Goal: Task Accomplishment & Management: Use online tool/utility

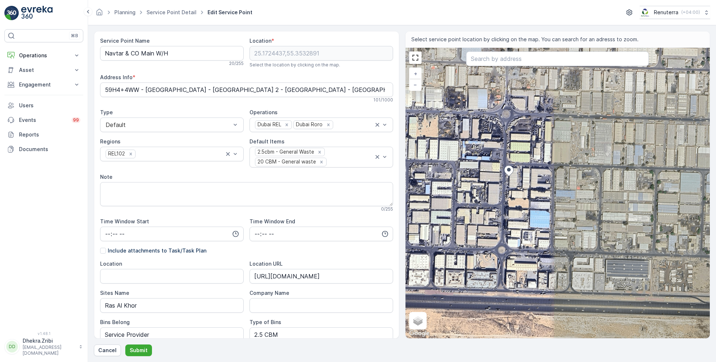
drag, startPoint x: 496, startPoint y: 185, endPoint x: 514, endPoint y: 191, distance: 19.2
click at [514, 191] on div "+ − Satellite Roadmap Terrain Hybrid Leaflet Keyboard shortcuts Map Data Imager…" at bounding box center [557, 193] width 305 height 291
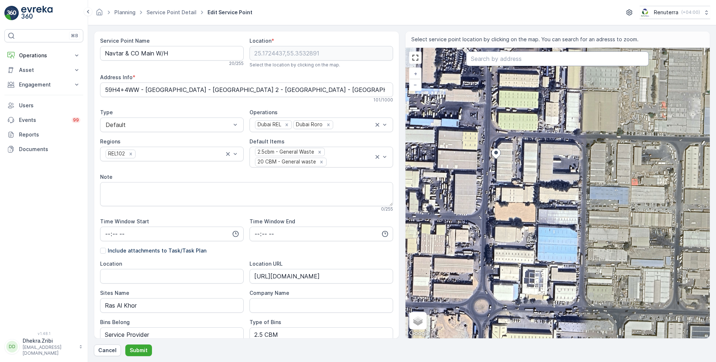
click at [566, 54] on input "text" at bounding box center [557, 58] width 183 height 15
paste input "Road Star Garage"
type input "Road Star Garage"
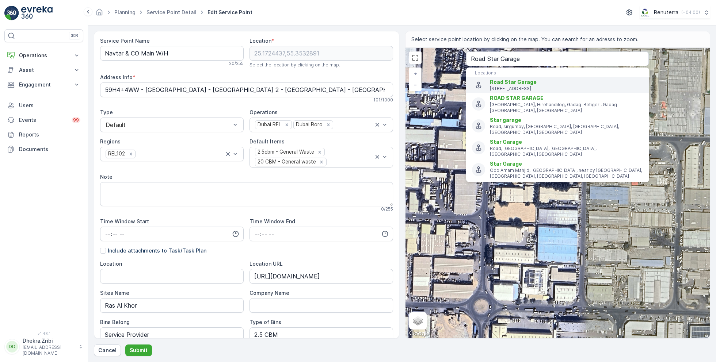
click at [528, 82] on span "Road Star Garage" at bounding box center [513, 82] width 47 height 6
type input "25.1780455,55.3592999"
type Info "19 18A Street - Ras Al Khor Industrial Area - Ras Al Khor Industrial Area 2 - D…"
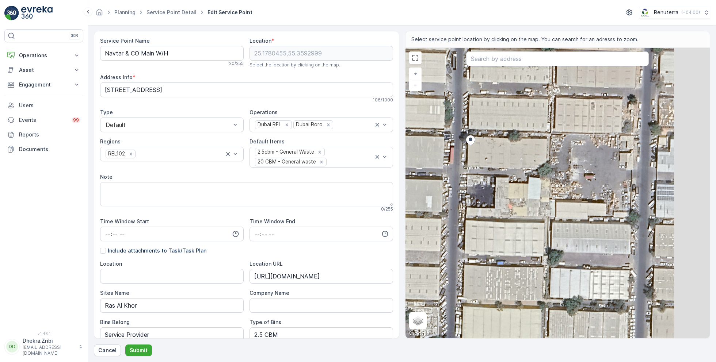
drag, startPoint x: 562, startPoint y: 176, endPoint x: 481, endPoint y: 167, distance: 81.1
click at [481, 168] on div "+ − Satellite Roadmap Terrain Hybrid Leaflet Keyboard shortcuts Map Data Imager…" at bounding box center [557, 193] width 305 height 291
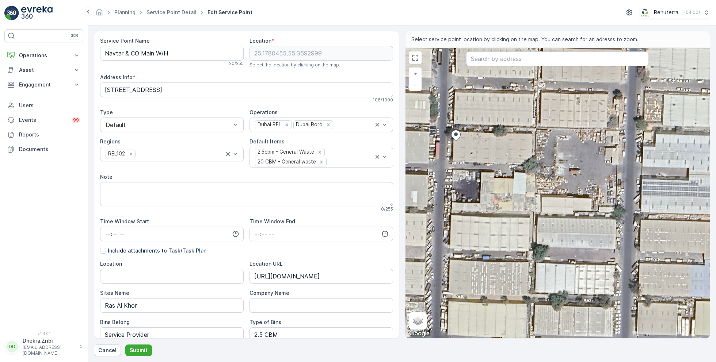
click at [524, 150] on div "+ − Satellite Roadmap Terrain Hybrid Leaflet Keyboard shortcuts Map Data Imager…" at bounding box center [557, 193] width 305 height 291
type input "25.177984103105242,55.359806273589335"
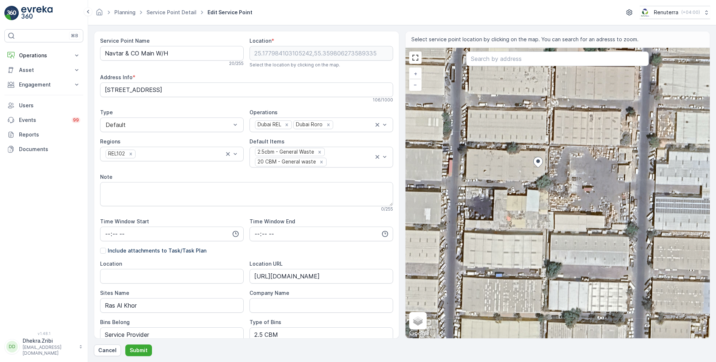
type Info "59H5+5VP - Ras Al Khor Industrial Area - Ras Al Khor Industrial Area 2 - Dubai …"
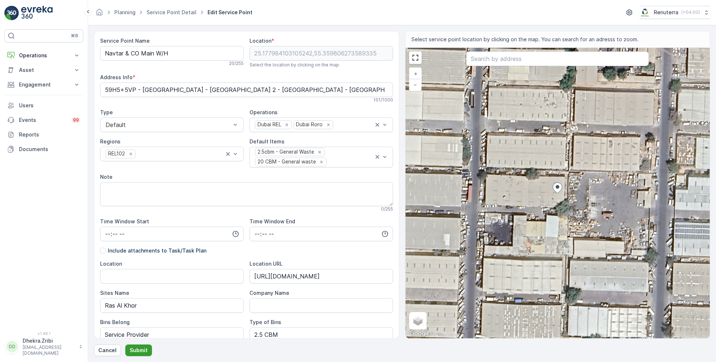
click at [137, 350] on p "Submit" at bounding box center [139, 350] width 18 height 7
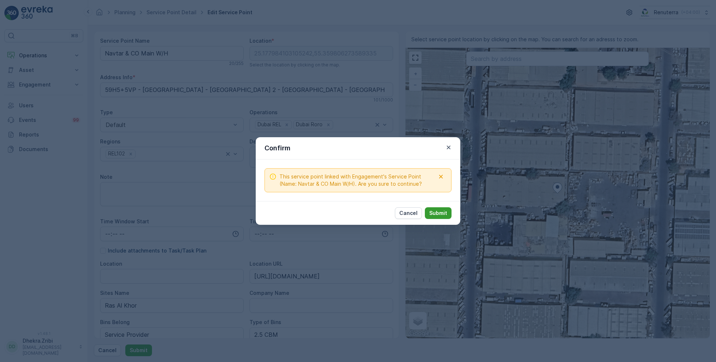
click at [441, 214] on p "Submit" at bounding box center [438, 213] width 18 height 7
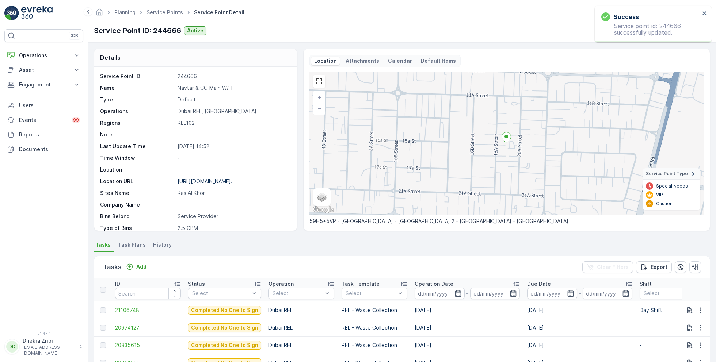
click at [191, 84] on p "Navtar & CO Main W/H" at bounding box center [233, 87] width 112 height 7
copy p "Navtar & CO Main W/H"
click at [34, 81] on p "Engagement" at bounding box center [44, 84] width 50 height 7
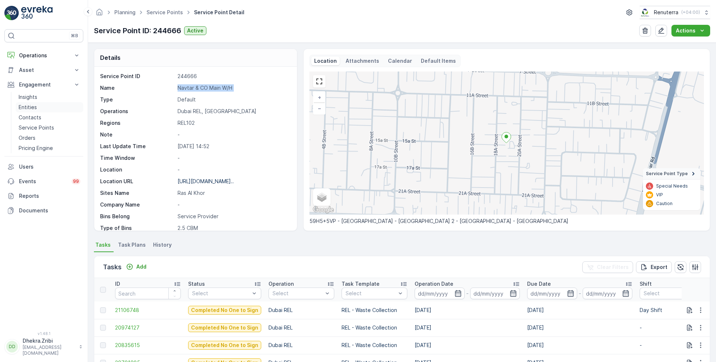
click at [34, 104] on p "Entities" at bounding box center [28, 107] width 18 height 7
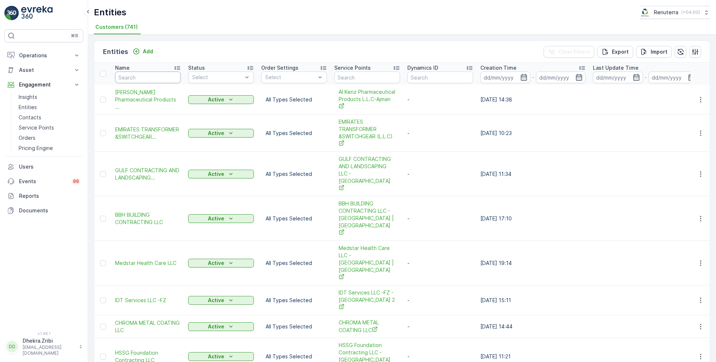
click at [150, 76] on input "text" at bounding box center [148, 78] width 66 height 12
paste input "Navtar & CO Main W/H"
type input "Navtar & CO Main W/H"
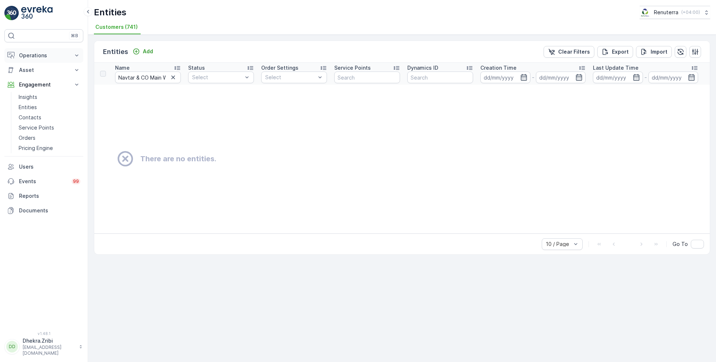
click at [43, 53] on p "Operations" at bounding box center [44, 55] width 50 height 7
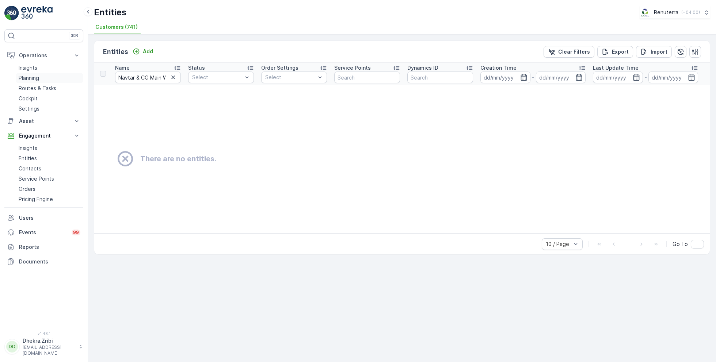
click at [35, 78] on p "Planning" at bounding box center [29, 77] width 20 height 7
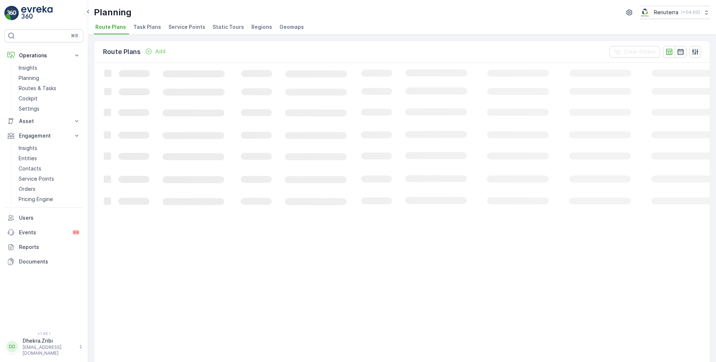
click at [178, 26] on span "Service Points" at bounding box center [186, 26] width 37 height 7
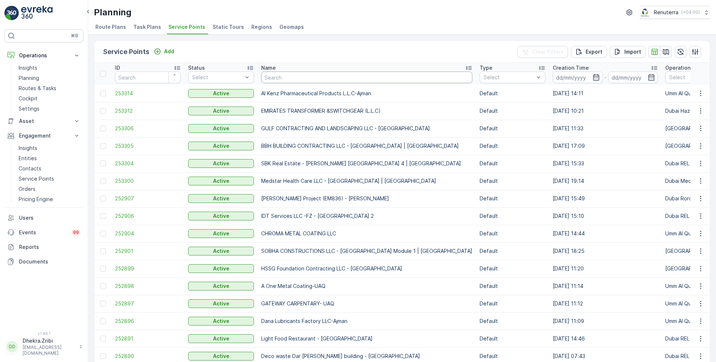
click at [303, 76] on input "text" at bounding box center [366, 78] width 211 height 12
type input "ahmed has"
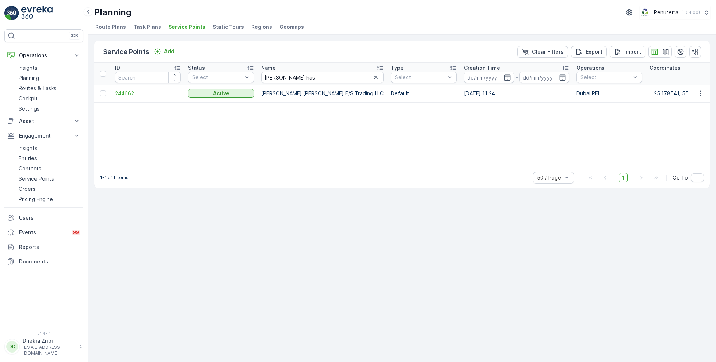
click at [126, 92] on span "244662" at bounding box center [148, 93] width 66 height 7
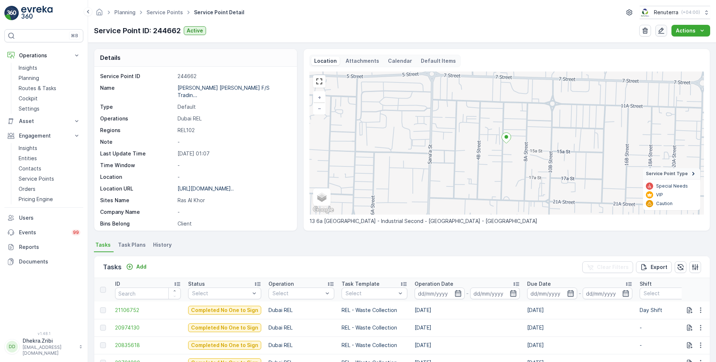
click at [662, 31] on icon "button" at bounding box center [661, 31] width 6 height 6
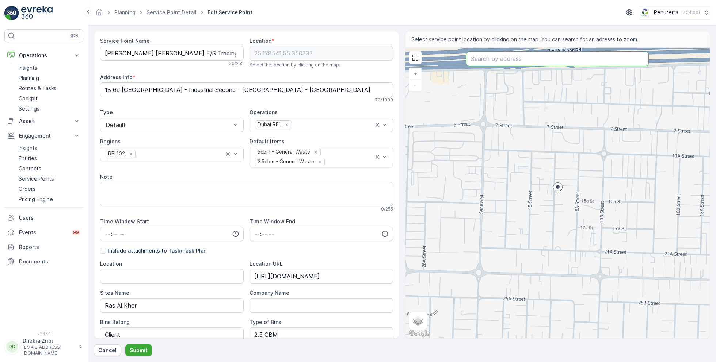
click at [483, 58] on input "text" at bounding box center [557, 58] width 183 height 15
paste input "Expert Technician garage ورشة الفني الماهر"
type input "Expert Technician garage ورشة الفني الماهر"
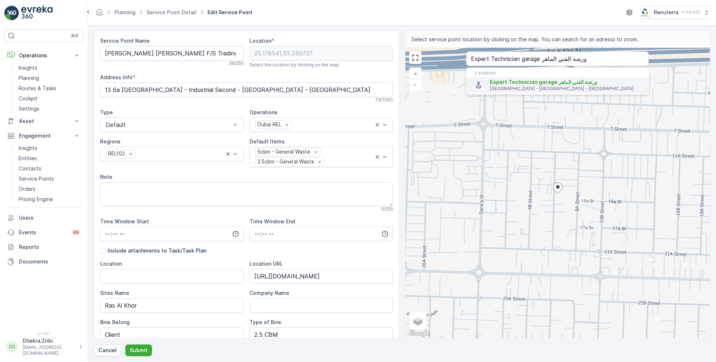
click at [535, 86] on p "6a Street - Dubai - United Arab Emirates" at bounding box center [566, 89] width 153 height 6
type input "25.1774563,55.3505677"
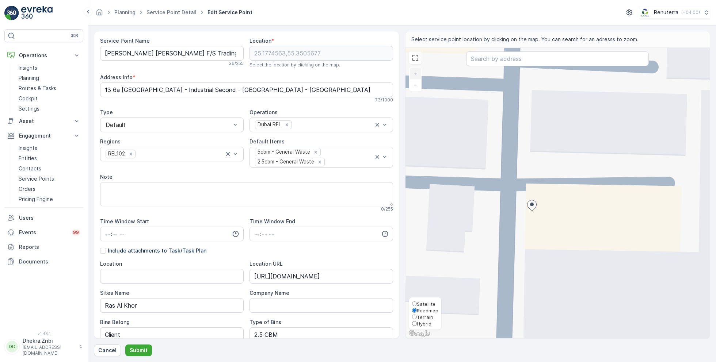
click at [422, 302] on span "Satellite" at bounding box center [426, 304] width 19 height 6
click at [417, 302] on input "Satellite" at bounding box center [414, 304] width 5 height 5
radio input "true"
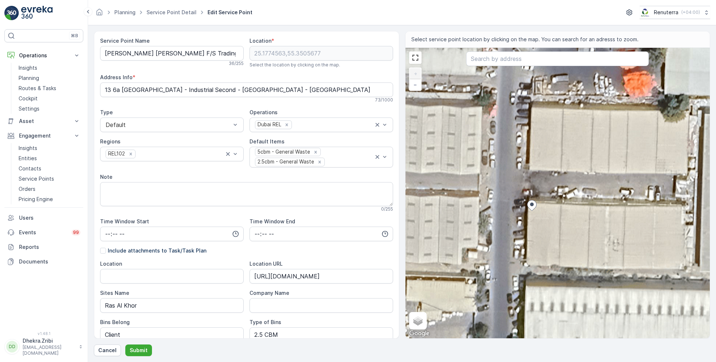
click at [600, 272] on div "+ − Satellite Roadmap Terrain Hybrid Leaflet Keyboard shortcuts Map Data Imager…" at bounding box center [557, 193] width 305 height 291
type input "25.177250629399026,55.35081990647474"
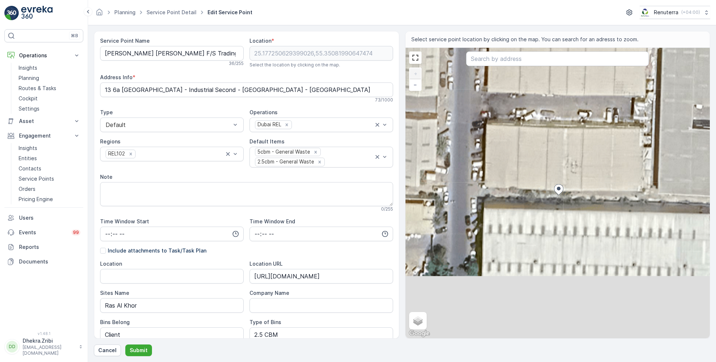
type Info "59G2+X6W - Ras Al Khor Industrial Area - Ras Al Khor Industrial Area 2 - Dubai …"
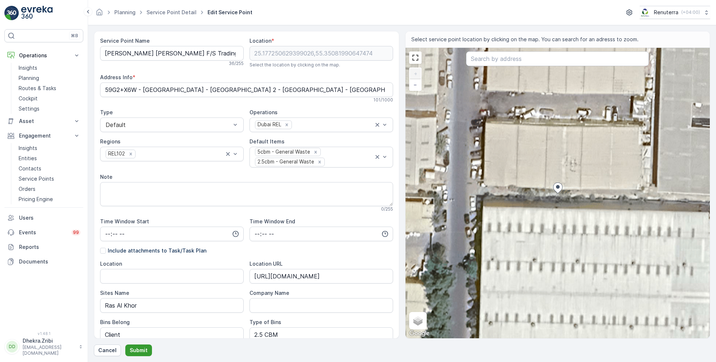
click at [142, 351] on p "Submit" at bounding box center [139, 350] width 18 height 7
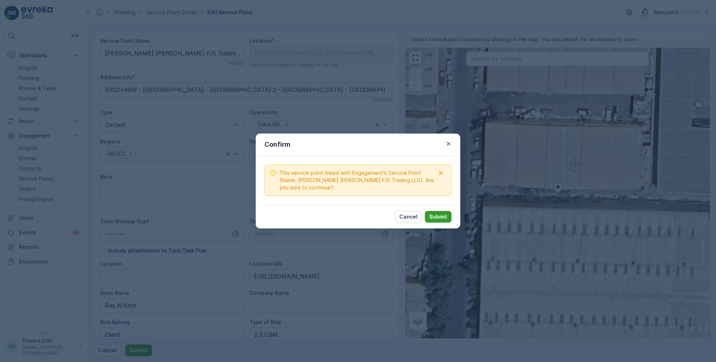
click at [439, 213] on p "Submit" at bounding box center [438, 216] width 18 height 7
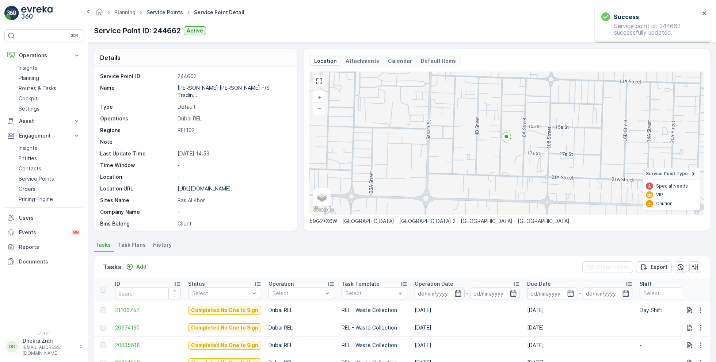
click at [171, 13] on link "Service Points" at bounding box center [164, 12] width 37 height 6
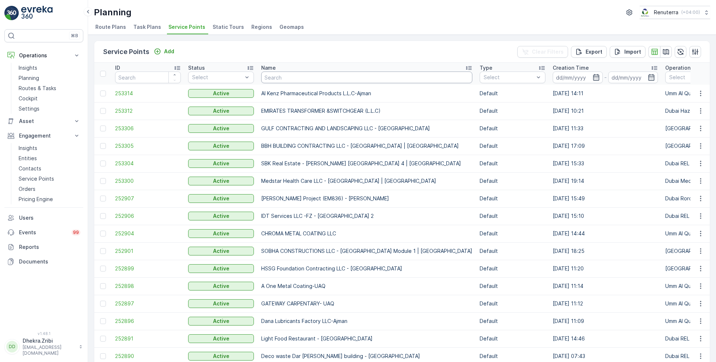
click at [322, 79] on input "text" at bounding box center [366, 78] width 211 height 12
type input "rukan"
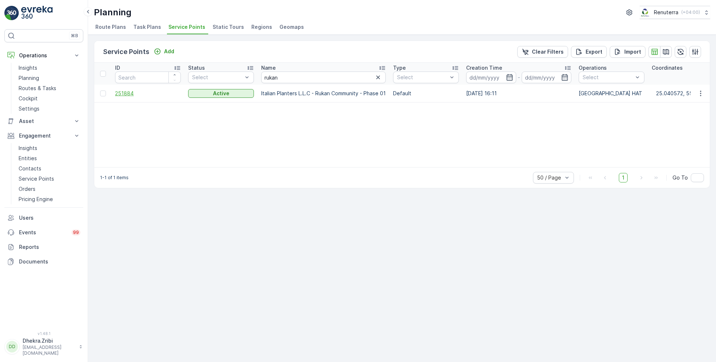
click at [119, 93] on span "251884" at bounding box center [148, 93] width 66 height 7
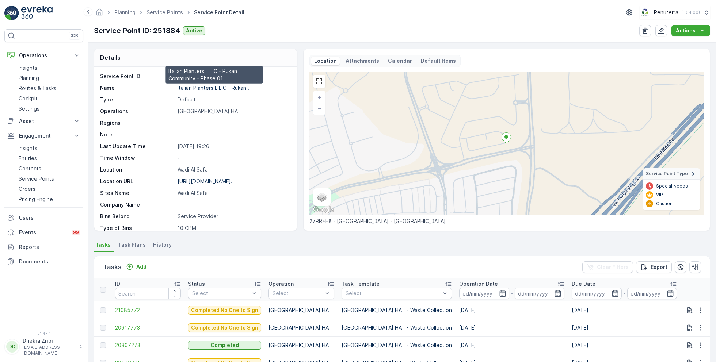
click at [194, 87] on p "Italian Planters L.L.C - Rukan..." at bounding box center [213, 88] width 73 height 6
click at [168, 12] on link "Service Points" at bounding box center [164, 12] width 37 height 6
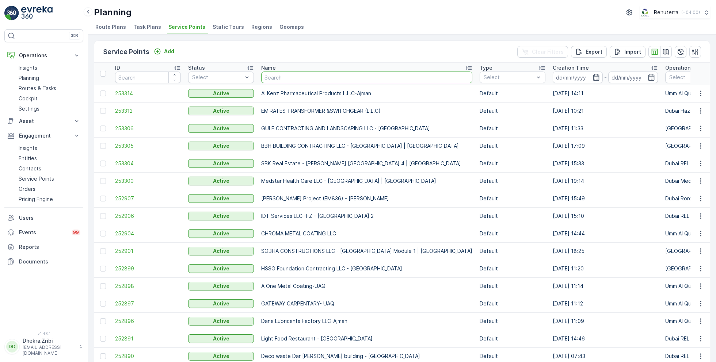
click at [326, 79] on input "text" at bounding box center [366, 78] width 211 height 12
type input "berkely"
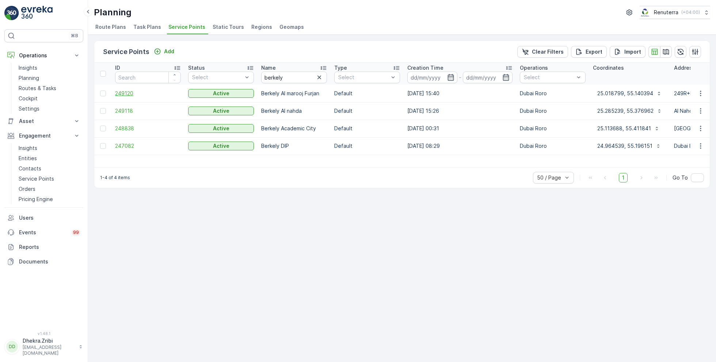
click at [128, 92] on span "249120" at bounding box center [148, 93] width 66 height 7
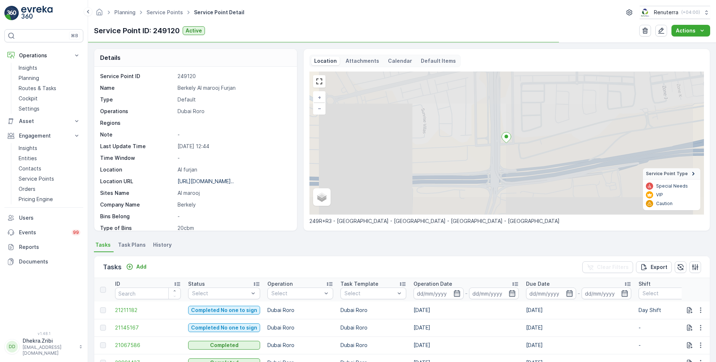
click at [181, 87] on p "Berkely Al marooj Furjan" at bounding box center [233, 87] width 112 height 7
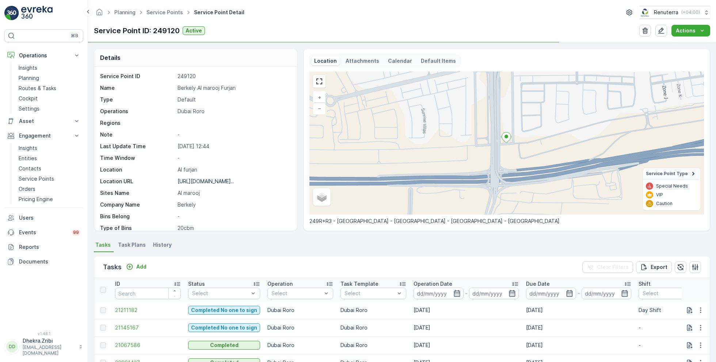
click at [181, 87] on p "Berkely Al marooj Furjan" at bounding box center [233, 87] width 112 height 7
copy p "Berkely Al marooj Furjan"
click at [160, 16] on ul "Service Points" at bounding box center [168, 12] width 47 height 11
click at [161, 14] on link "Service Points" at bounding box center [164, 12] width 37 height 6
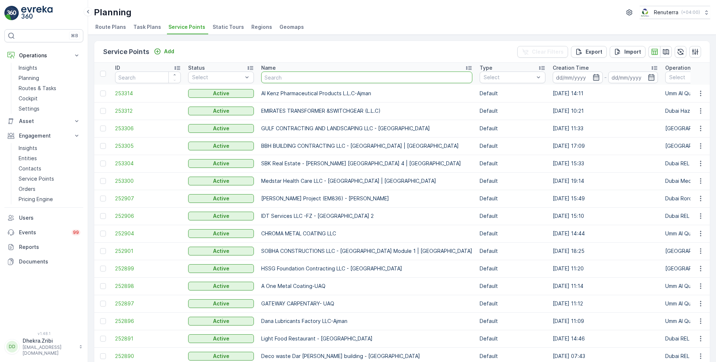
click at [285, 76] on input "text" at bounding box center [366, 78] width 211 height 12
type input "car box"
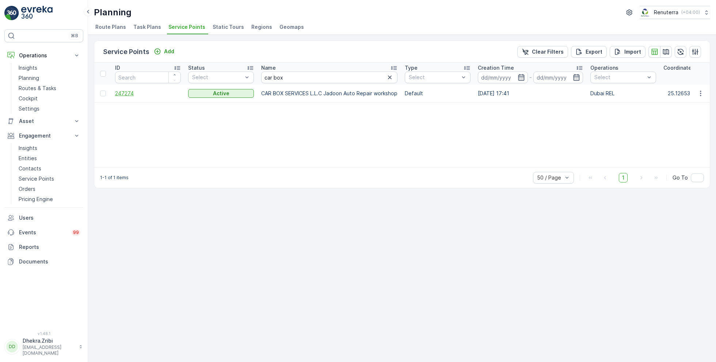
click at [131, 93] on span "247274" at bounding box center [148, 93] width 66 height 7
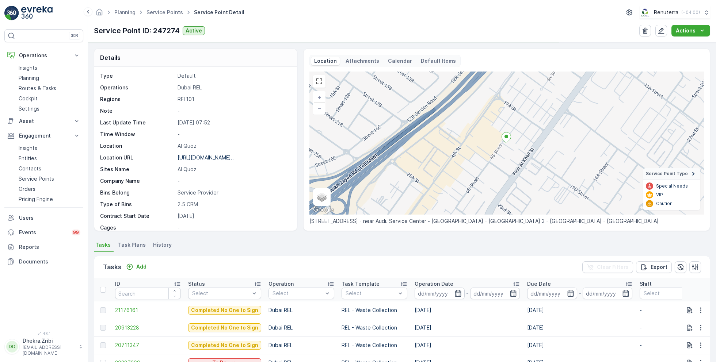
click at [205, 148] on p "Al Quoz" at bounding box center [233, 145] width 112 height 7
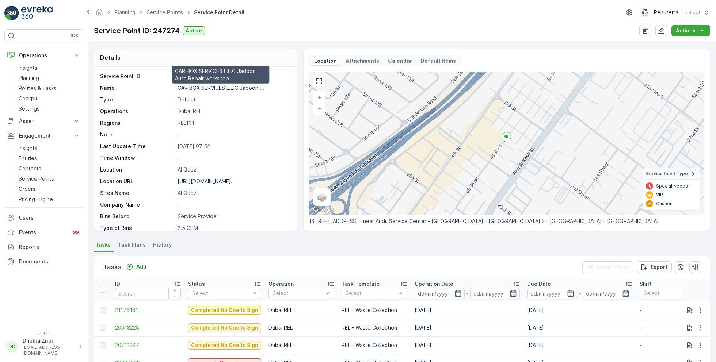
click at [182, 88] on p "CAR BOX SERVICES L.L.C Jadoon ..." at bounding box center [220, 88] width 87 height 6
click at [177, 12] on link "Service Points" at bounding box center [164, 12] width 37 height 6
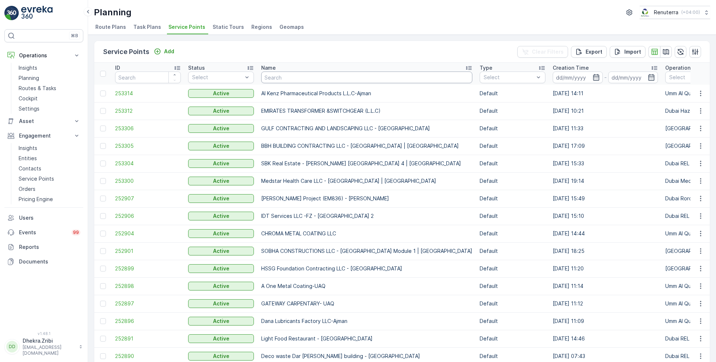
click at [320, 77] on input "text" at bounding box center [366, 78] width 211 height 12
type input "al ka"
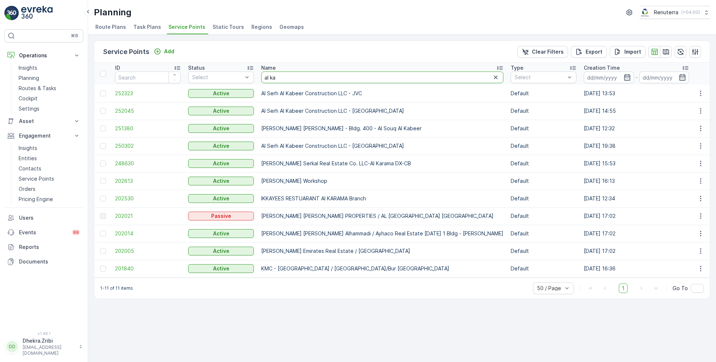
drag, startPoint x: 306, startPoint y: 73, endPoint x: 255, endPoint y: 73, distance: 50.8
drag, startPoint x: 287, startPoint y: 73, endPoint x: 252, endPoint y: 74, distance: 35.1
drag, startPoint x: 279, startPoint y: 76, endPoint x: 252, endPoint y: 77, distance: 27.4
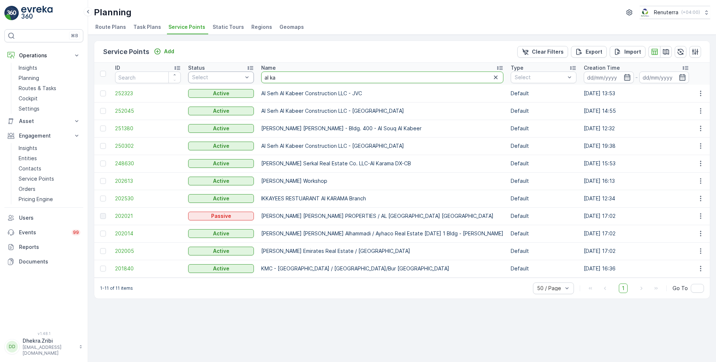
type input "deco"
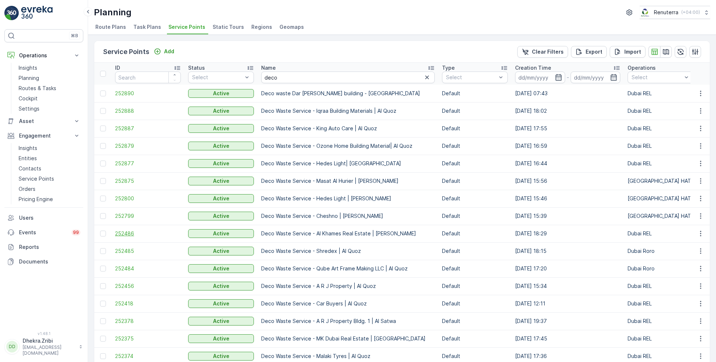
click at [130, 234] on span "252486" at bounding box center [148, 233] width 66 height 7
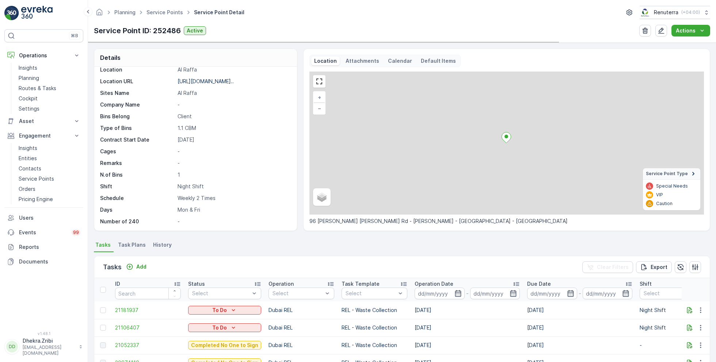
scroll to position [115, 0]
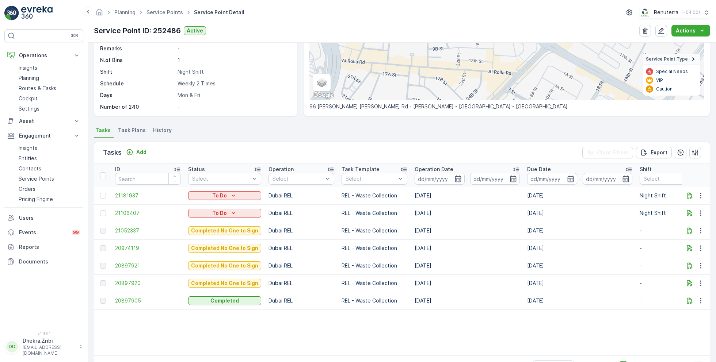
click at [126, 123] on div "Details Service Point ID 252486 Name Deco Waste Service - Al Khames... Type Def…" at bounding box center [402, 203] width 628 height 320
click at [126, 127] on span "Task Plans" at bounding box center [132, 130] width 28 height 7
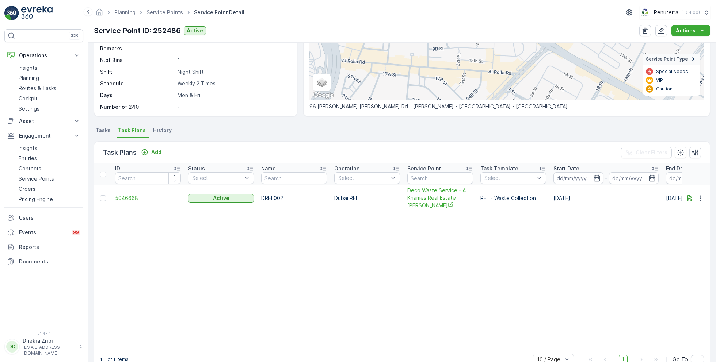
scroll to position [115, 0]
click at [126, 196] on span "5046668" at bounding box center [148, 198] width 66 height 7
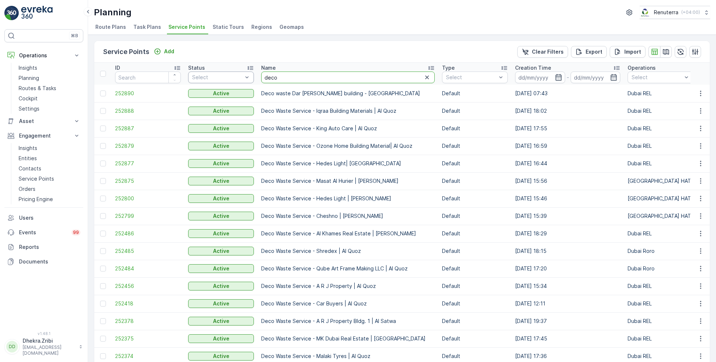
drag, startPoint x: 280, startPoint y: 75, endPoint x: 247, endPoint y: 76, distance: 32.9
type input "wade"
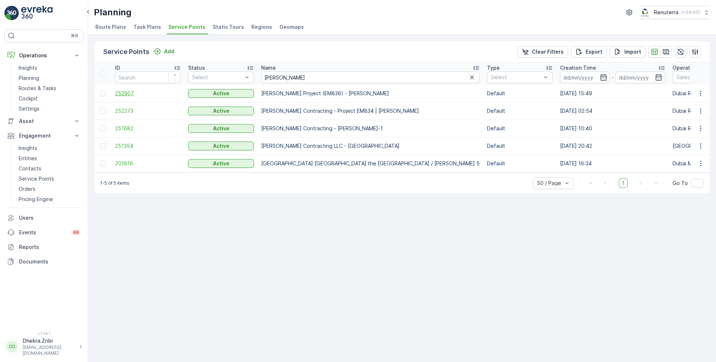
click at [125, 91] on span "252907" at bounding box center [148, 93] width 66 height 7
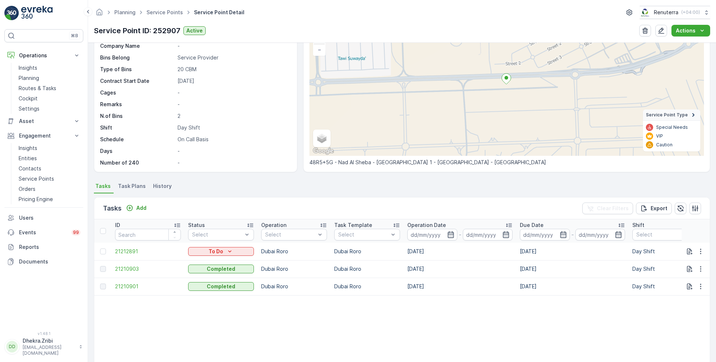
scroll to position [61, 0]
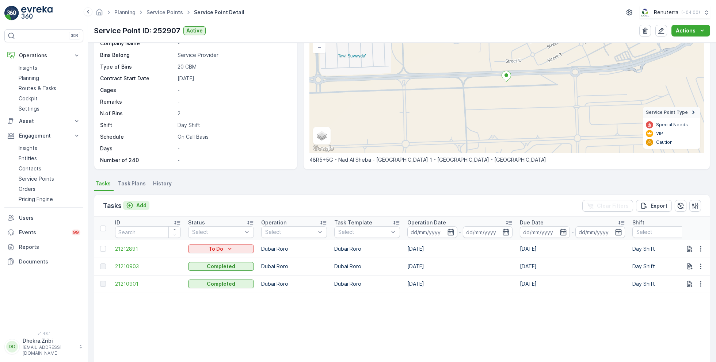
click at [136, 204] on p "Add" at bounding box center [141, 205] width 10 height 7
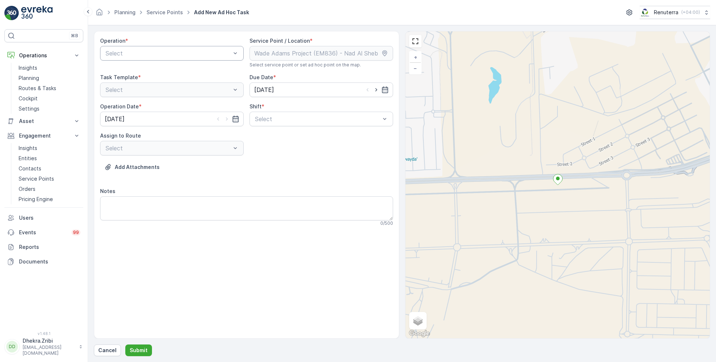
click at [211, 52] on div at bounding box center [168, 53] width 127 height 7
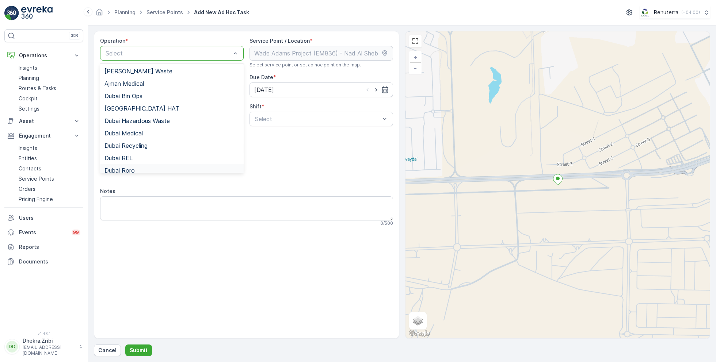
click at [134, 167] on span "Dubai Roro" at bounding box center [119, 170] width 30 height 7
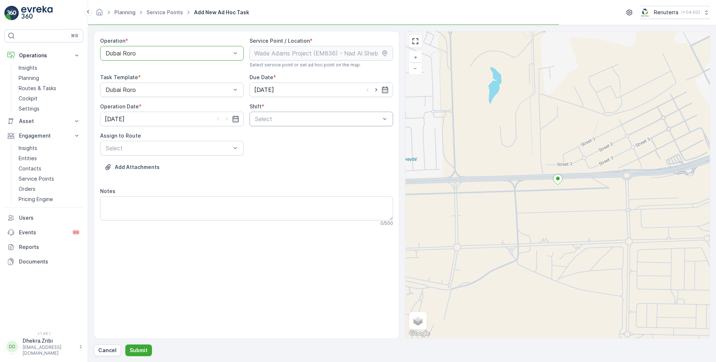
click at [280, 118] on div at bounding box center [317, 119] width 127 height 7
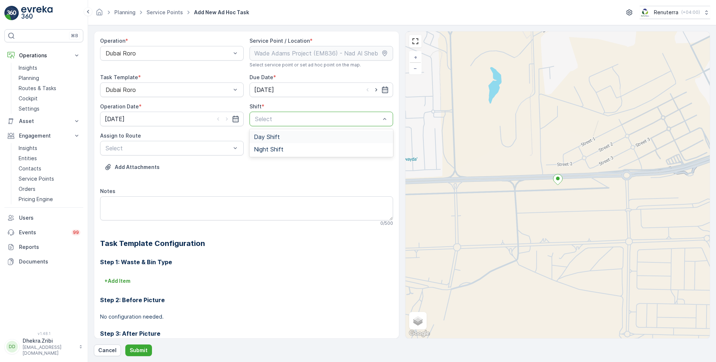
click at [266, 140] on span "Day Shift" at bounding box center [267, 137] width 26 height 7
click at [202, 152] on div "Select" at bounding box center [172, 148] width 144 height 15
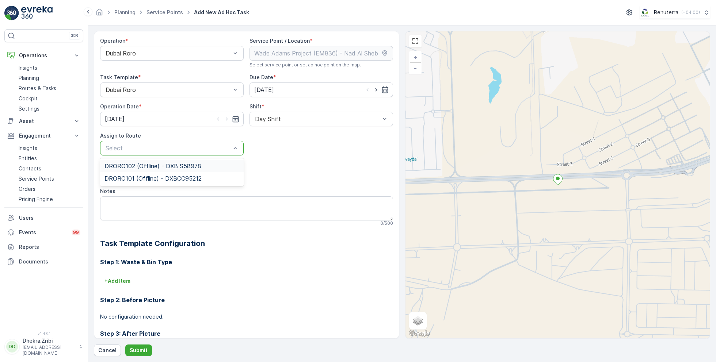
click at [152, 163] on span "DRORO102 (Offline) - DXB S58978" at bounding box center [152, 166] width 97 height 7
click at [135, 355] on button "Submit" at bounding box center [138, 351] width 27 height 12
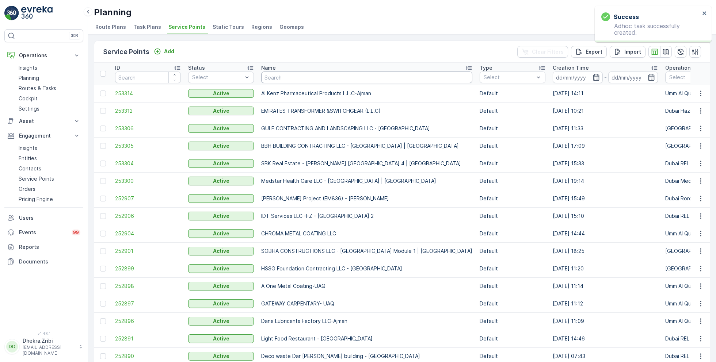
click at [283, 74] on input "text" at bounding box center [366, 78] width 211 height 12
type input "zaha"
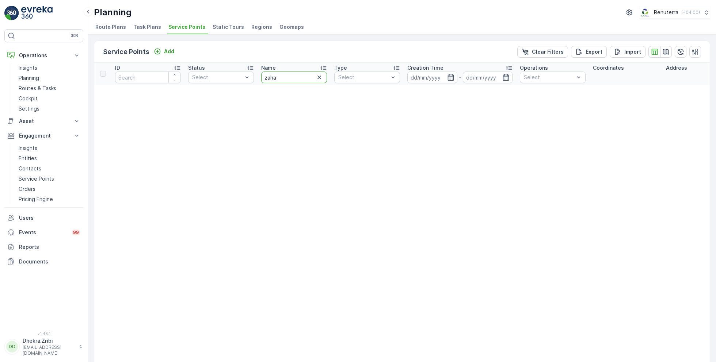
click at [293, 75] on input "zaha" at bounding box center [294, 78] width 66 height 12
type input "zah"
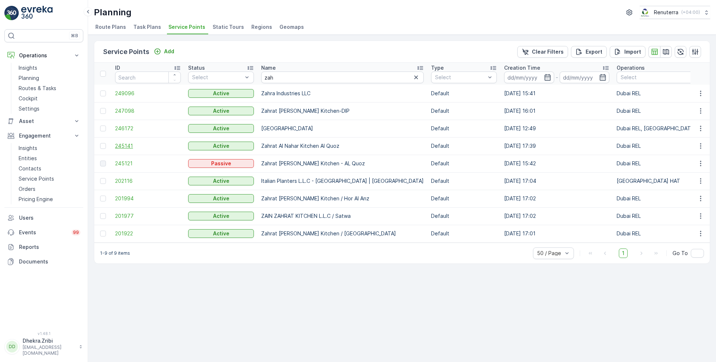
click at [128, 144] on span "245141" at bounding box center [148, 145] width 66 height 7
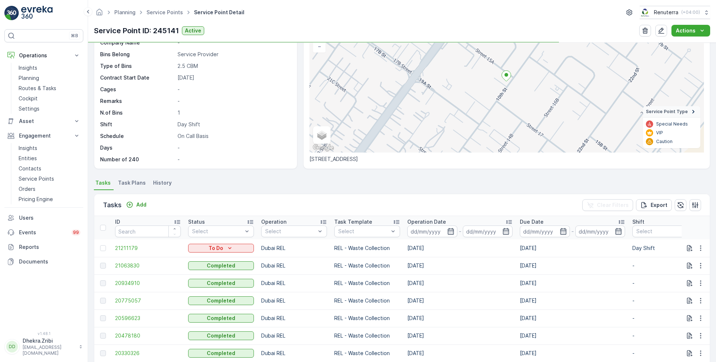
scroll to position [63, 0]
click at [161, 14] on link "Service Points" at bounding box center [164, 12] width 37 height 6
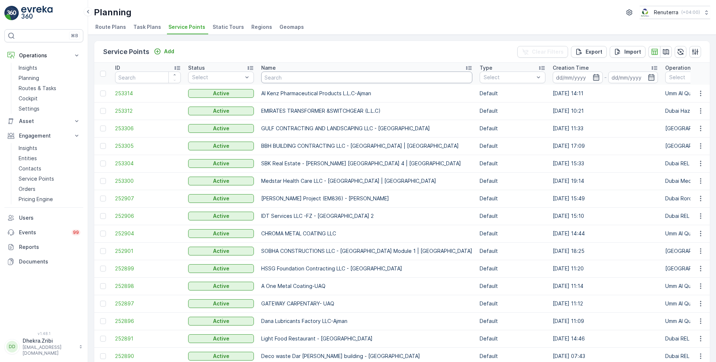
click at [285, 78] on input "text" at bounding box center [366, 78] width 211 height 12
type input "deco"
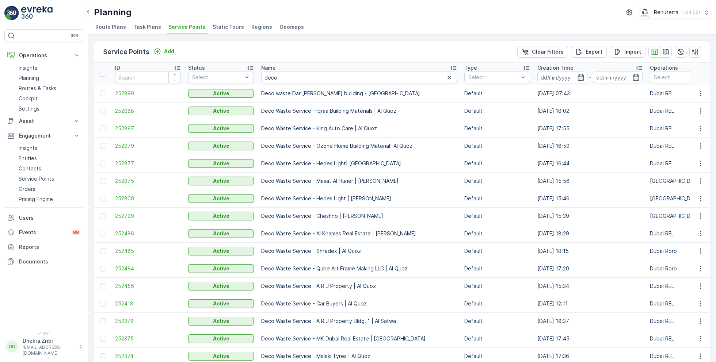
click at [129, 233] on span "252486" at bounding box center [148, 233] width 66 height 7
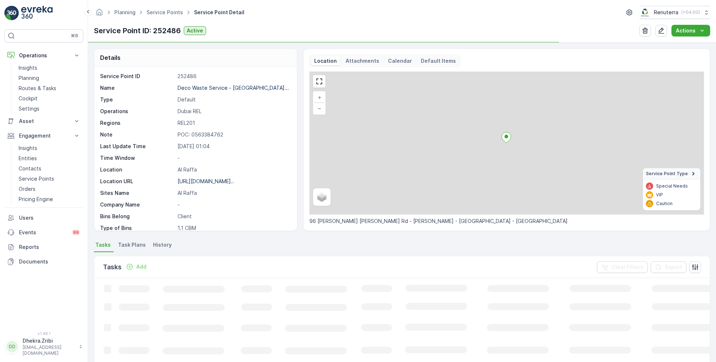
scroll to position [100, 0]
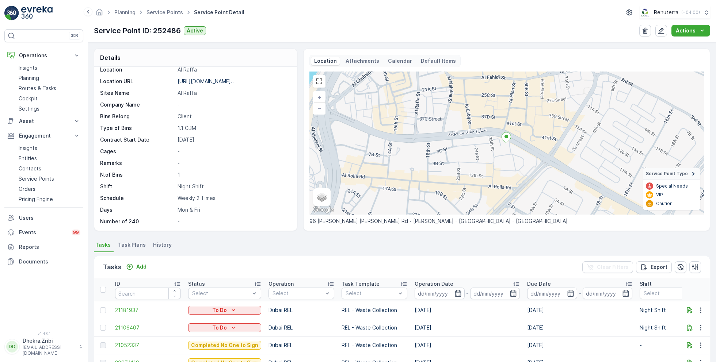
click at [133, 245] on span "Task Plans" at bounding box center [132, 244] width 28 height 7
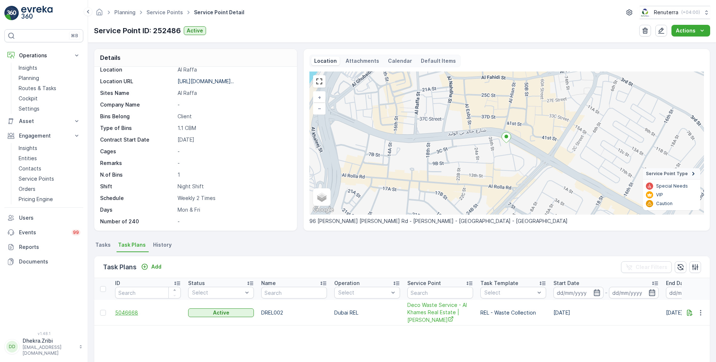
click at [125, 314] on span "5046668" at bounding box center [148, 312] width 66 height 7
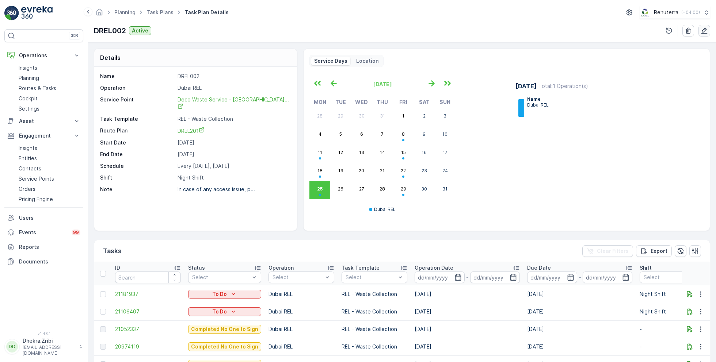
click at [705, 30] on icon "button" at bounding box center [704, 31] width 6 height 6
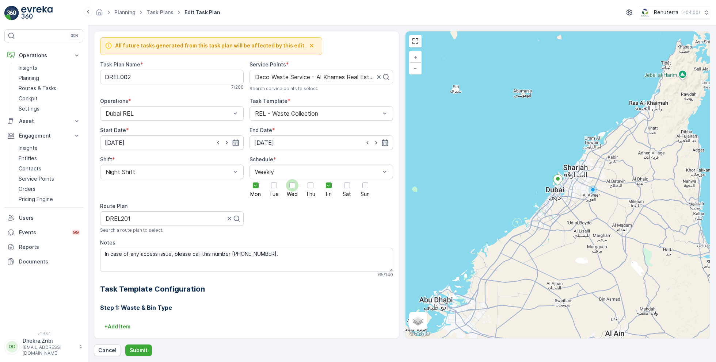
click at [289, 184] on div at bounding box center [292, 186] width 6 height 6
click at [292, 179] on input "Wed" at bounding box center [292, 179] width 0 height 0
click at [258, 186] on icon at bounding box center [255, 185] width 5 height 5
click at [329, 179] on input "Fri" at bounding box center [329, 179] width 0 height 0
click at [347, 184] on div at bounding box center [347, 186] width 6 height 6
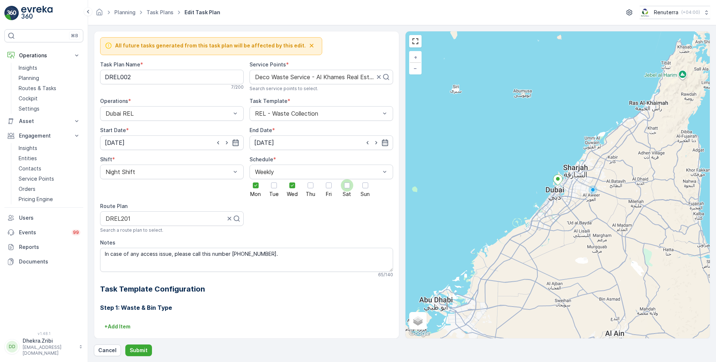
click at [347, 179] on input "Sat" at bounding box center [347, 179] width 0 height 0
click at [136, 349] on p "Submit" at bounding box center [139, 350] width 18 height 7
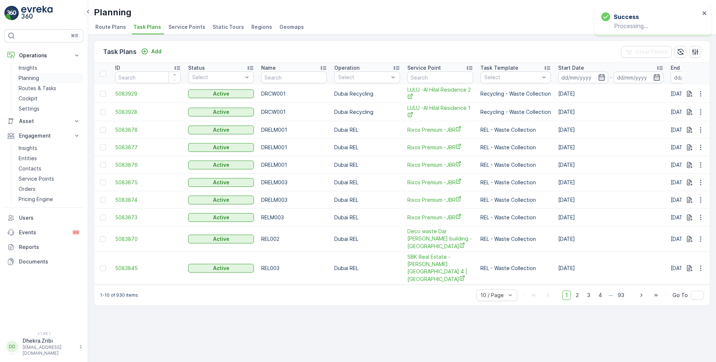
click at [43, 78] on link "Planning" at bounding box center [50, 78] width 68 height 10
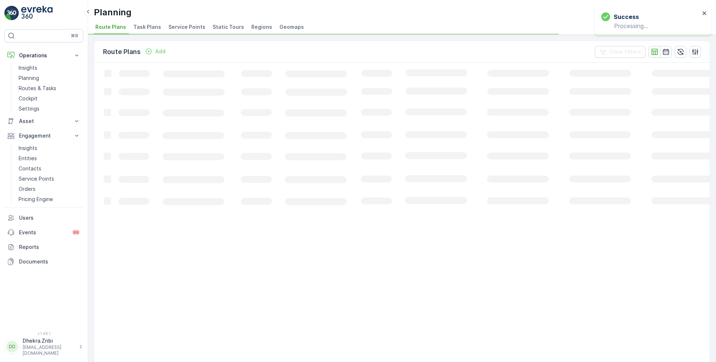
click at [188, 26] on span "Service Points" at bounding box center [186, 26] width 37 height 7
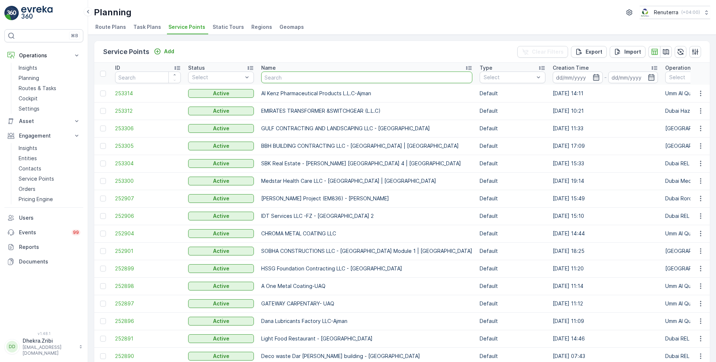
click at [275, 78] on input "text" at bounding box center [366, 78] width 211 height 12
type input "deco"
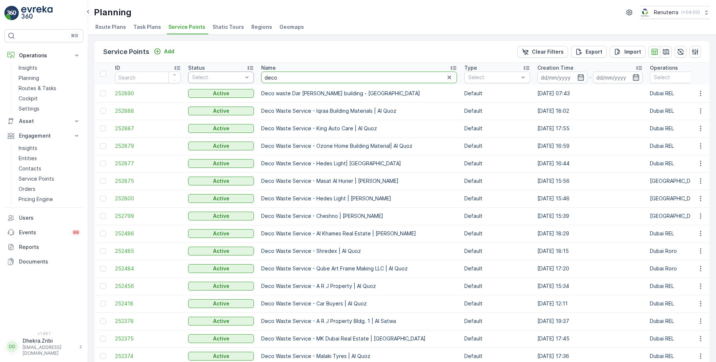
drag, startPoint x: 291, startPoint y: 77, endPoint x: 234, endPoint y: 75, distance: 57.4
click at [126, 236] on span "252486" at bounding box center [148, 233] width 66 height 7
drag, startPoint x: 307, startPoint y: 78, endPoint x: 233, endPoint y: 74, distance: 74.2
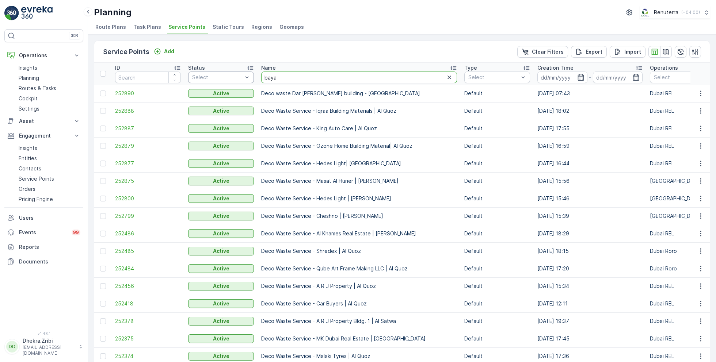
type input "bayan"
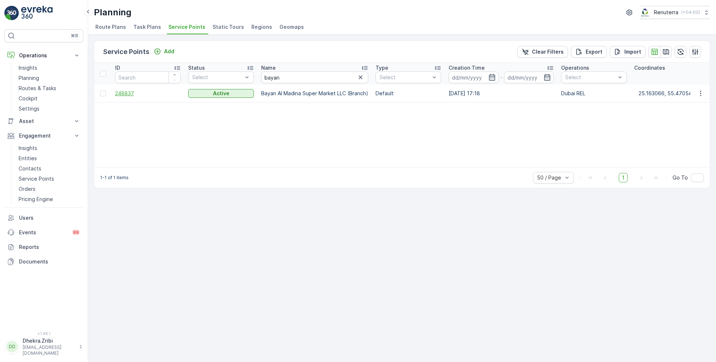
click at [138, 92] on span "248837" at bounding box center [148, 93] width 66 height 7
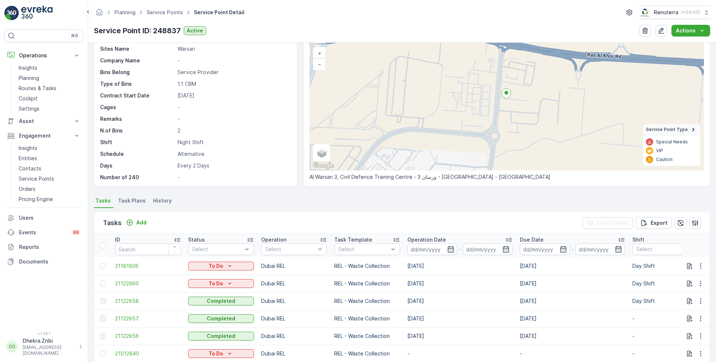
scroll to position [46, 0]
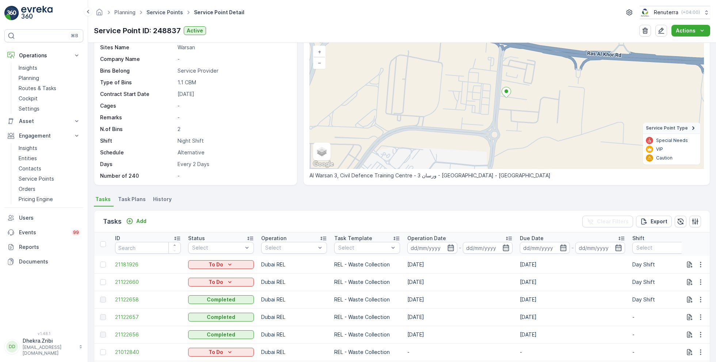
click at [165, 14] on link "Service Points" at bounding box center [164, 12] width 37 height 6
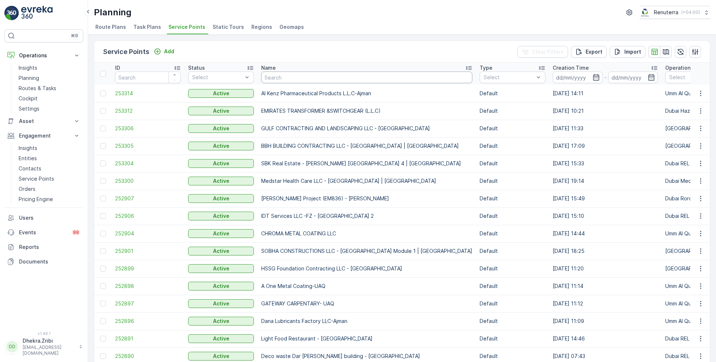
click at [290, 76] on input "text" at bounding box center [366, 78] width 211 height 12
type input "wade"
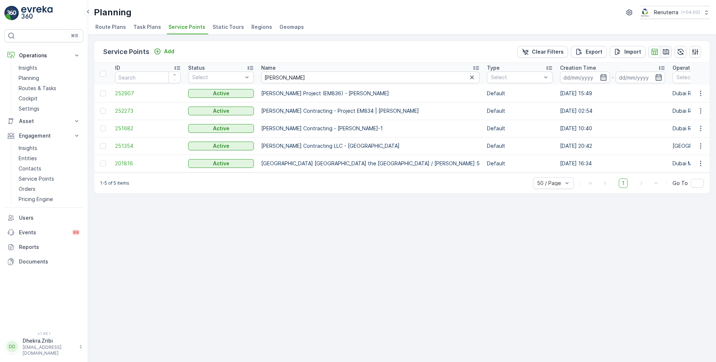
click at [666, 52] on icon "button" at bounding box center [666, 51] width 6 height 5
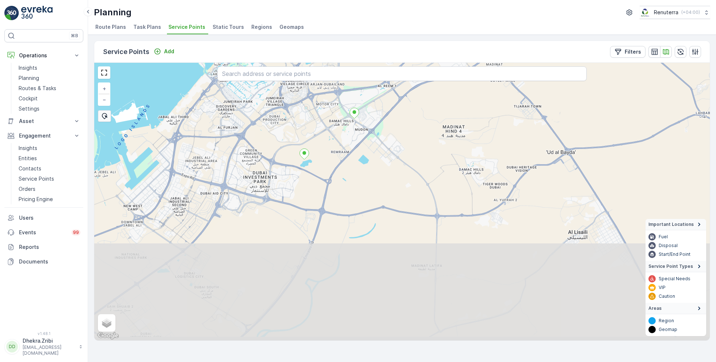
drag, startPoint x: 366, startPoint y: 223, endPoint x: 347, endPoint y: 115, distance: 110.5
click at [347, 115] on div "Wade Adams Contracting - Project EM834 | Al Qudra + − Satellite Roadmap Terrain…" at bounding box center [401, 202] width 615 height 278
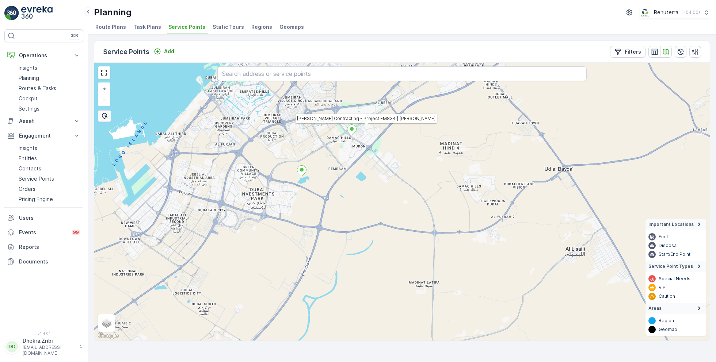
drag, startPoint x: 341, startPoint y: 128, endPoint x: 340, endPoint y: 169, distance: 40.9
click at [340, 169] on div "Wade Adams Contracting - Project EM834 | Al Qudra + − Satellite Roadmap Terrain…" at bounding box center [401, 202] width 615 height 278
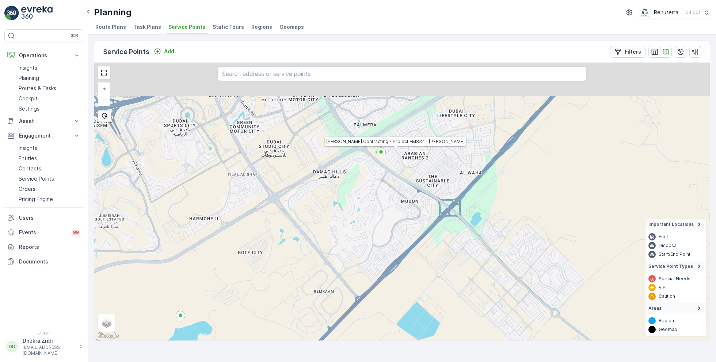
drag, startPoint x: 362, startPoint y: 151, endPoint x: 360, endPoint y: 241, distance: 89.9
click at [360, 241] on div "Wade Adams Contracting - Project EM834 | Al Qudra + − Satellite Roadmap Terrain…" at bounding box center [401, 202] width 615 height 278
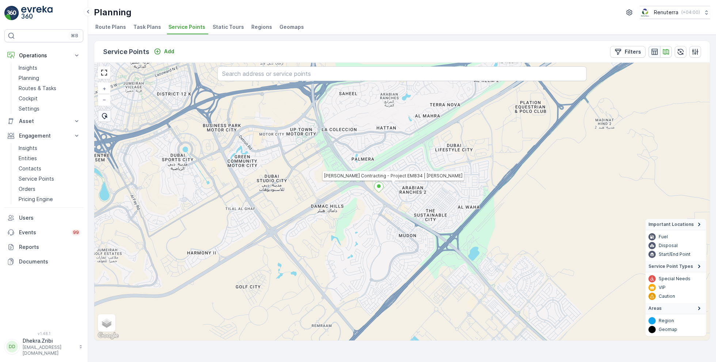
click at [655, 49] on icon "button" at bounding box center [654, 51] width 7 height 7
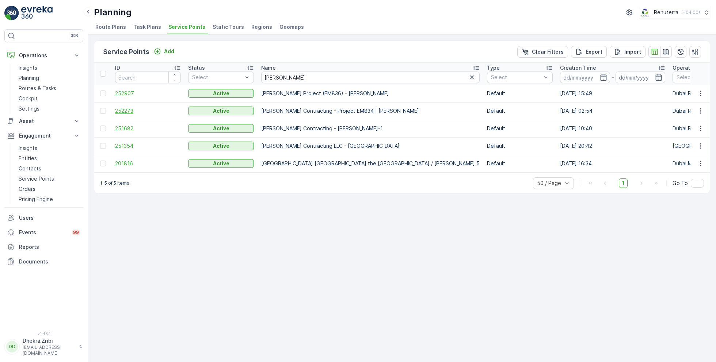
click at [122, 108] on span "252273" at bounding box center [148, 110] width 66 height 7
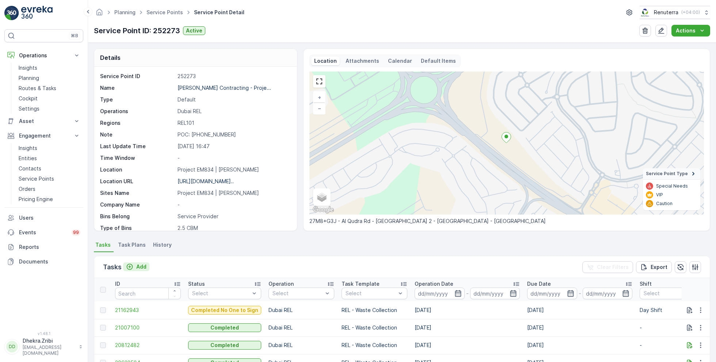
click at [140, 270] on p "Add" at bounding box center [141, 266] width 10 height 7
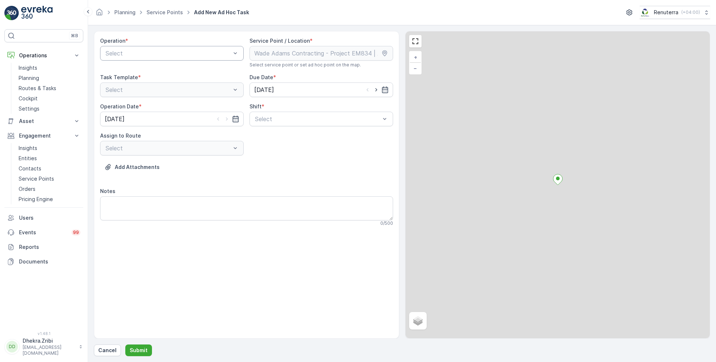
click at [169, 56] on div at bounding box center [168, 53] width 127 height 7
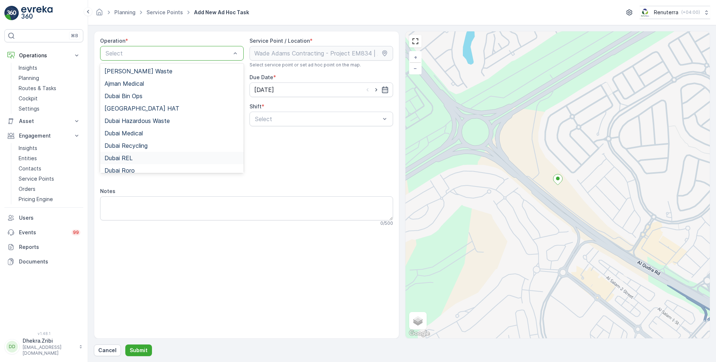
click at [133, 156] on div "Dubai REL" at bounding box center [171, 158] width 135 height 7
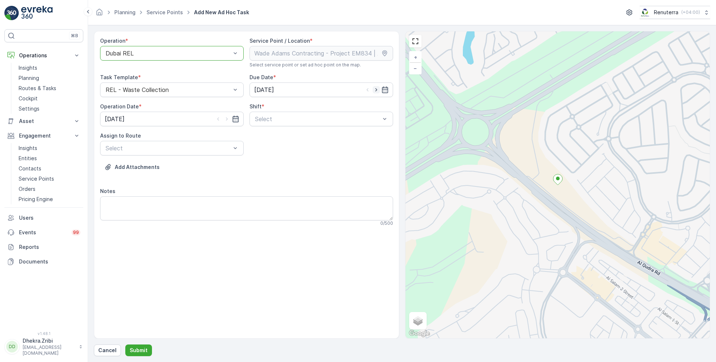
click at [375, 90] on icon "button" at bounding box center [375, 89] width 7 height 7
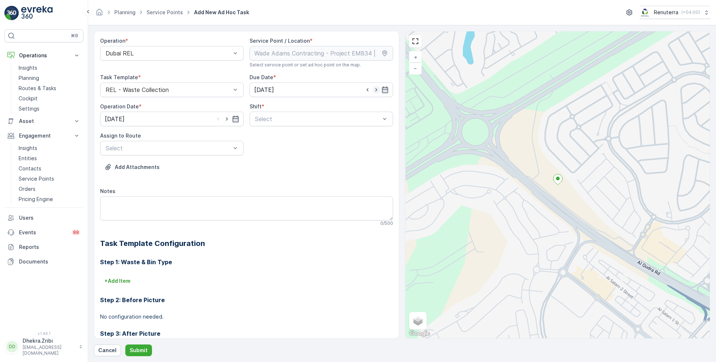
type input "26.08.2025"
click at [228, 119] on icon "button" at bounding box center [226, 118] width 7 height 7
type input "26.08.2025"
click at [282, 123] on div "Select" at bounding box center [321, 119] width 144 height 15
click at [272, 141] on div "Day Shift" at bounding box center [321, 137] width 144 height 12
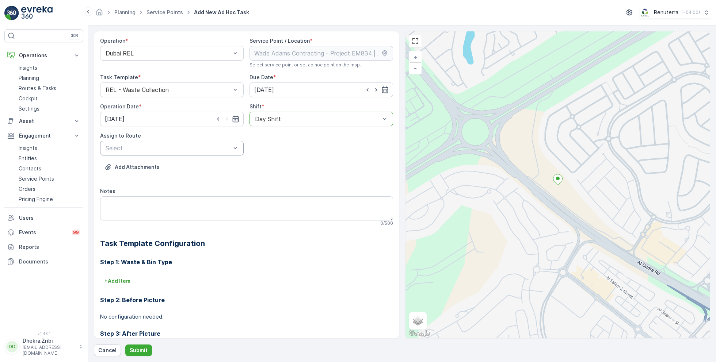
click at [215, 146] on div at bounding box center [168, 148] width 127 height 7
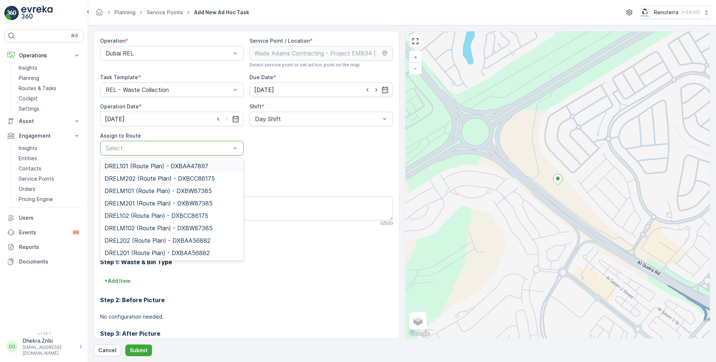
click at [167, 164] on span "DREL101 (Route Plan) - DXBAA47897" at bounding box center [156, 166] width 104 height 7
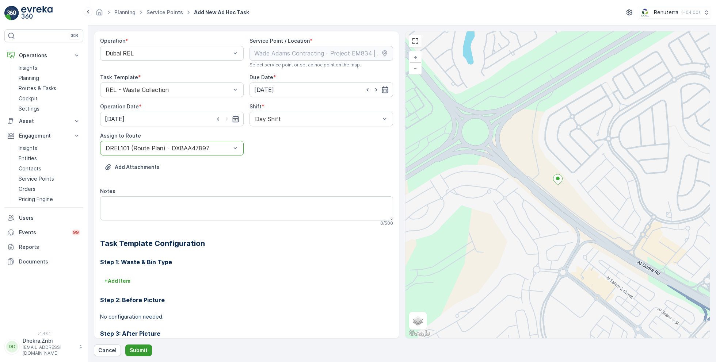
click at [141, 349] on p "Submit" at bounding box center [139, 350] width 18 height 7
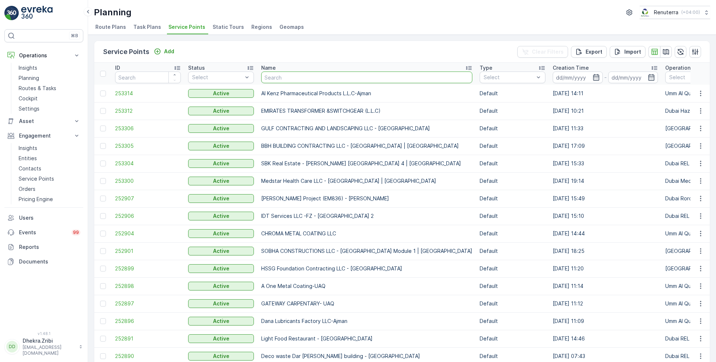
click at [281, 77] on input "text" at bounding box center [366, 78] width 211 height 12
type input "pharma"
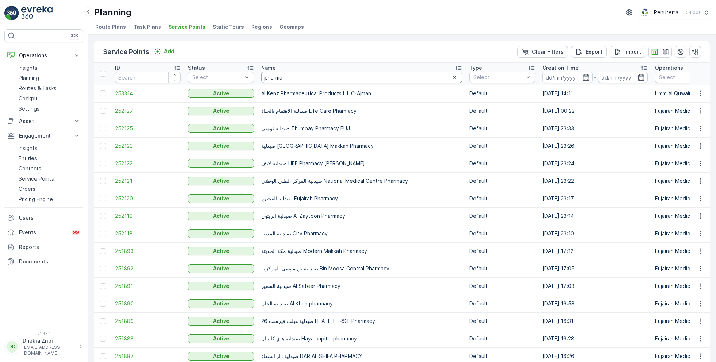
click at [297, 79] on input "pharma" at bounding box center [361, 78] width 201 height 12
type input "pharmalink"
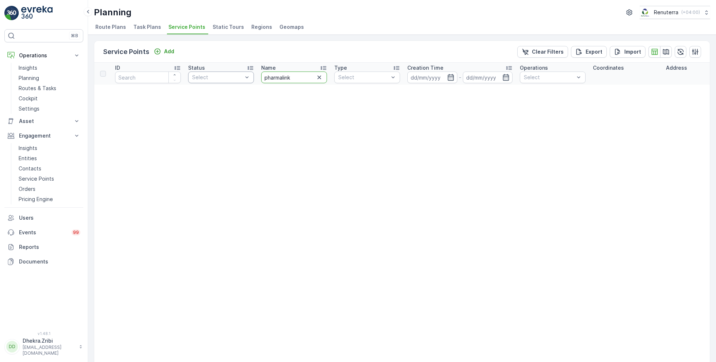
drag, startPoint x: 295, startPoint y: 75, endPoint x: 219, endPoint y: 73, distance: 75.6
type input "drug"
drag, startPoint x: 283, startPoint y: 76, endPoint x: 245, endPoint y: 73, distance: 38.5
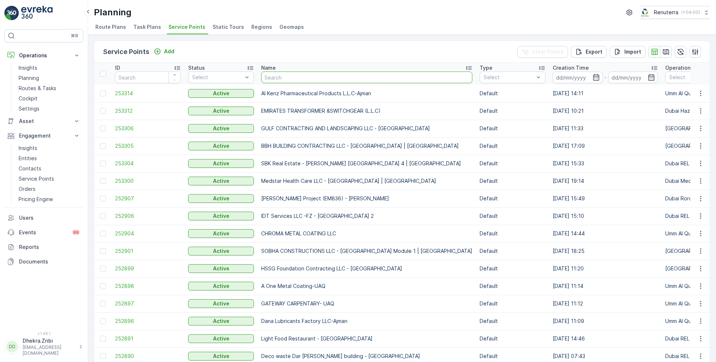
click at [307, 77] on input "text" at bounding box center [366, 78] width 211 height 12
type input "phar"
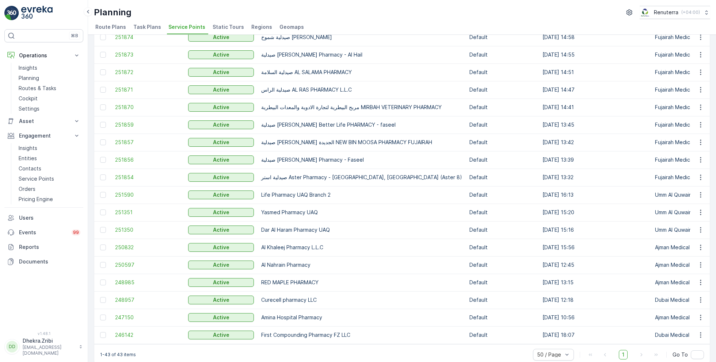
scroll to position [506, 0]
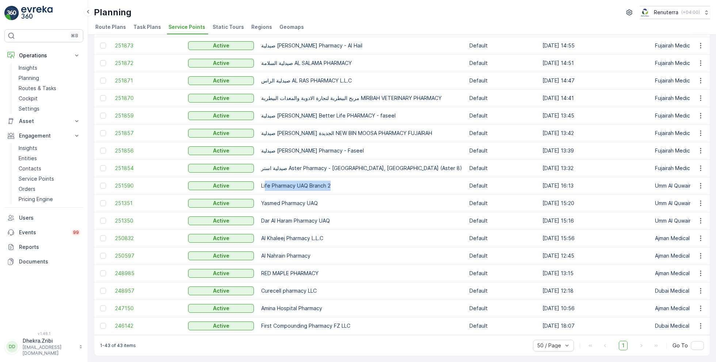
drag, startPoint x: 339, startPoint y: 181, endPoint x: 266, endPoint y: 181, distance: 72.7
click at [266, 181] on td "Life Pharmacy UAQ Branch 2" at bounding box center [361, 186] width 208 height 18
drag, startPoint x: 259, startPoint y: 183, endPoint x: 362, endPoint y: 187, distance: 102.7
click at [362, 187] on td "Life Pharmacy UAQ Branch 2" at bounding box center [361, 186] width 208 height 18
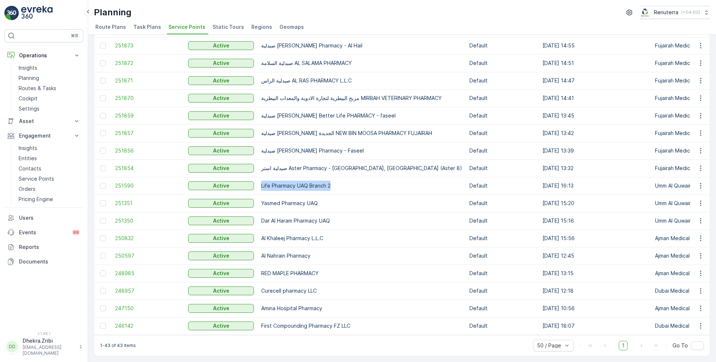
click at [362, 187] on td "Life Pharmacy UAQ Branch 2" at bounding box center [361, 186] width 208 height 18
drag, startPoint x: 262, startPoint y: 183, endPoint x: 356, endPoint y: 183, distance: 94.2
click at [356, 183] on td "Life Pharmacy UAQ Branch 2" at bounding box center [361, 186] width 208 height 18
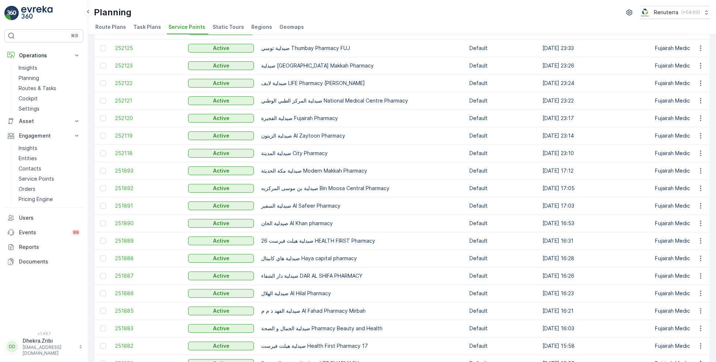
scroll to position [0, 0]
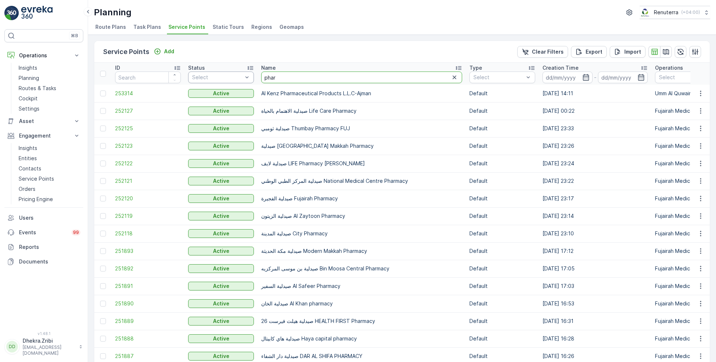
drag, startPoint x: 291, startPoint y: 79, endPoint x: 243, endPoint y: 79, distance: 48.2
type input "al tayer"
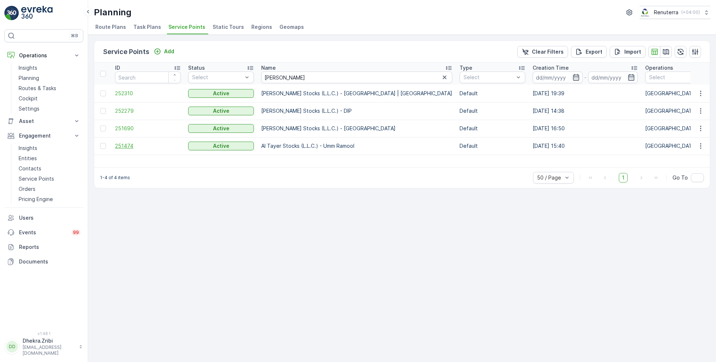
click at [123, 142] on span "251474" at bounding box center [148, 145] width 66 height 7
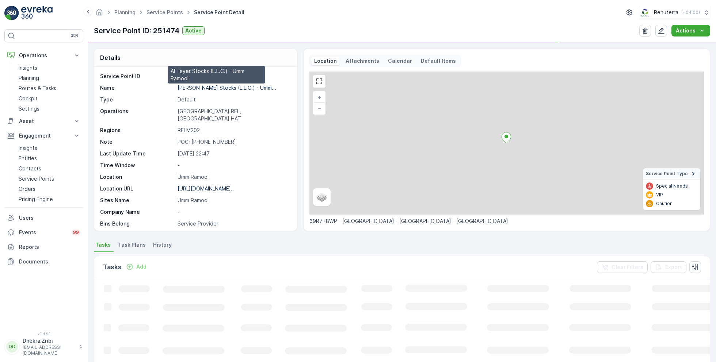
click at [218, 87] on p "Al Tayer Stocks (L.L.C.) - Umm..." at bounding box center [226, 88] width 99 height 6
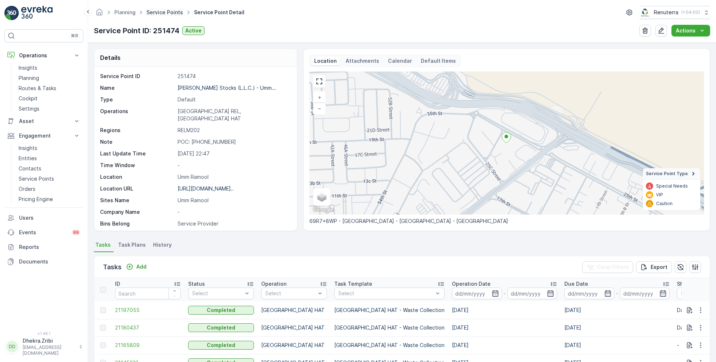
click at [170, 13] on link "Service Points" at bounding box center [164, 12] width 37 height 6
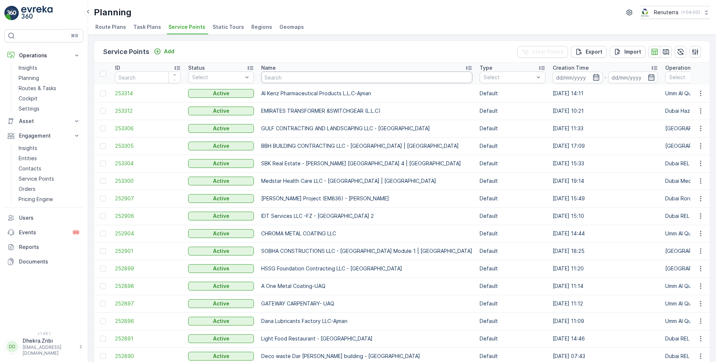
click at [324, 81] on input "text" at bounding box center [366, 78] width 211 height 12
type input "sobha"
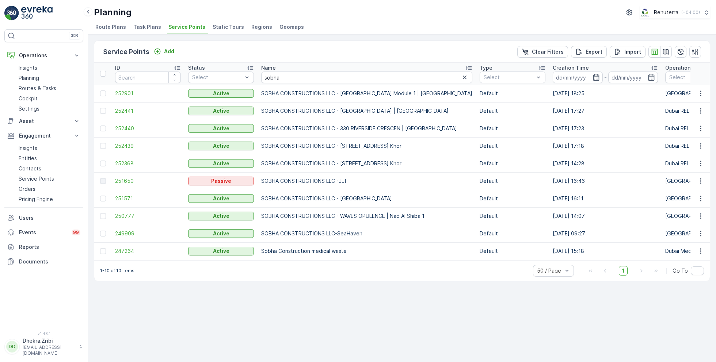
click at [127, 197] on span "251571" at bounding box center [148, 198] width 66 height 7
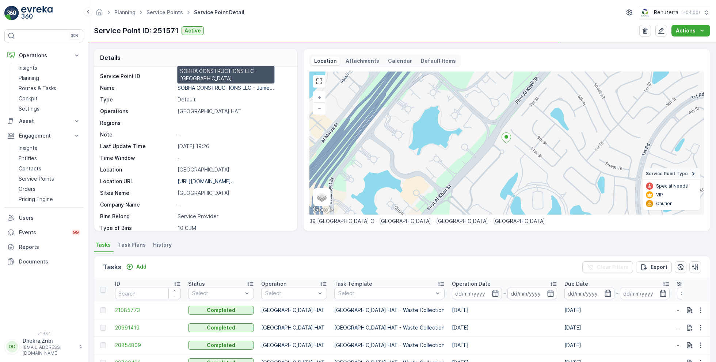
click at [206, 88] on p "SOBHA CONSTRUCTIONS LLC - Jume..." at bounding box center [225, 88] width 96 height 6
click at [174, 14] on link "Service Points" at bounding box center [164, 12] width 37 height 6
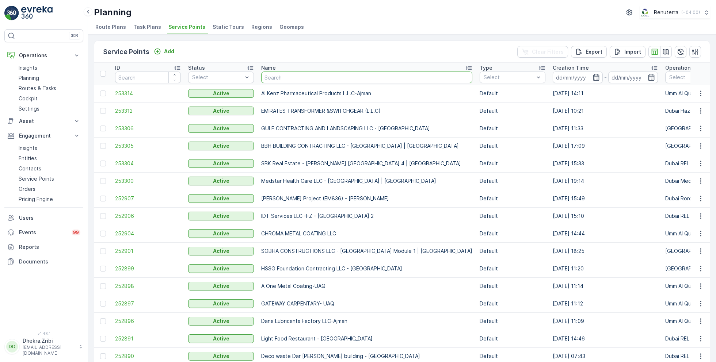
click at [303, 74] on input "text" at bounding box center [366, 78] width 211 height 12
type input "al"
click at [294, 76] on input "a" at bounding box center [366, 78] width 211 height 12
type input "a"
type input "al tayer"
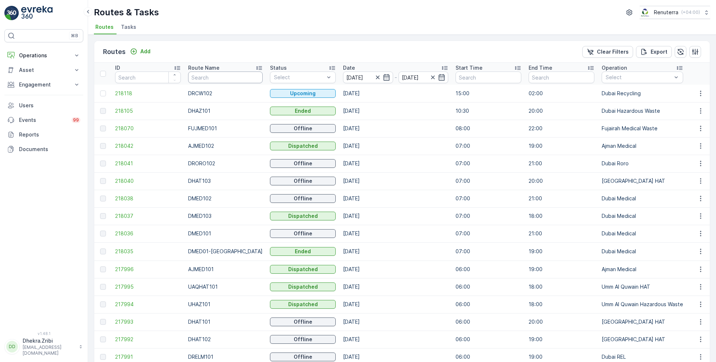
click at [237, 77] on input "text" at bounding box center [225, 78] width 74 height 12
click at [221, 78] on input "text" at bounding box center [225, 78] width 74 height 12
type input "roro"
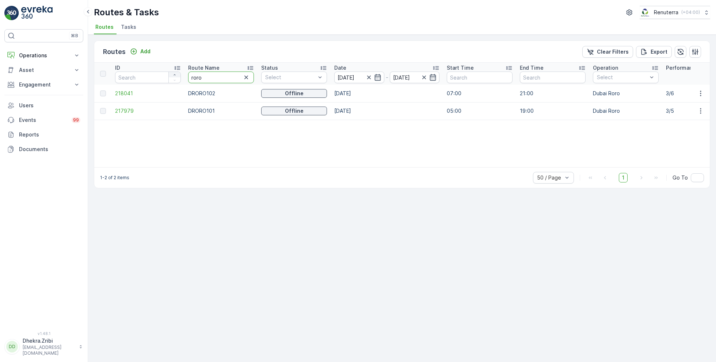
drag, startPoint x: 215, startPoint y: 74, endPoint x: 169, endPoint y: 74, distance: 46.0
type input "hat"
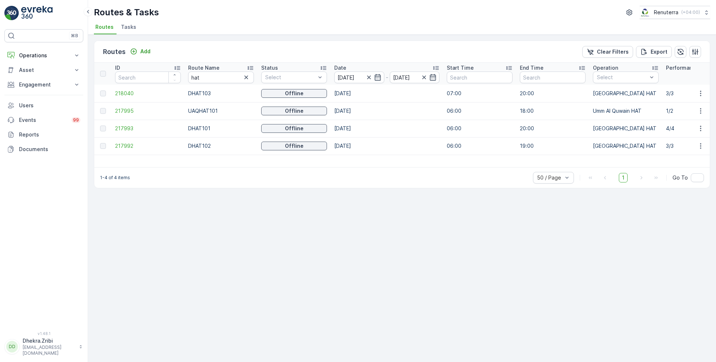
click at [249, 66] on icon at bounding box center [249, 67] width 7 height 7
click at [127, 93] on span "217993" at bounding box center [148, 93] width 66 height 7
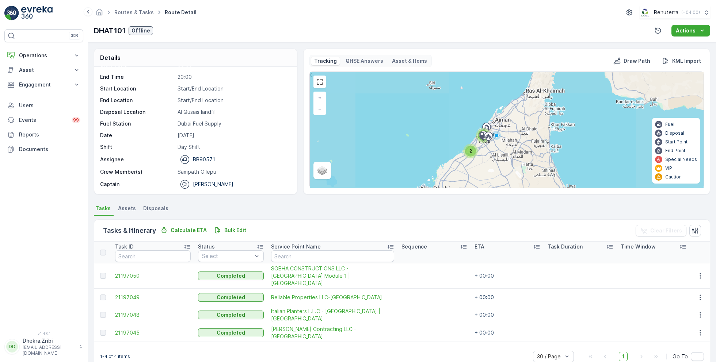
scroll to position [14, 0]
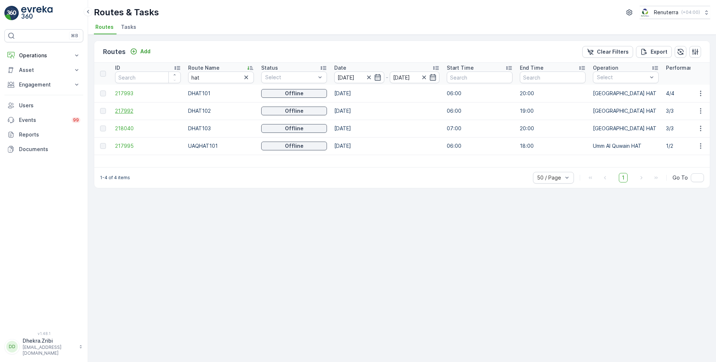
click at [126, 109] on span "217992" at bounding box center [148, 110] width 66 height 7
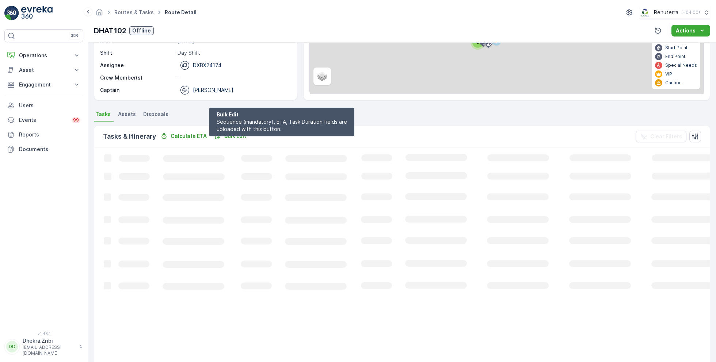
scroll to position [14, 0]
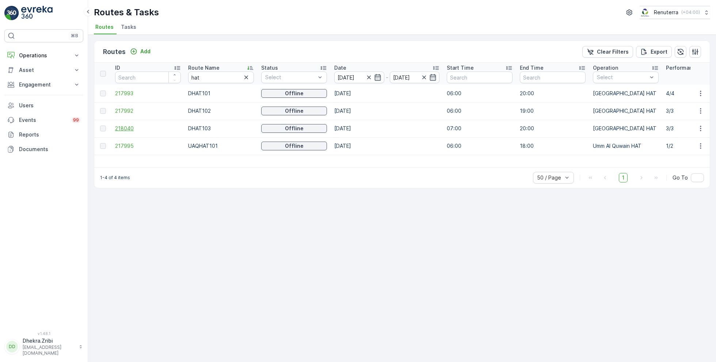
click at [123, 127] on span "218040" at bounding box center [148, 128] width 66 height 7
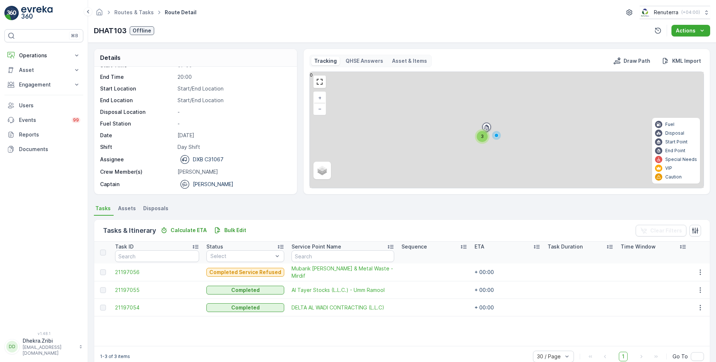
scroll to position [14, 0]
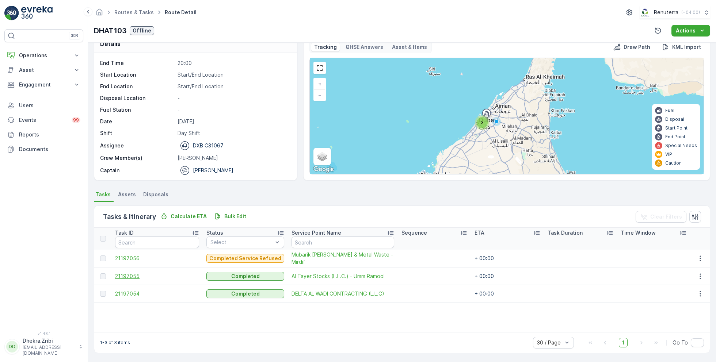
click at [134, 276] on span "21197055" at bounding box center [157, 276] width 84 height 7
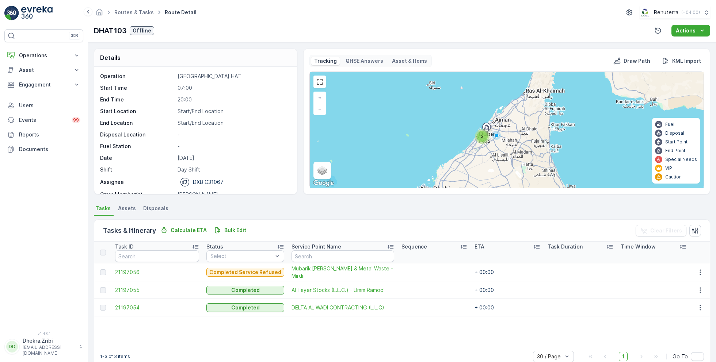
click at [130, 305] on span "21197054" at bounding box center [157, 307] width 84 height 7
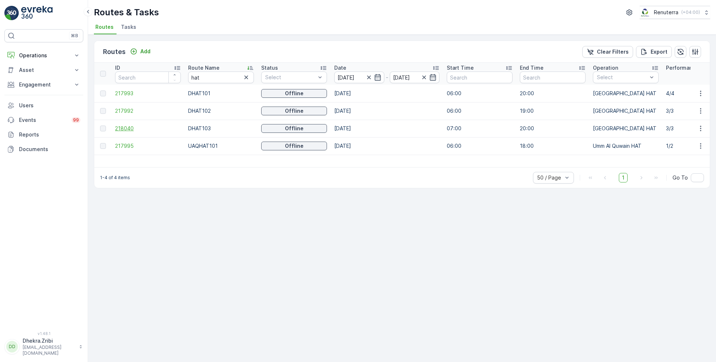
click at [124, 128] on span "218040" at bounding box center [148, 128] width 66 height 7
click at [127, 111] on span "217992" at bounding box center [148, 110] width 66 height 7
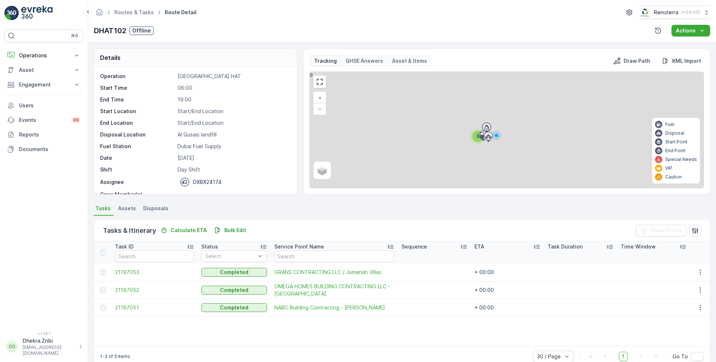
scroll to position [23, 0]
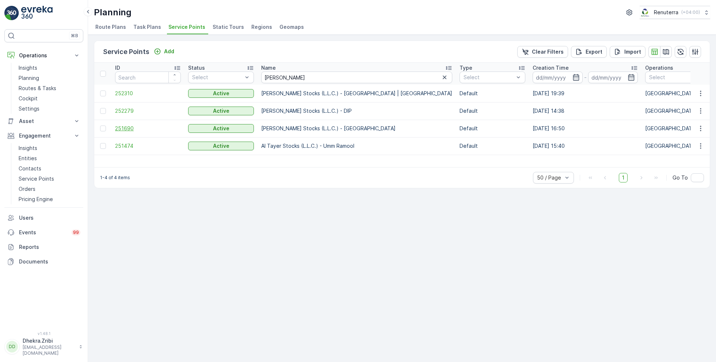
click at [127, 129] on span "251690" at bounding box center [148, 128] width 66 height 7
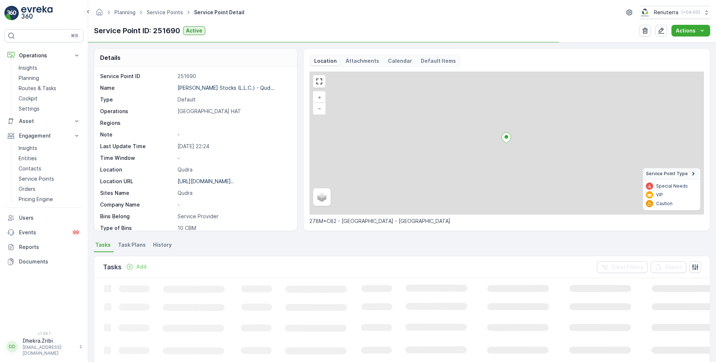
click at [211, 91] on div "Al Tayer Stocks (L.L.C.) - Qud..." at bounding box center [225, 87] width 97 height 7
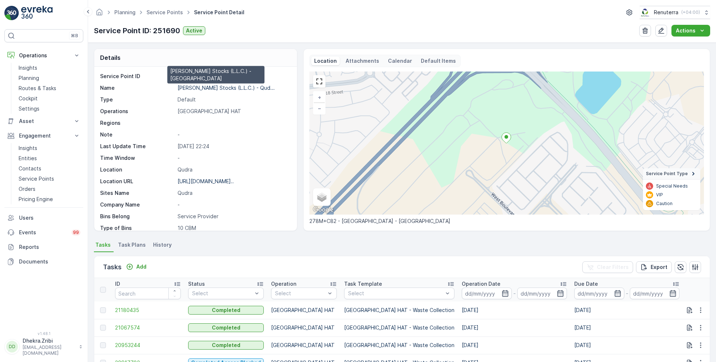
click at [211, 86] on p "Al Tayer Stocks (L.L.C.) - Qud..." at bounding box center [225, 88] width 97 height 6
click at [171, 14] on link "Service Points" at bounding box center [164, 12] width 37 height 6
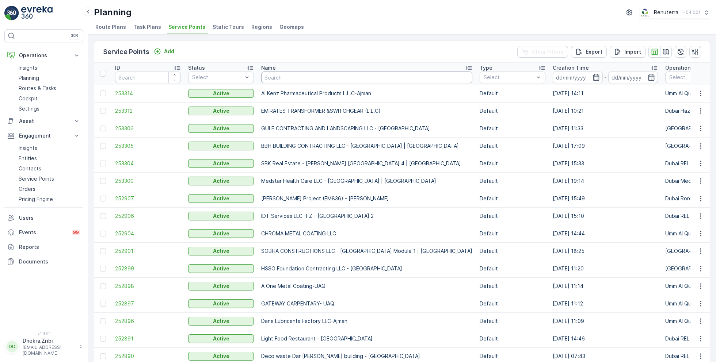
click at [271, 77] on input "text" at bounding box center [366, 78] width 211 height 12
type input "sobha"
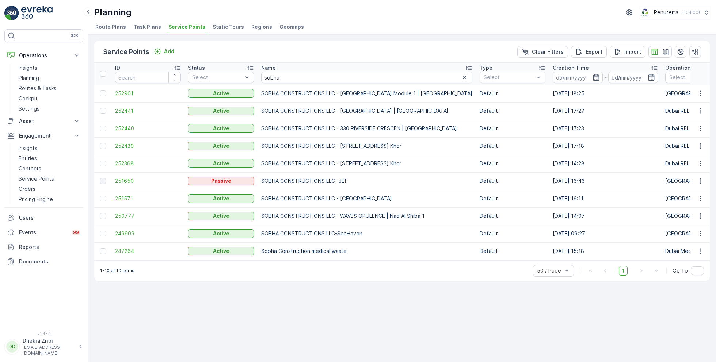
click at [125, 199] on span "251571" at bounding box center [148, 198] width 66 height 7
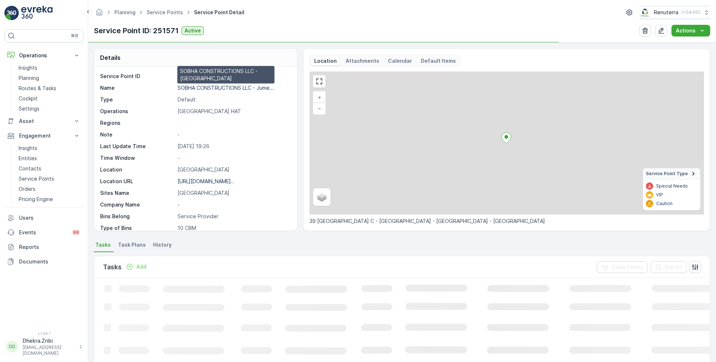
click at [206, 85] on p "SOBHA CONSTRUCTIONS LLC - Jume..." at bounding box center [225, 88] width 96 height 6
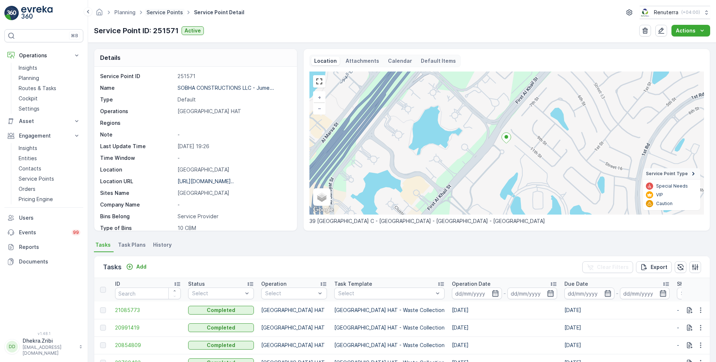
click at [171, 13] on link "Service Points" at bounding box center [164, 12] width 37 height 6
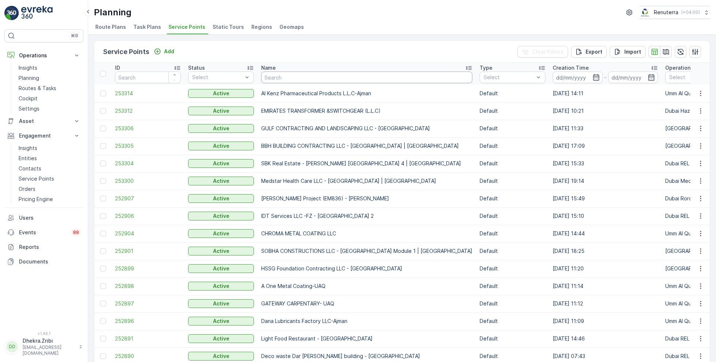
click at [280, 77] on input "text" at bounding box center [366, 78] width 211 height 12
type input "tech"
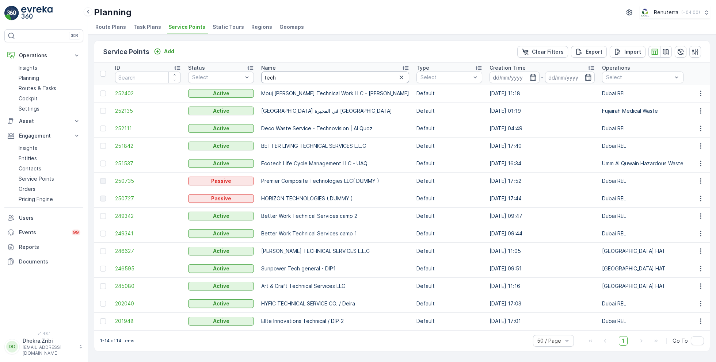
click at [292, 76] on input "tech" at bounding box center [335, 78] width 148 height 12
click at [283, 79] on input "tech" at bounding box center [335, 78] width 148 height 12
type input "techni"
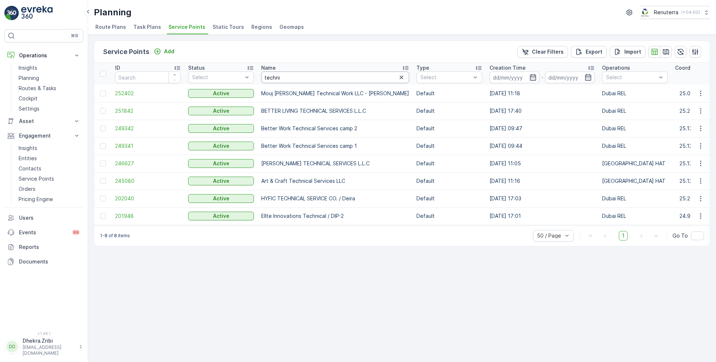
click at [290, 79] on input "techni" at bounding box center [335, 78] width 148 height 12
type input "technical"
click at [298, 77] on input "technical" at bounding box center [335, 78] width 148 height 12
drag, startPoint x: 299, startPoint y: 76, endPoint x: 242, endPoint y: 74, distance: 57.0
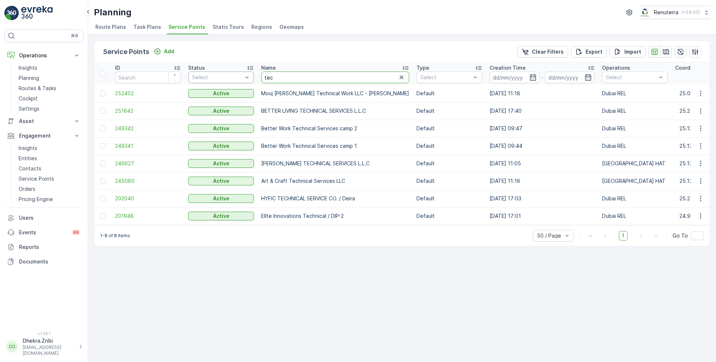
type input "tech"
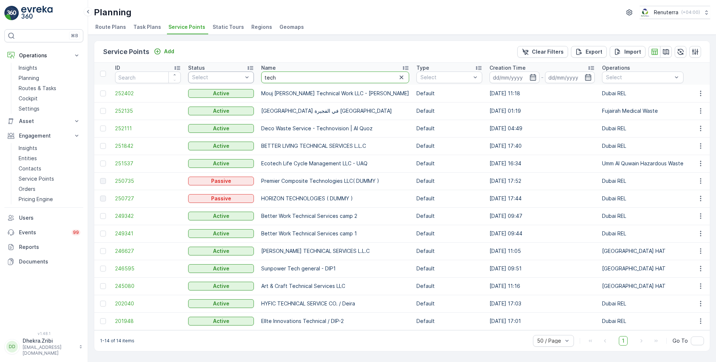
drag, startPoint x: 298, startPoint y: 80, endPoint x: 251, endPoint y: 79, distance: 47.1
type input "saudi"
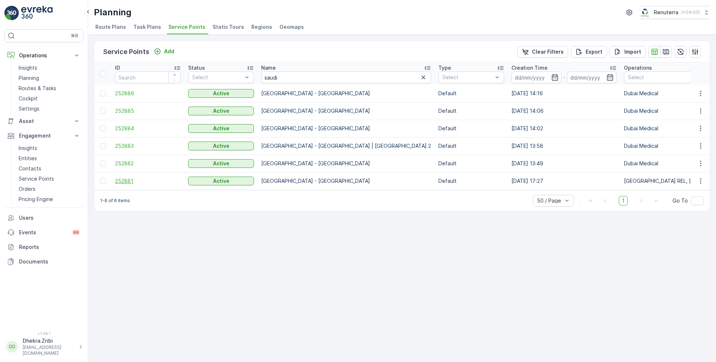
click at [130, 180] on span "252881" at bounding box center [148, 180] width 66 height 7
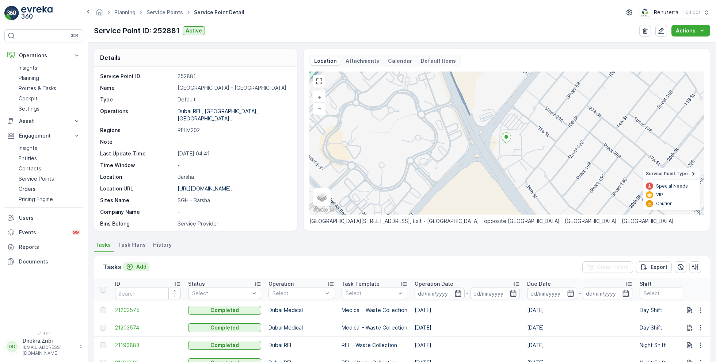
click at [140, 263] on p "Add" at bounding box center [141, 266] width 10 height 7
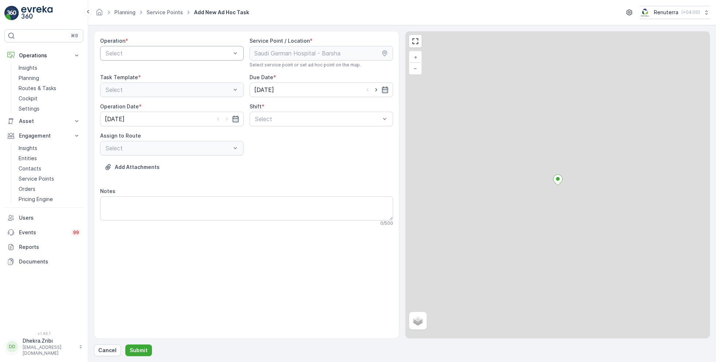
click at [165, 46] on div "Select" at bounding box center [172, 53] width 144 height 15
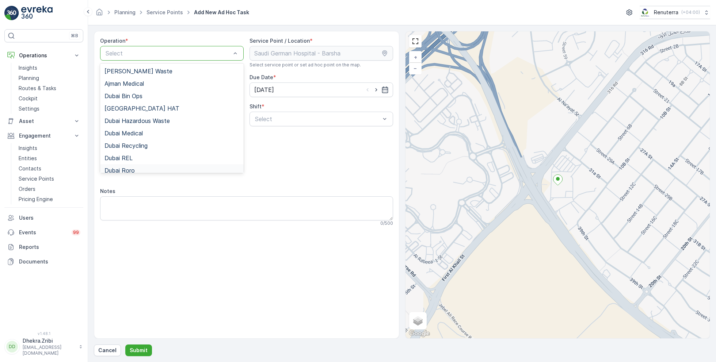
click at [132, 167] on span "Dubai Roro" at bounding box center [119, 170] width 30 height 7
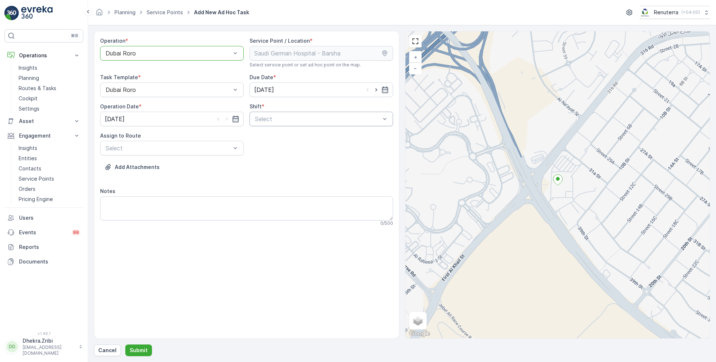
click at [301, 117] on div at bounding box center [317, 119] width 127 height 7
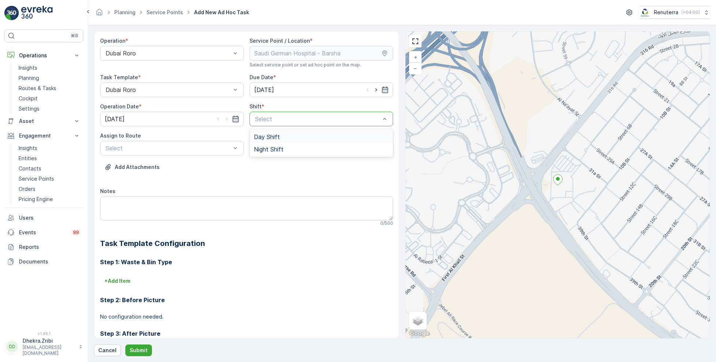
click at [272, 138] on span "Day Shift" at bounding box center [267, 137] width 26 height 7
click at [219, 148] on div at bounding box center [168, 148] width 127 height 7
click at [151, 176] on span "DRORO101 (Offline) - DXBCC95212" at bounding box center [152, 178] width 97 height 7
click at [141, 351] on p "Submit" at bounding box center [139, 350] width 18 height 7
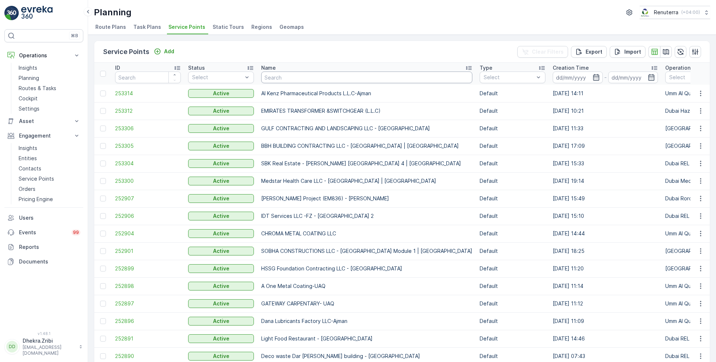
click at [278, 79] on input "text" at bounding box center [366, 78] width 211 height 12
type input "better"
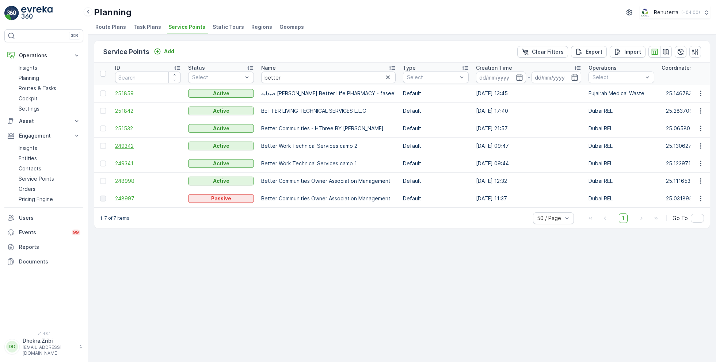
click at [129, 148] on span "249342" at bounding box center [148, 145] width 66 height 7
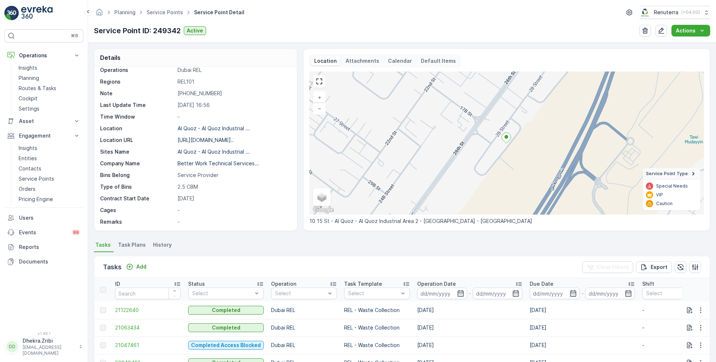
scroll to position [100, 0]
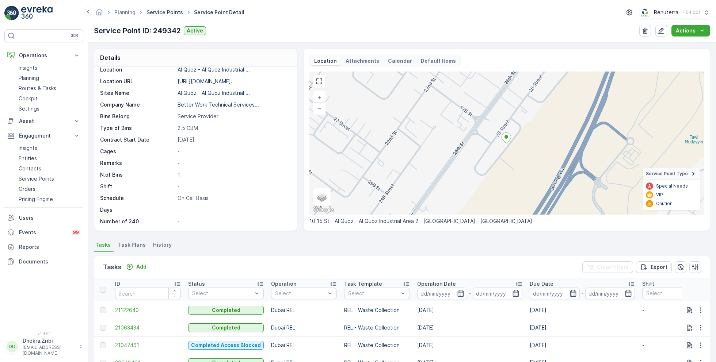
click at [170, 13] on link "Service Points" at bounding box center [164, 12] width 37 height 6
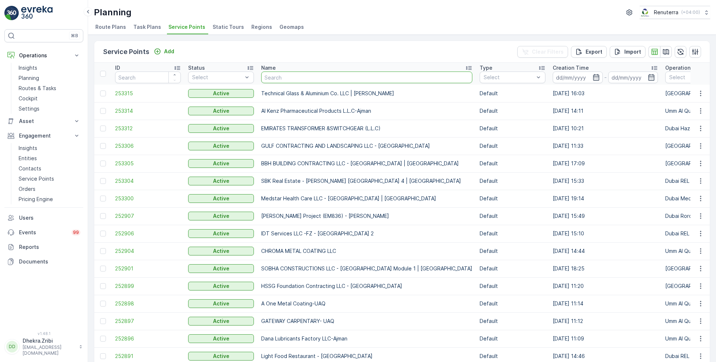
click at [314, 79] on input "text" at bounding box center [366, 78] width 211 height 12
click at [291, 79] on input "text" at bounding box center [366, 78] width 211 height 12
type input "al tay"
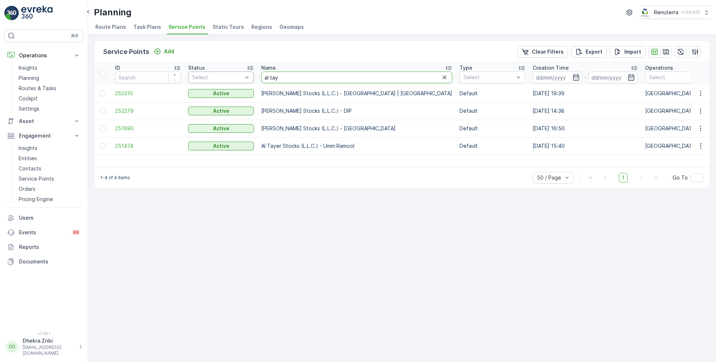
drag, startPoint x: 291, startPoint y: 76, endPoint x: 209, endPoint y: 72, distance: 82.2
type input "technical"
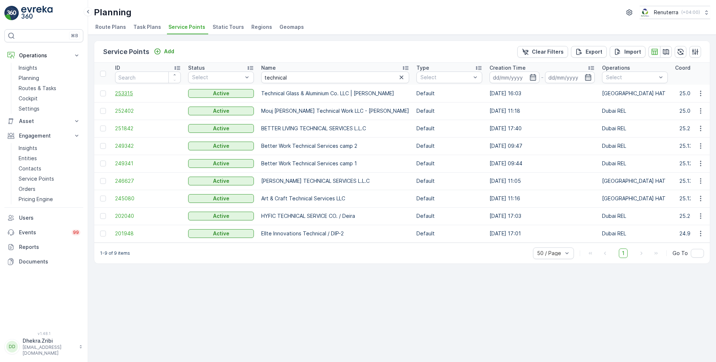
click at [129, 91] on span "253315" at bounding box center [148, 93] width 66 height 7
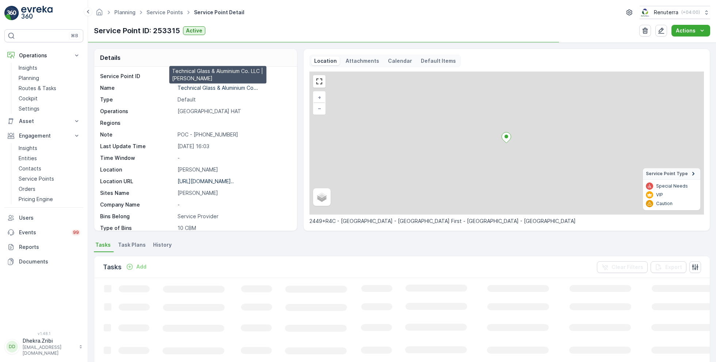
click at [200, 88] on p "Technical Glass & Aluminium Co..." at bounding box center [217, 88] width 80 height 6
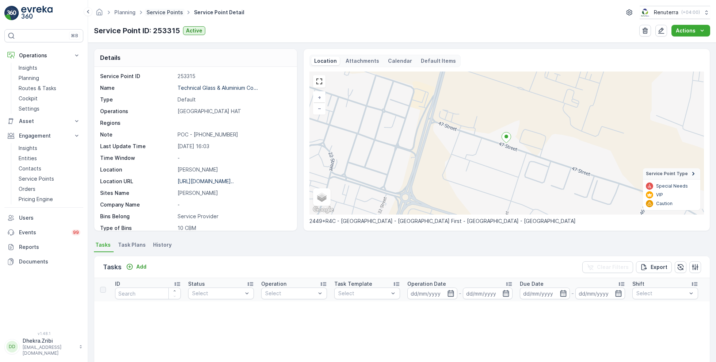
click at [176, 13] on link "Service Points" at bounding box center [164, 12] width 37 height 6
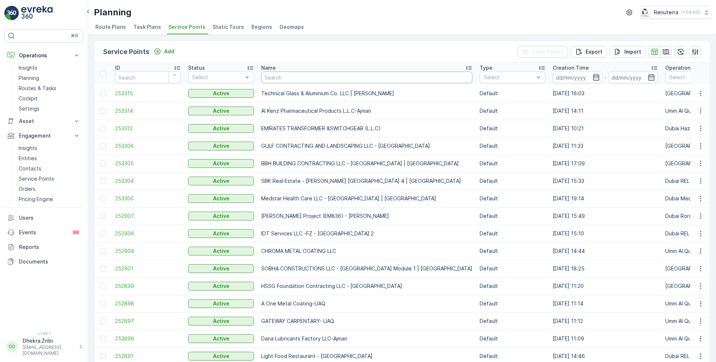
click at [281, 78] on input "text" at bounding box center [366, 78] width 211 height 12
type input "italian"
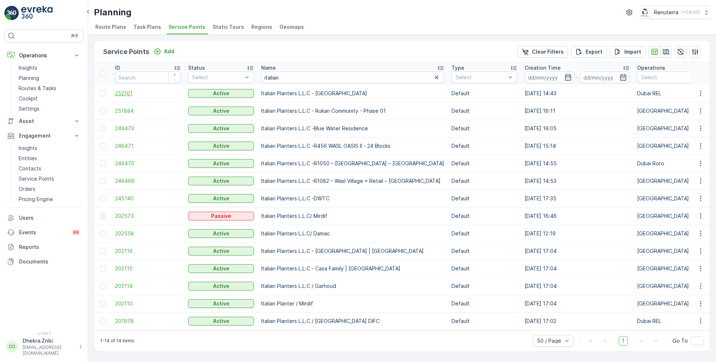
click at [125, 94] on span "252101" at bounding box center [148, 93] width 66 height 7
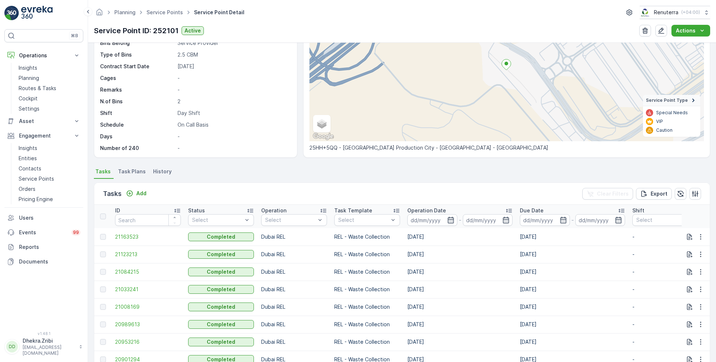
scroll to position [67, 0]
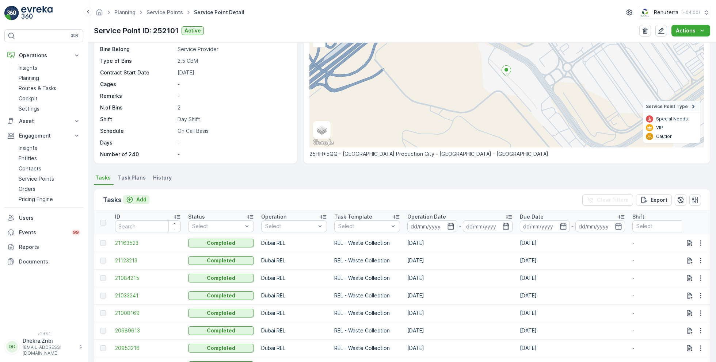
click at [137, 200] on p "Add" at bounding box center [141, 199] width 10 height 7
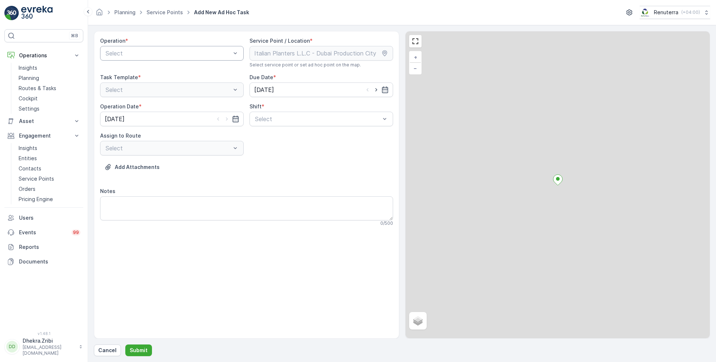
click at [143, 53] on div at bounding box center [168, 53] width 127 height 7
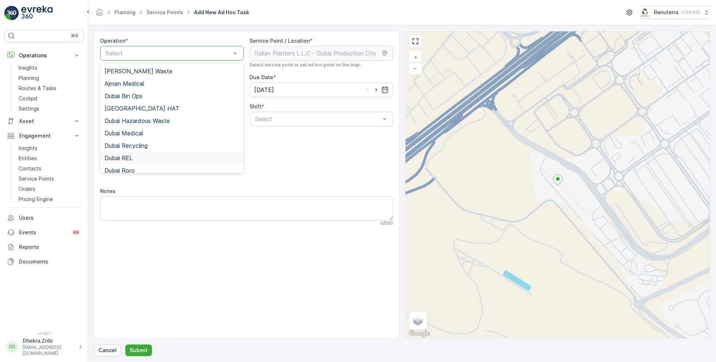
click at [130, 157] on span "Dubai REL" at bounding box center [118, 158] width 28 height 7
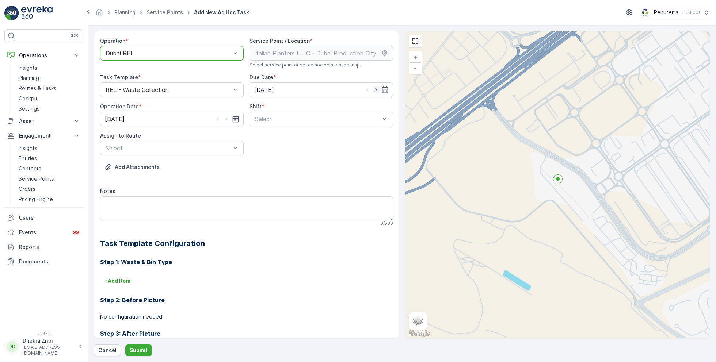
click at [375, 91] on icon "button" at bounding box center [375, 89] width 7 height 7
type input "26.08.2025"
click at [226, 119] on icon "button" at bounding box center [226, 118] width 7 height 7
type input "26.08.2025"
click at [265, 118] on div at bounding box center [317, 119] width 127 height 7
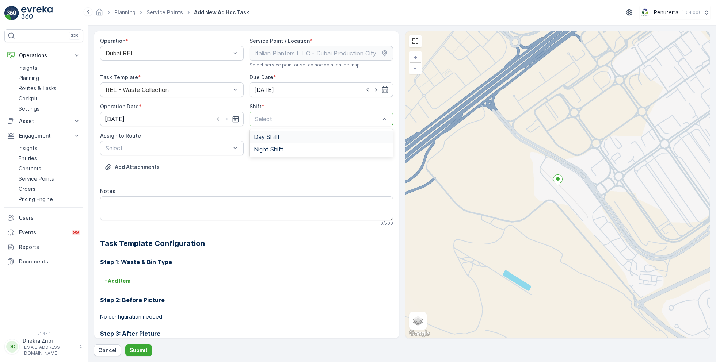
click at [268, 138] on span "Day Shift" at bounding box center [267, 137] width 26 height 7
click at [192, 152] on div "Select" at bounding box center [172, 148] width 144 height 15
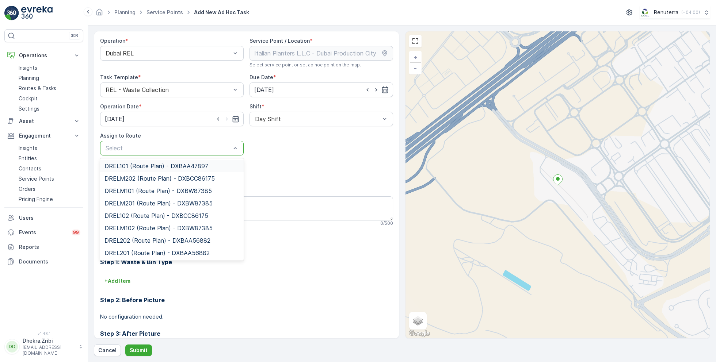
click at [156, 163] on span "DREL101 (Route Plan) - DXBAA47897" at bounding box center [156, 166] width 104 height 7
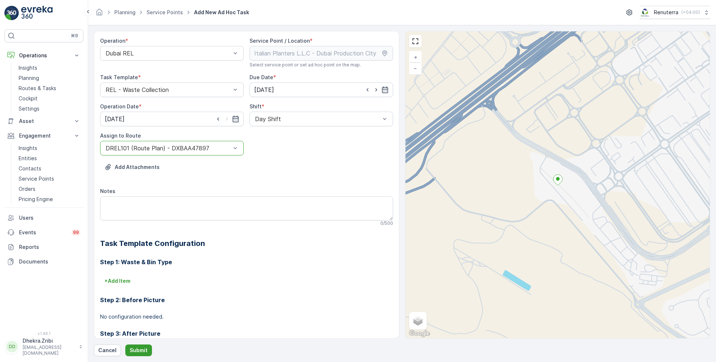
click at [142, 349] on p "Submit" at bounding box center [139, 350] width 18 height 7
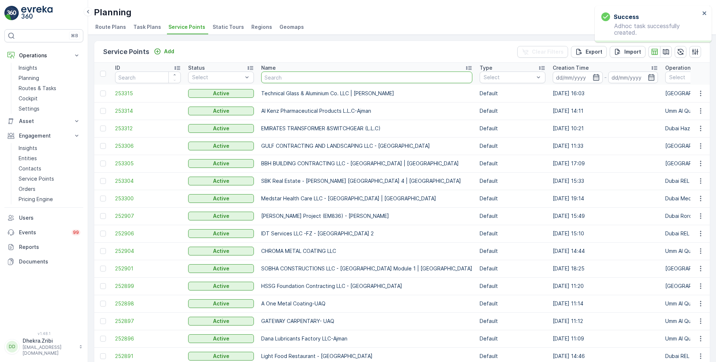
click at [287, 78] on input "text" at bounding box center [366, 78] width 211 height 12
type input "ariua"
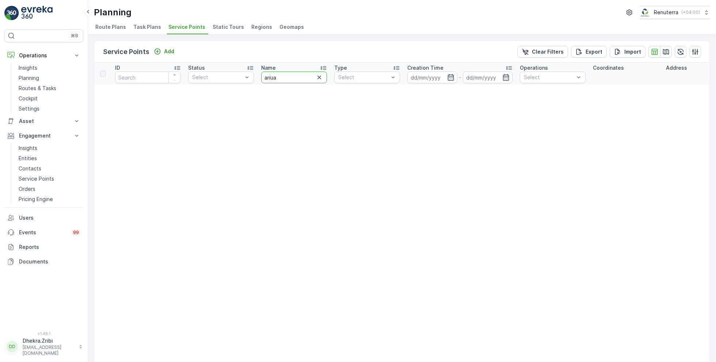
click at [280, 80] on input "ariua" at bounding box center [294, 78] width 66 height 12
type input "ar"
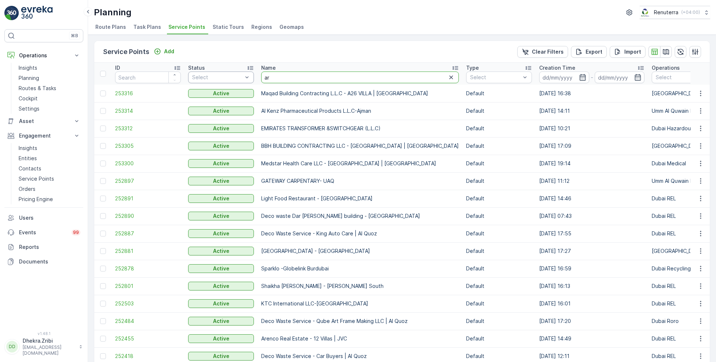
drag, startPoint x: 280, startPoint y: 79, endPoint x: 250, endPoint y: 76, distance: 29.7
type input "arenco"
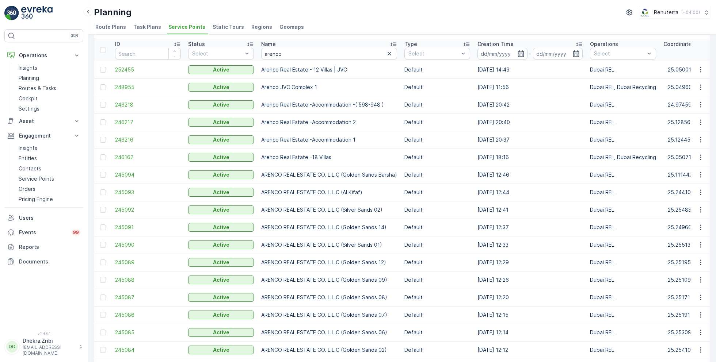
scroll to position [21, 0]
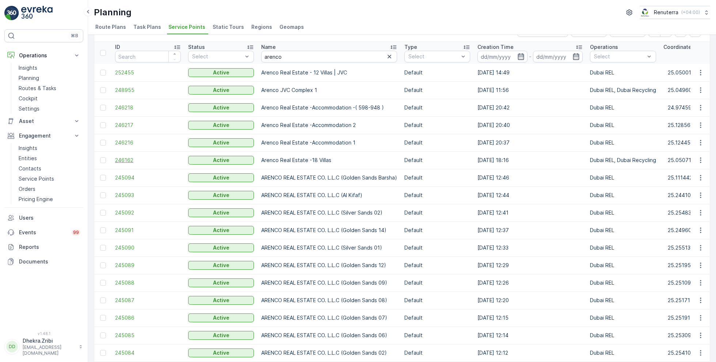
click at [129, 158] on span "246162" at bounding box center [148, 160] width 66 height 7
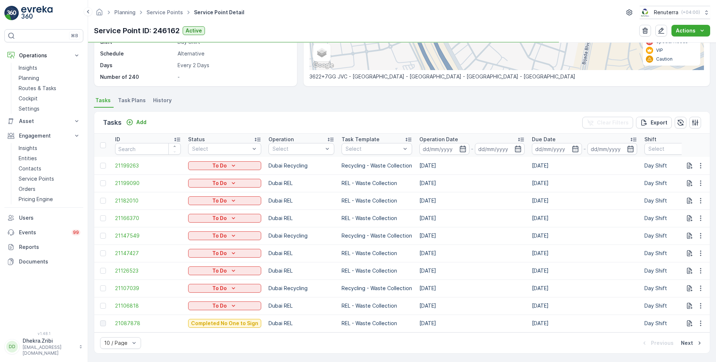
scroll to position [148, 0]
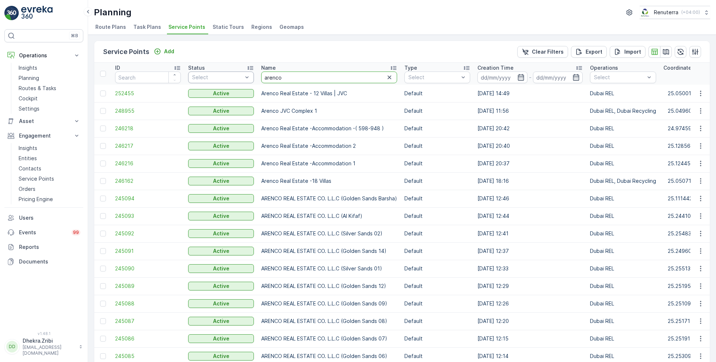
drag, startPoint x: 287, startPoint y: 76, endPoint x: 231, endPoint y: 73, distance: 56.3
type input "future"
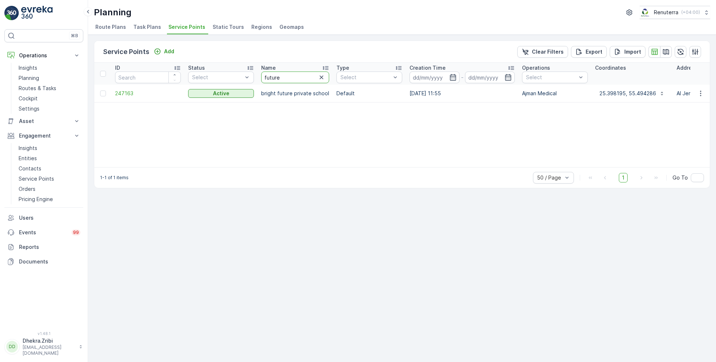
drag, startPoint x: 288, startPoint y: 77, endPoint x: 255, endPoint y: 76, distance: 34.0
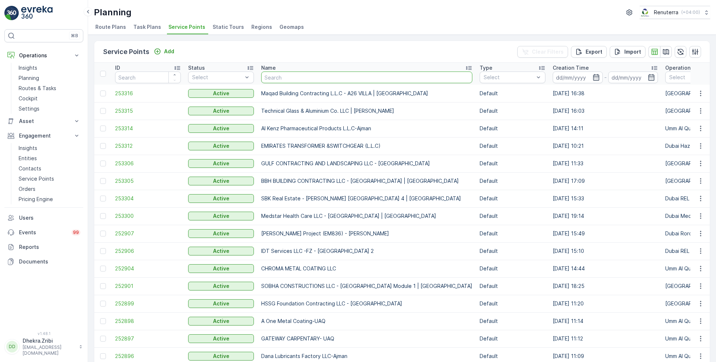
click at [298, 79] on input "text" at bounding box center [366, 78] width 211 height 12
click at [322, 11] on div "Planning Renuterra ( +04:00 )" at bounding box center [402, 12] width 616 height 13
click at [192, 8] on div "Planning Renuterra ( +04:00 )" at bounding box center [402, 12] width 616 height 13
click at [298, 77] on input "text" at bounding box center [366, 78] width 211 height 12
type input "life phar"
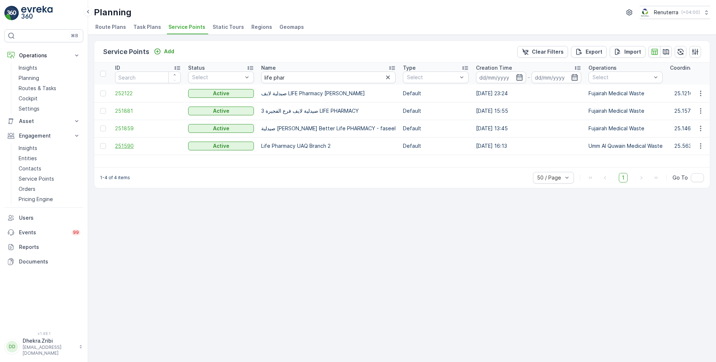
click at [129, 145] on span "251590" at bounding box center [148, 145] width 66 height 7
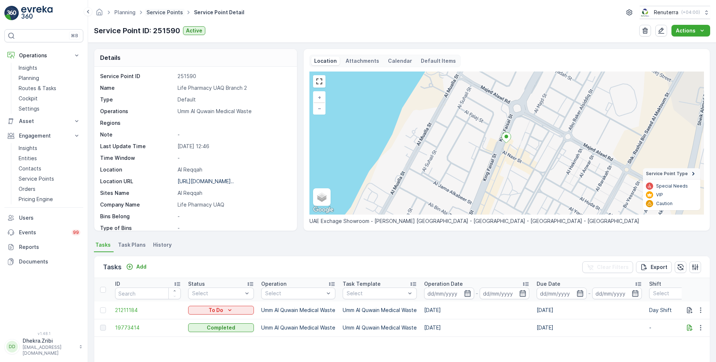
click at [168, 14] on link "Service Points" at bounding box center [164, 12] width 37 height 6
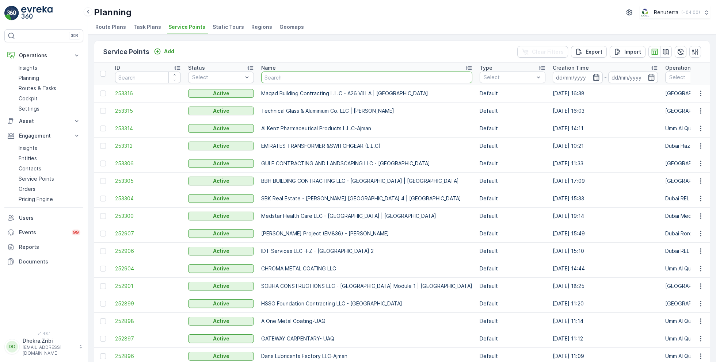
click at [287, 76] on input "text" at bounding box center [366, 78] width 211 height 12
type input "dear"
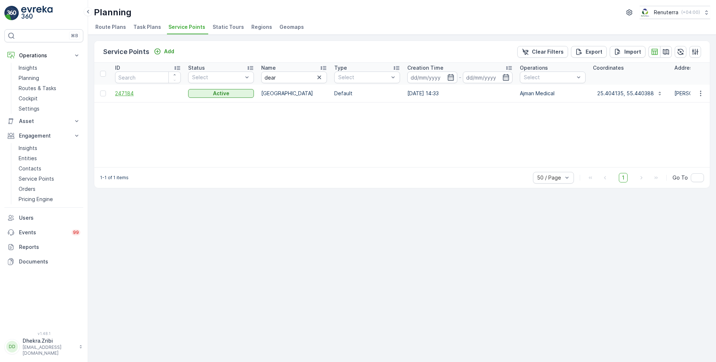
click at [129, 92] on span "247184" at bounding box center [148, 93] width 66 height 7
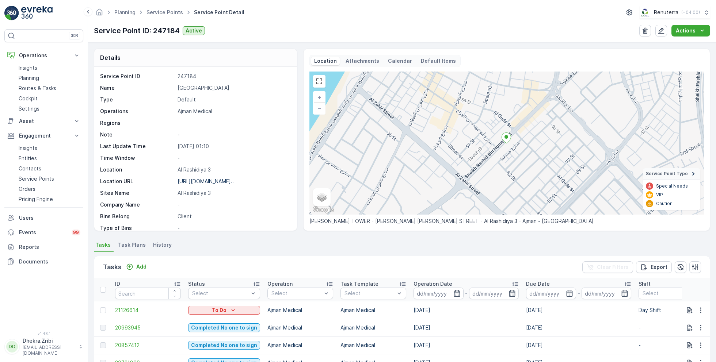
click at [165, 16] on ul "Service Points" at bounding box center [168, 12] width 47 height 11
click at [163, 14] on link "Service Points" at bounding box center [164, 12] width 37 height 6
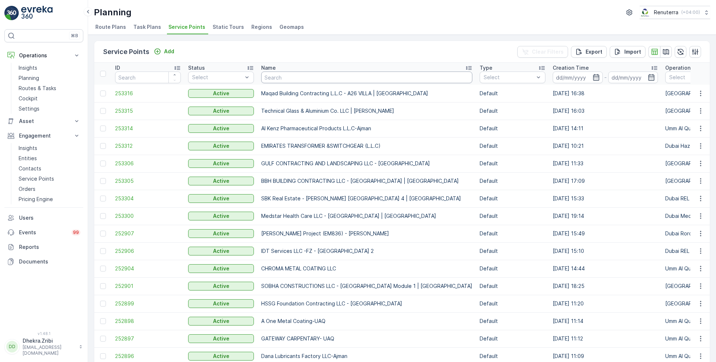
click at [285, 73] on input "text" at bounding box center [366, 78] width 211 height 12
type input "noor"
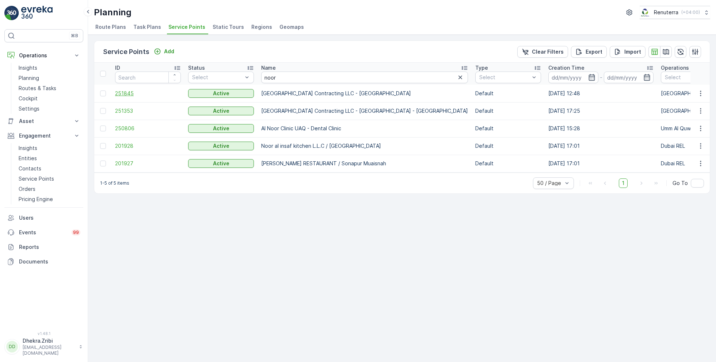
click at [124, 91] on span "251845" at bounding box center [148, 93] width 66 height 7
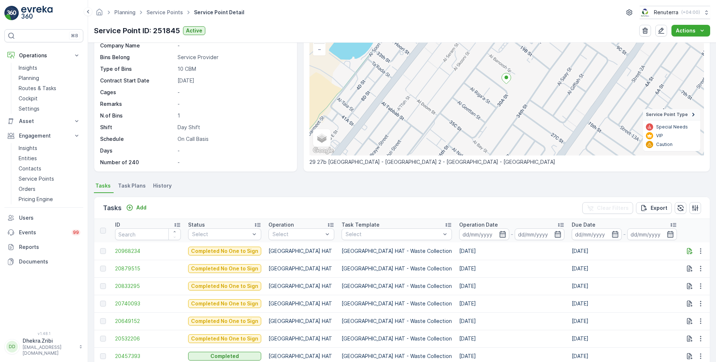
scroll to position [60, 0]
click at [166, 10] on link "Service Points" at bounding box center [164, 12] width 37 height 6
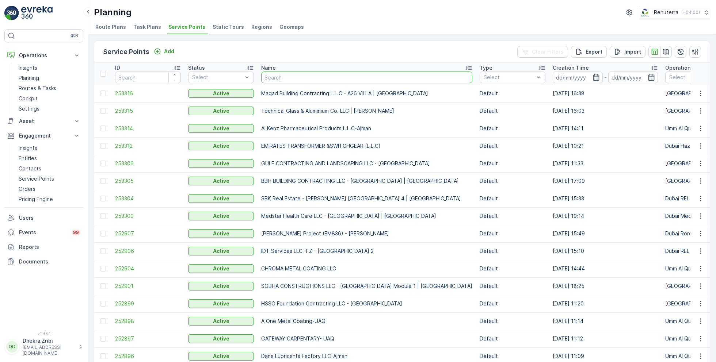
click at [319, 78] on input "text" at bounding box center [366, 78] width 211 height 12
type input "saudi"
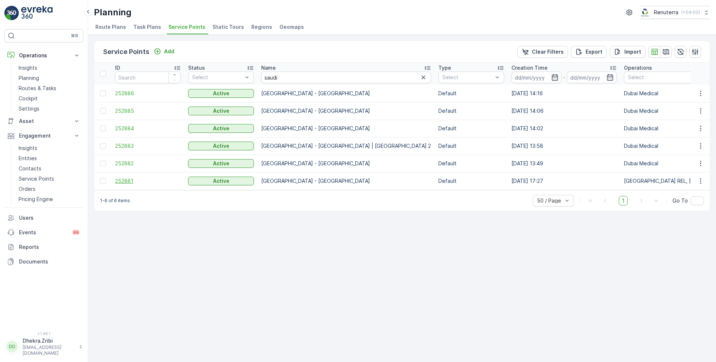
click at [130, 179] on span "252881" at bounding box center [148, 180] width 66 height 7
drag, startPoint x: 291, startPoint y: 78, endPoint x: 233, endPoint y: 78, distance: 58.1
type input "deco"
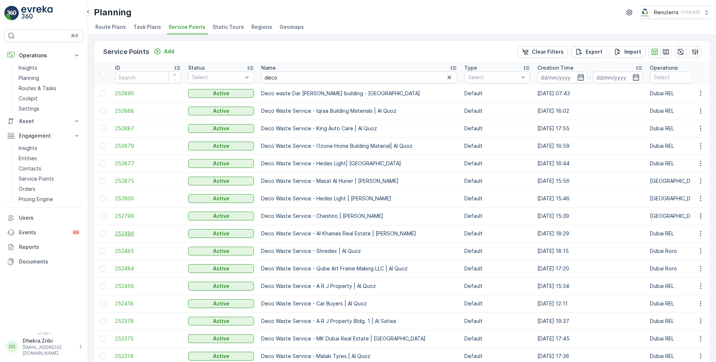
click at [120, 231] on span "252486" at bounding box center [148, 233] width 66 height 7
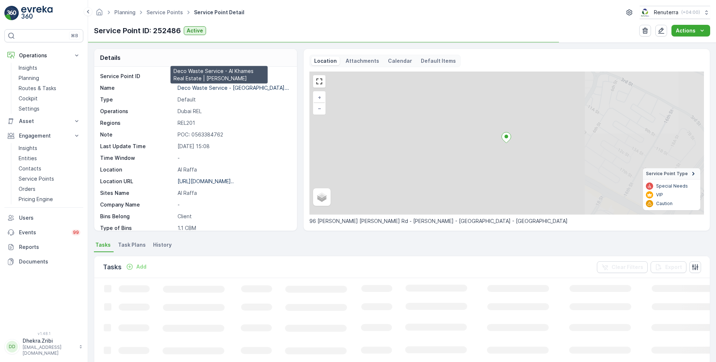
click at [214, 85] on p "Deco Waste Service - Al Khames..." at bounding box center [232, 88] width 111 height 6
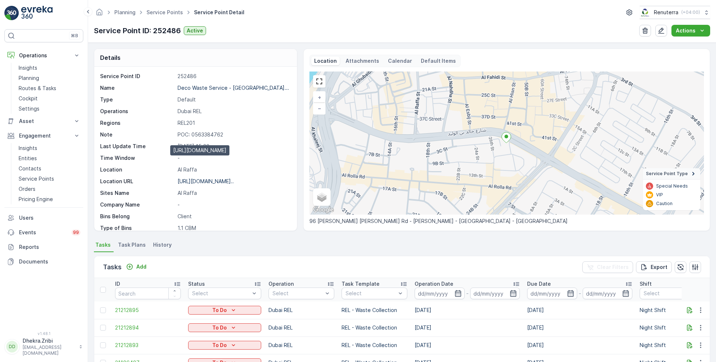
scroll to position [100, 0]
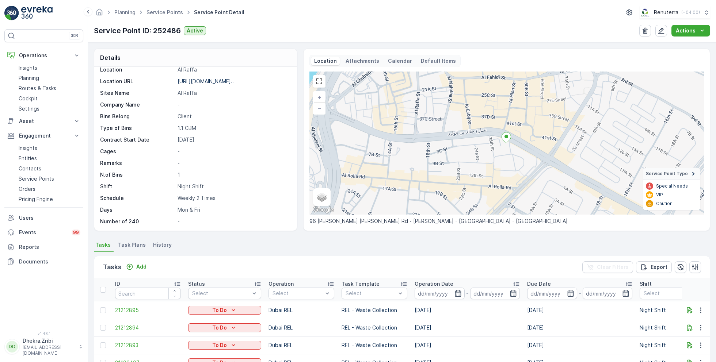
click at [129, 245] on span "Task Plans" at bounding box center [132, 244] width 28 height 7
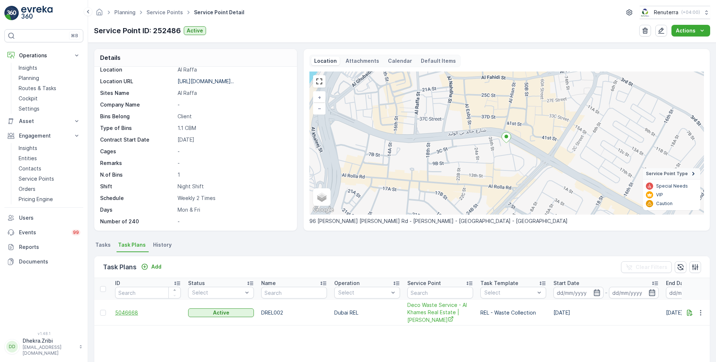
click at [129, 310] on span "5046668" at bounding box center [148, 312] width 66 height 7
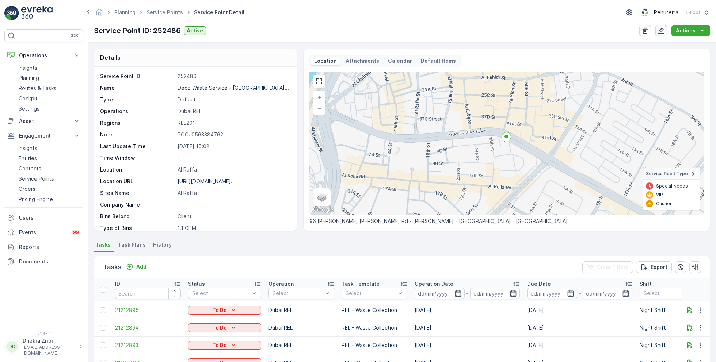
click at [663, 36] on button "button" at bounding box center [661, 31] width 12 height 12
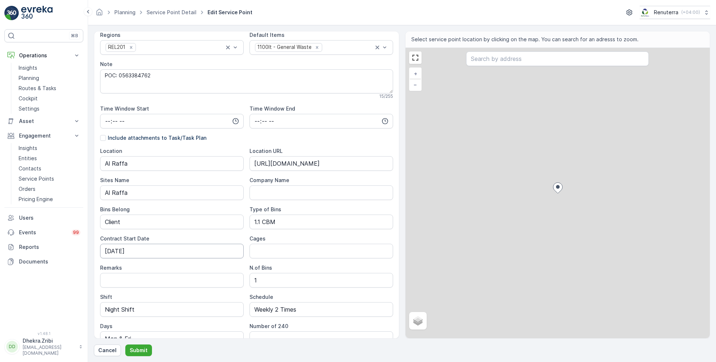
scroll to position [142, 0]
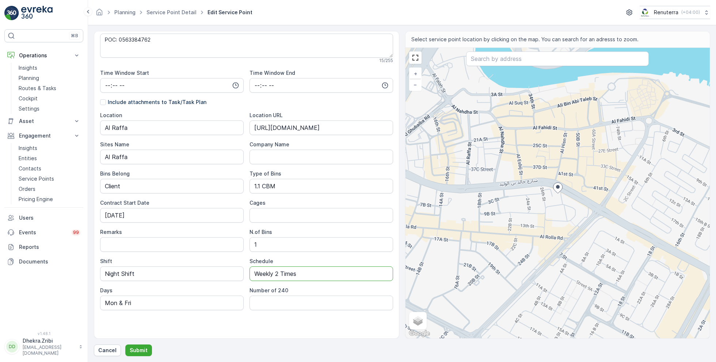
click at [278, 275] on input "Weekly 2 Times" at bounding box center [321, 274] width 144 height 15
type input "Weekly 3 Times"
click at [123, 302] on input "Mon & Fri" at bounding box center [172, 303] width 144 height 15
click at [134, 303] on input "Mon & Fri" at bounding box center [172, 303] width 144 height 15
type input "Mon, Wed & Sat"
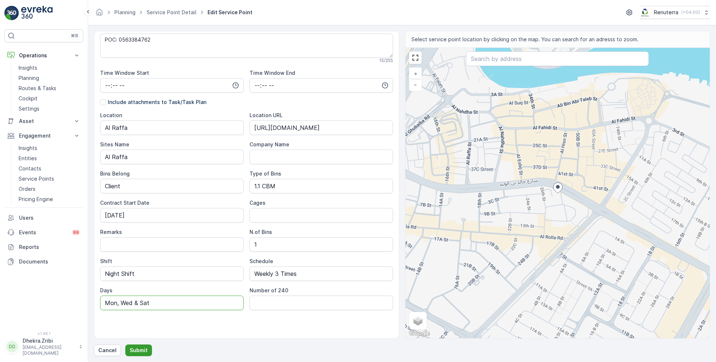
click at [141, 351] on p "Submit" at bounding box center [139, 350] width 18 height 7
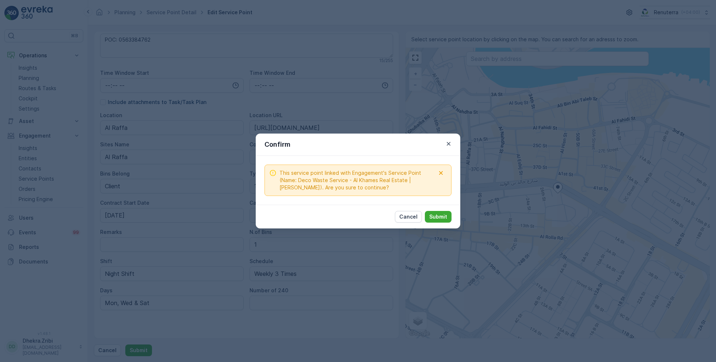
click at [452, 216] on div "Cancel Submit" at bounding box center [358, 217] width 205 height 24
click at [437, 217] on p "Submit" at bounding box center [438, 216] width 18 height 7
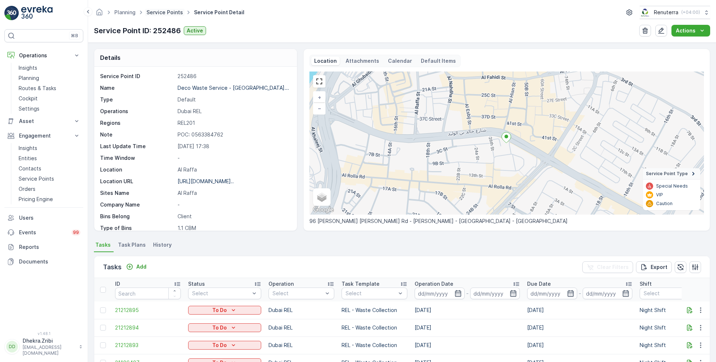
click at [163, 11] on link "Service Points" at bounding box center [164, 12] width 37 height 6
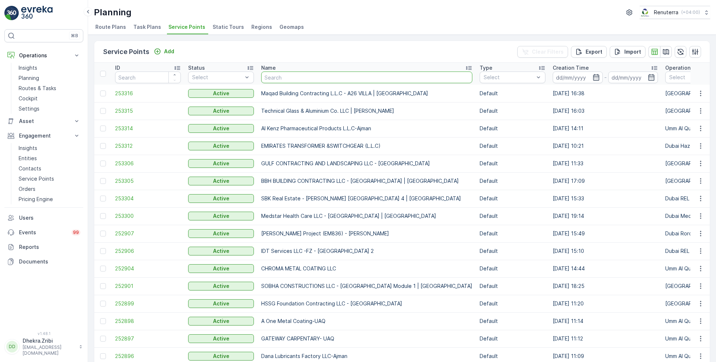
click at [322, 81] on input "text" at bounding box center [366, 78] width 211 height 12
paste input "Dupod Industires LLC"
type input "Dupod Industires LLC"
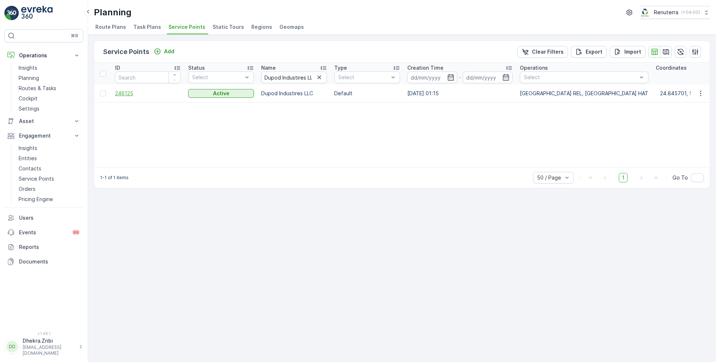
click at [130, 92] on span "246125" at bounding box center [148, 93] width 66 height 7
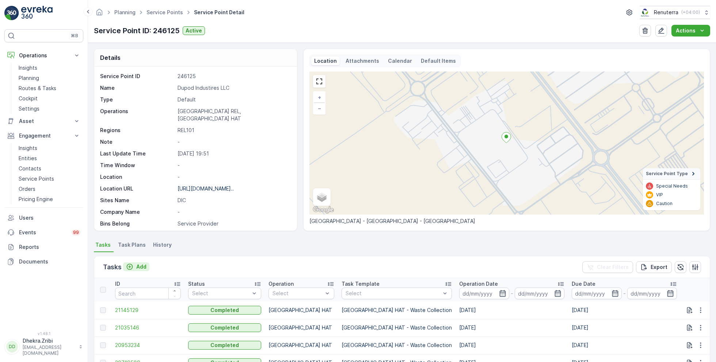
click at [142, 263] on p "Add" at bounding box center [141, 266] width 10 height 7
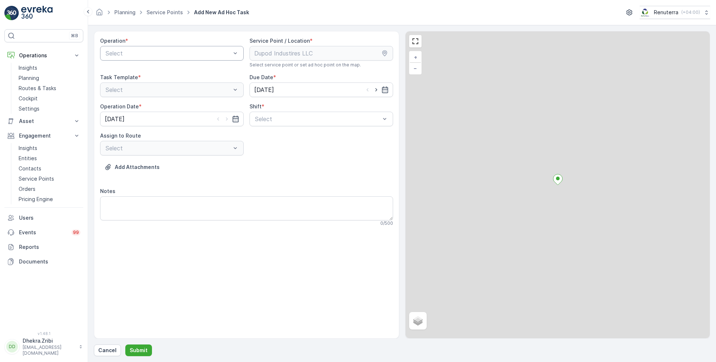
click at [170, 54] on div at bounding box center [168, 53] width 127 height 7
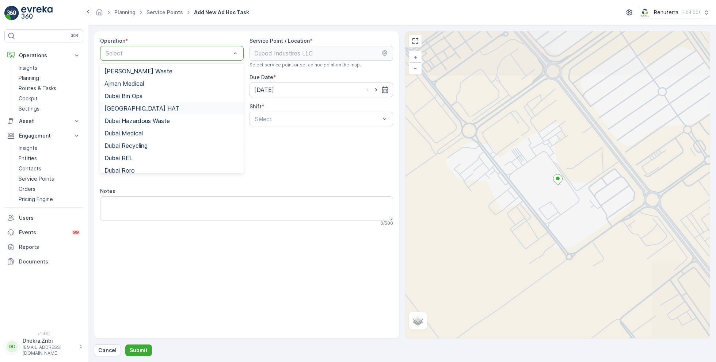
click at [139, 109] on div "[GEOGRAPHIC_DATA] HAT" at bounding box center [171, 108] width 135 height 7
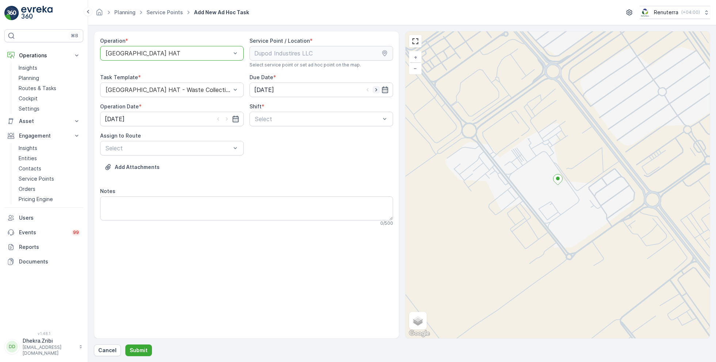
click at [374, 88] on icon "button" at bounding box center [375, 89] width 7 height 7
type input "26.08.2025"
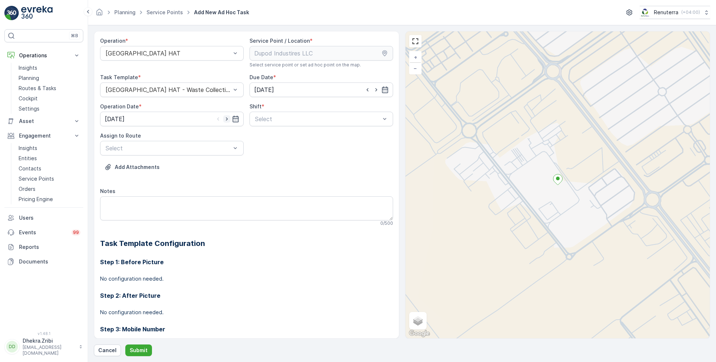
click at [227, 118] on icon "button" at bounding box center [226, 118] width 7 height 7
type input "26.08.2025"
click at [304, 113] on div "Select" at bounding box center [321, 119] width 144 height 15
click at [275, 136] on span "Day Shift" at bounding box center [267, 137] width 26 height 7
click at [206, 150] on div at bounding box center [168, 148] width 127 height 7
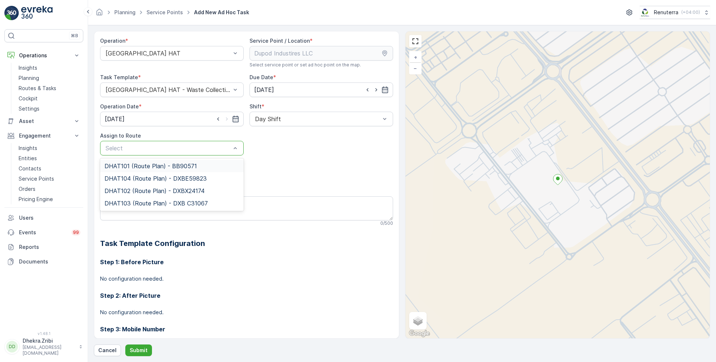
click at [152, 166] on span "DHAT101 (Route Plan) - BB90571" at bounding box center [150, 166] width 92 height 7
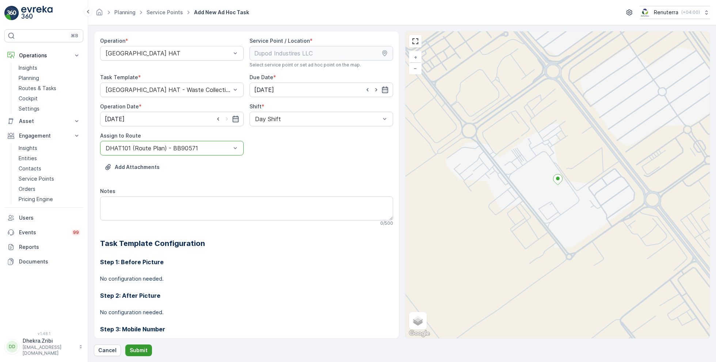
click at [137, 352] on p "Submit" at bounding box center [139, 350] width 18 height 7
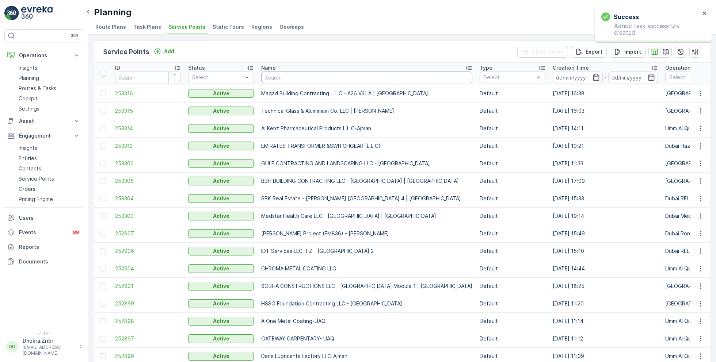
click at [291, 81] on input "text" at bounding box center [366, 78] width 211 height 12
paste input "SOBHA CONSTRUCTIONS LLC - Jumeirah Lakes Towers"
type input "SOBHA CONSTRUCTIONS LLC - Jumeirah Lakes Towers"
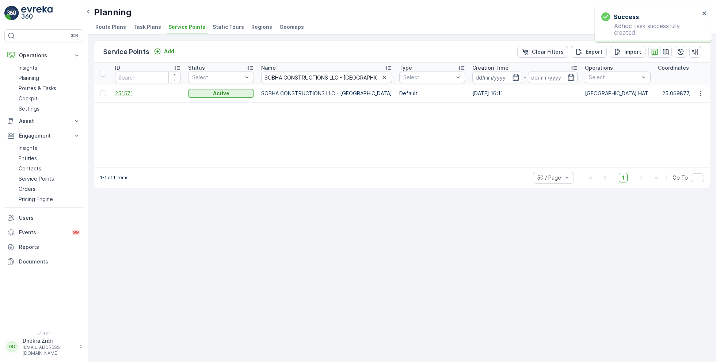
click at [128, 95] on span "251571" at bounding box center [148, 93] width 66 height 7
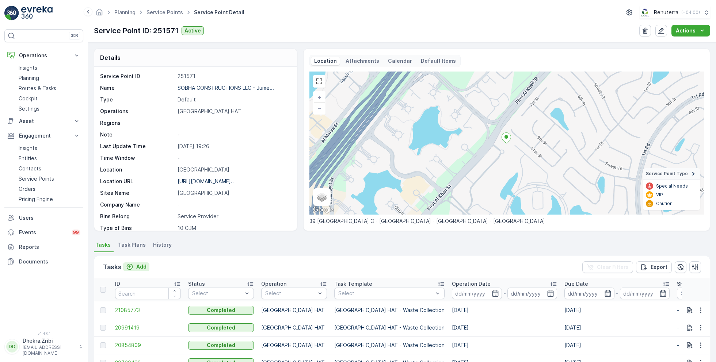
click at [135, 264] on div "Add" at bounding box center [136, 266] width 20 height 7
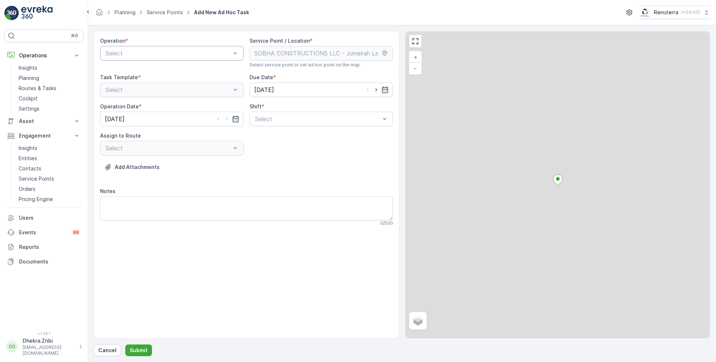
click at [165, 57] on div "Select" at bounding box center [172, 53] width 144 height 15
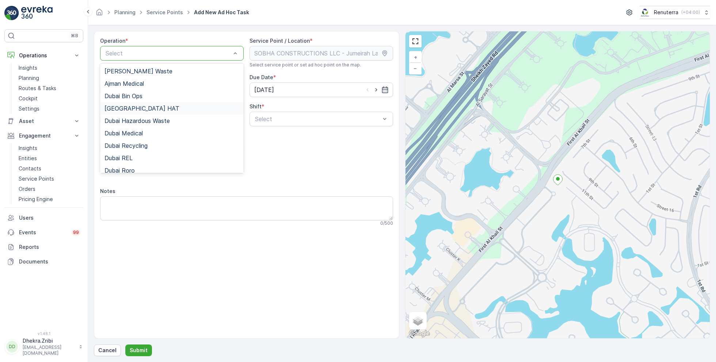
click at [127, 106] on span "[GEOGRAPHIC_DATA] HAT" at bounding box center [141, 108] width 75 height 7
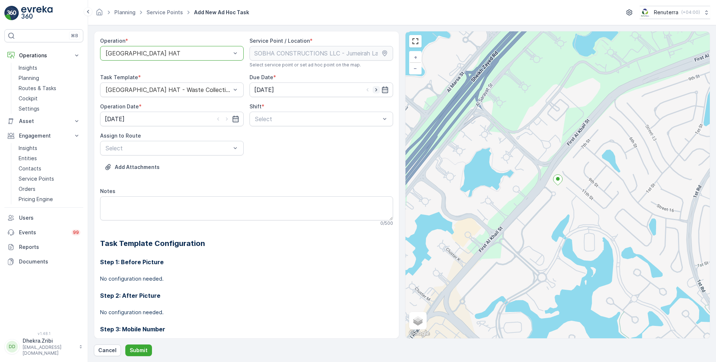
click at [375, 88] on icon "button" at bounding box center [375, 89] width 7 height 7
type input "26.08.2025"
click at [228, 120] on icon "button" at bounding box center [226, 118] width 7 height 7
type input "26.08.2025"
click at [294, 116] on div at bounding box center [317, 119] width 127 height 7
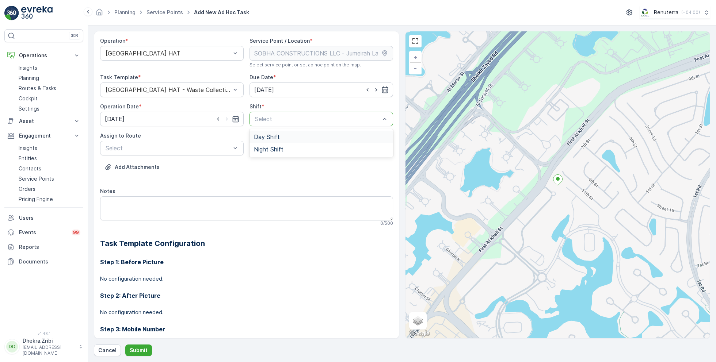
click at [268, 135] on span "Day Shift" at bounding box center [267, 137] width 26 height 7
click at [202, 146] on div at bounding box center [168, 148] width 127 height 7
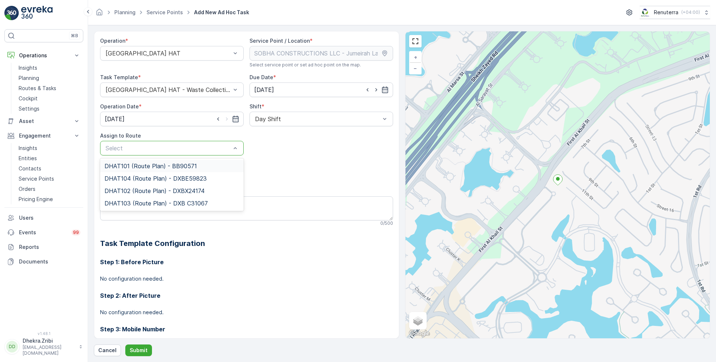
click at [142, 165] on span "DHAT101 (Route Plan) - BB90571" at bounding box center [150, 166] width 92 height 7
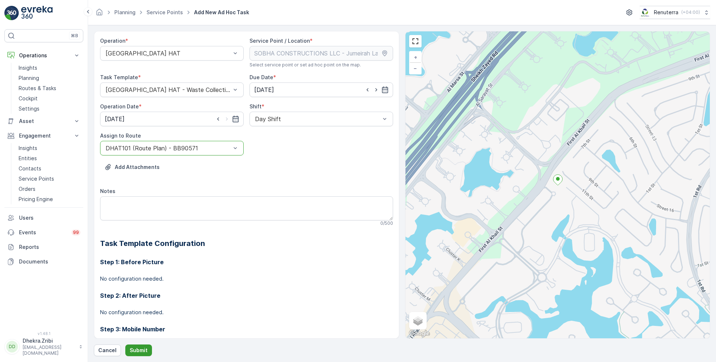
click at [135, 352] on p "Submit" at bounding box center [139, 350] width 18 height 7
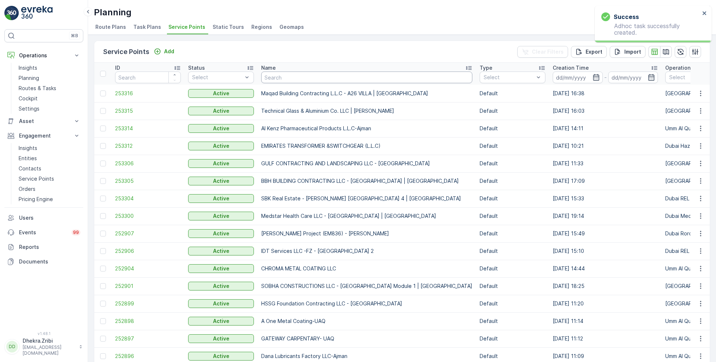
click at [309, 78] on input "text" at bounding box center [366, 78] width 211 height 12
paste input "TARHEEL COLLECTING WASTES L.L.C"
type input "TARHEEL COLLECTING WASTES L.L.C"
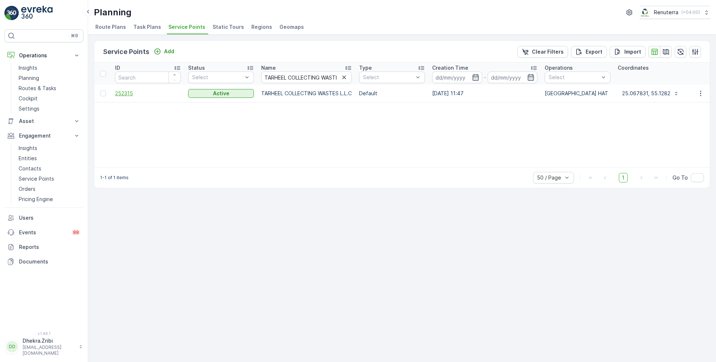
click at [128, 94] on span "252315" at bounding box center [148, 93] width 66 height 7
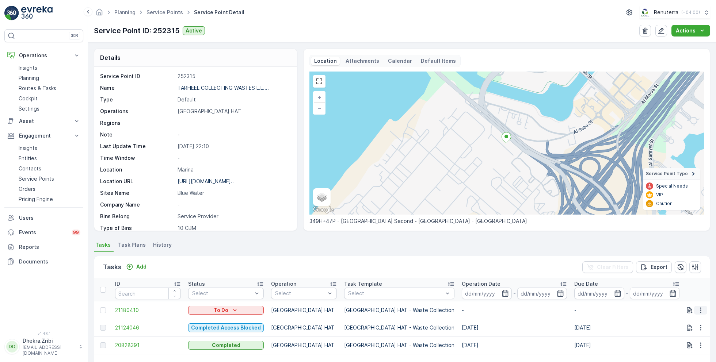
click at [700, 311] on icon "button" at bounding box center [700, 310] width 7 height 7
click at [684, 270] on div "History" at bounding box center [688, 265] width 55 height 10
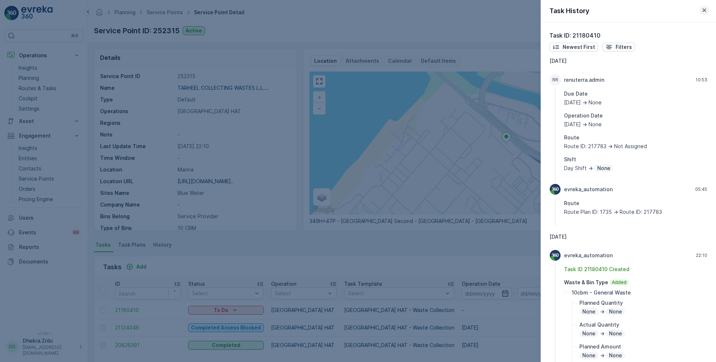
click at [705, 13] on icon "button" at bounding box center [703, 10] width 7 height 7
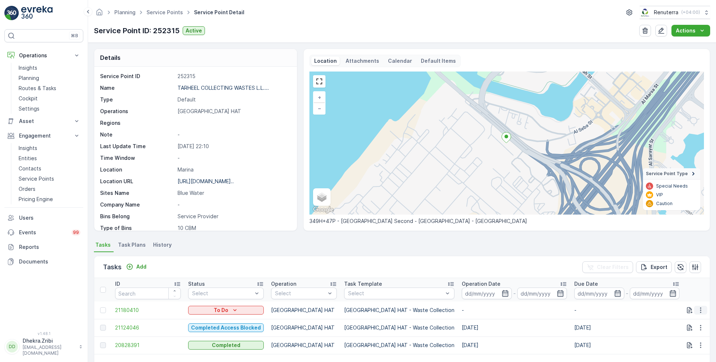
click at [700, 307] on icon "button" at bounding box center [700, 309] width 1 height 5
click at [685, 276] on span "Change Route" at bounding box center [681, 275] width 35 height 7
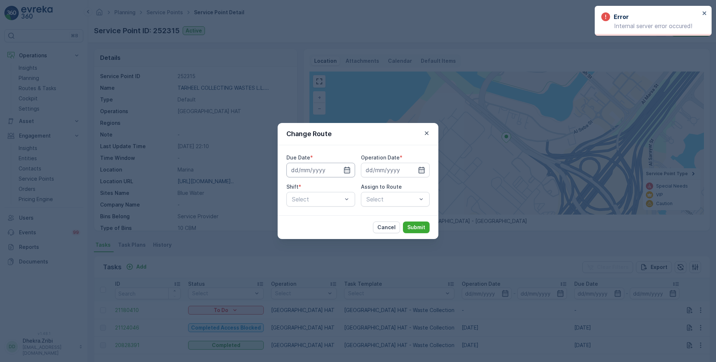
click at [326, 168] on input at bounding box center [320, 170] width 69 height 15
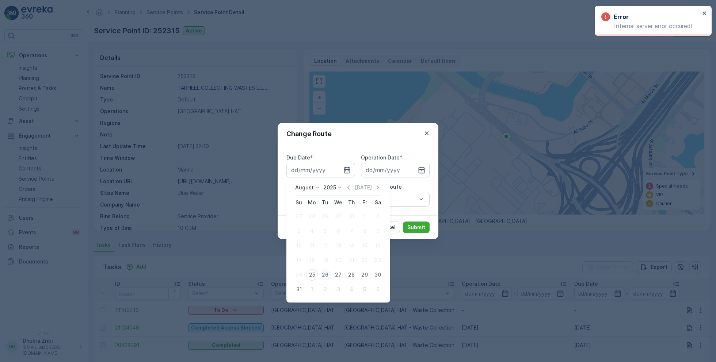
click at [324, 275] on div "26" at bounding box center [325, 275] width 12 height 12
type input "26.08.2025"
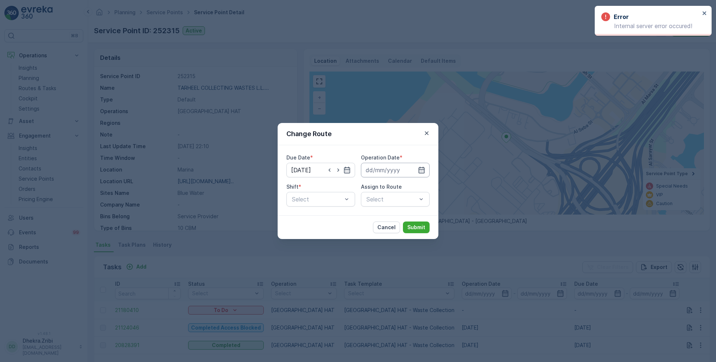
click at [394, 169] on input at bounding box center [395, 170] width 69 height 15
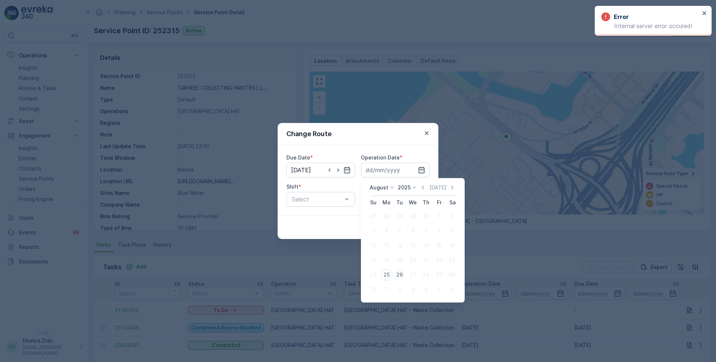
click at [400, 276] on div "26" at bounding box center [400, 275] width 12 height 12
type input "26.08.2025"
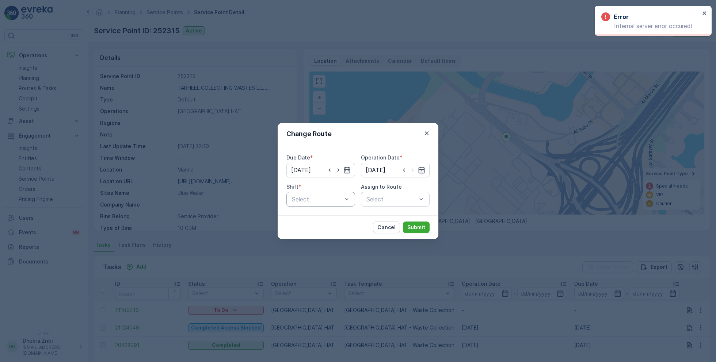
click at [329, 196] on div at bounding box center [317, 199] width 52 height 7
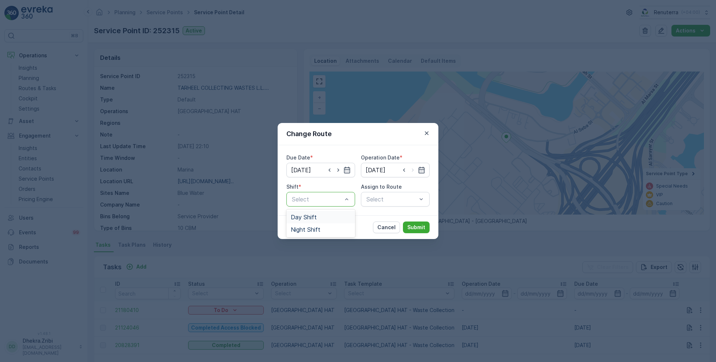
click at [307, 215] on span "Day Shift" at bounding box center [304, 217] width 26 height 7
click at [374, 200] on div "Select" at bounding box center [395, 199] width 69 height 15
click at [374, 200] on div at bounding box center [392, 199] width 52 height 7
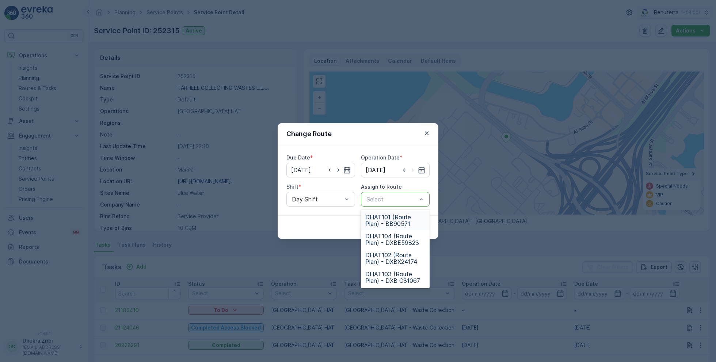
click at [382, 219] on span "DHAT101 (Route Plan) - BB90571" at bounding box center [395, 220] width 60 height 13
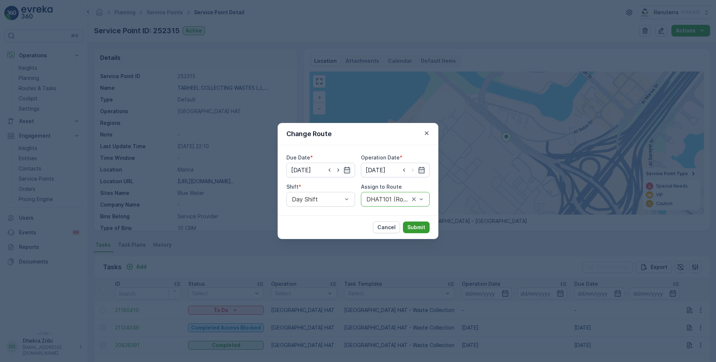
click at [428, 226] on button "Submit" at bounding box center [416, 228] width 27 height 12
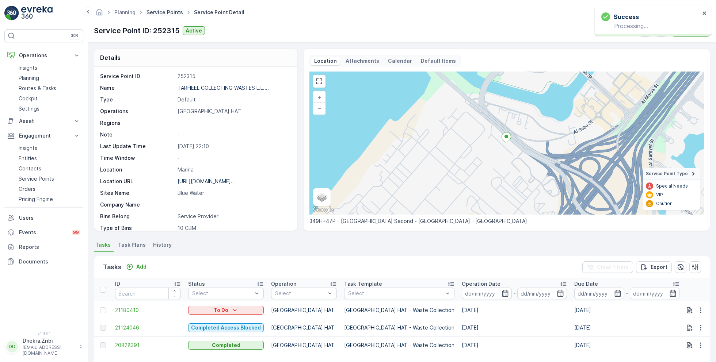
click at [160, 11] on link "Service Points" at bounding box center [164, 12] width 37 height 6
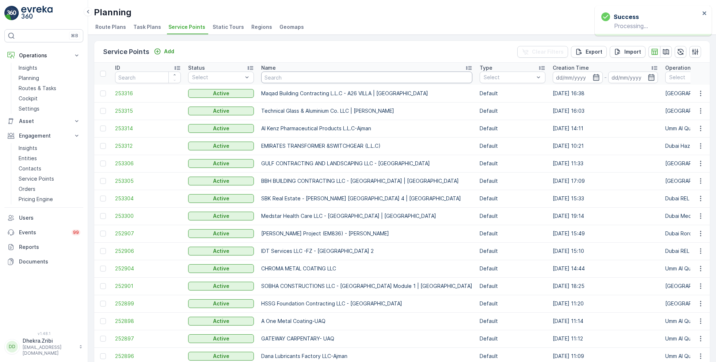
click at [315, 77] on input "text" at bounding box center [366, 78] width 211 height 12
paste input "SOBHA CONSTRUCTIONS LLC - RIVERSIDE CRESCENT Module 1 | Ras Al Khor"
type input "SOBHA CONSTRUCTIONS LLC - RIVERSIDE CRESCENT Module 1 | Ras Al Khor"
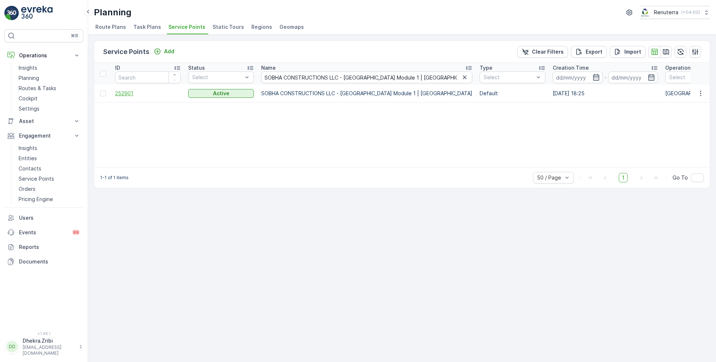
click at [123, 93] on span "252901" at bounding box center [148, 93] width 66 height 7
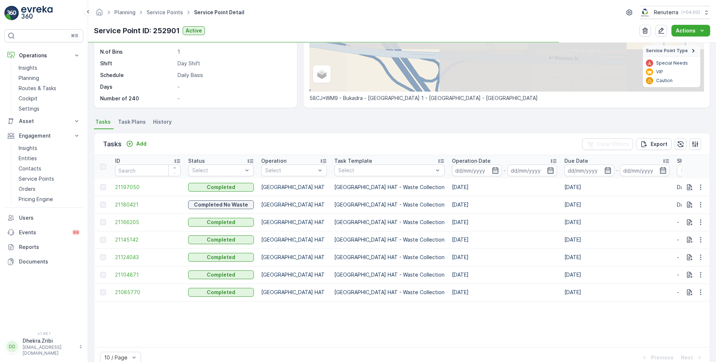
scroll to position [142, 0]
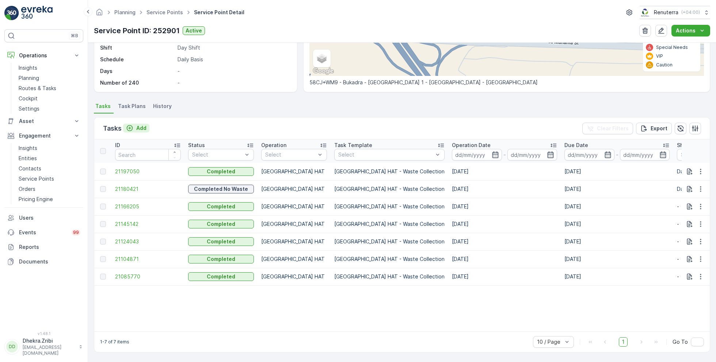
click at [142, 125] on p "Add" at bounding box center [141, 128] width 10 height 7
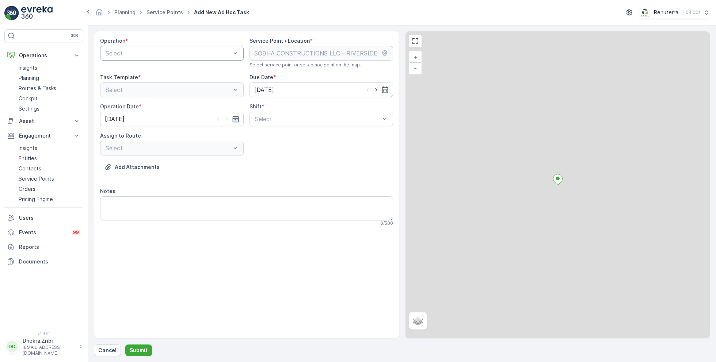
click at [199, 53] on div at bounding box center [168, 53] width 127 height 7
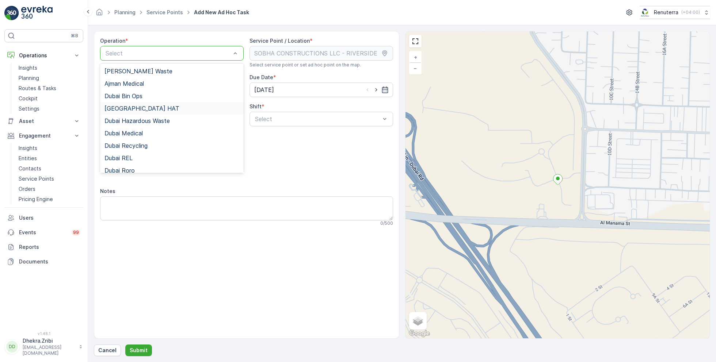
click at [132, 106] on span "[GEOGRAPHIC_DATA] HAT" at bounding box center [141, 108] width 75 height 7
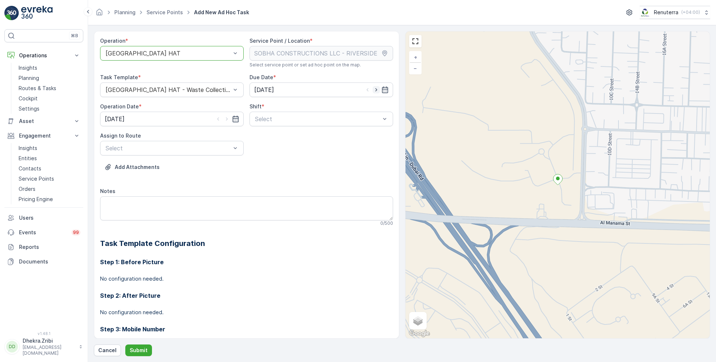
click at [375, 88] on icon "button" at bounding box center [375, 89] width 7 height 7
type input "26.08.2025"
click at [226, 119] on icon "button" at bounding box center [227, 119] width 2 height 3
type input "26.08.2025"
click at [276, 119] on div at bounding box center [317, 119] width 127 height 7
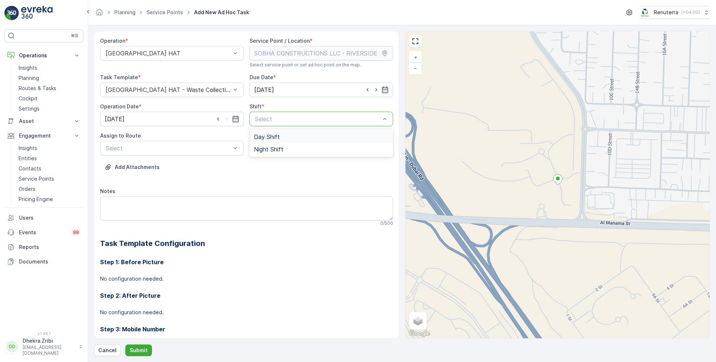
click at [268, 138] on span "Day Shift" at bounding box center [267, 137] width 26 height 7
click at [181, 149] on div at bounding box center [168, 148] width 127 height 7
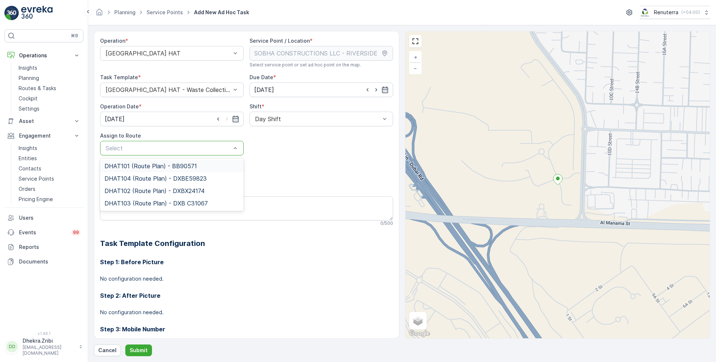
click at [152, 166] on span "DHAT101 (Route Plan) - BB90571" at bounding box center [150, 166] width 92 height 7
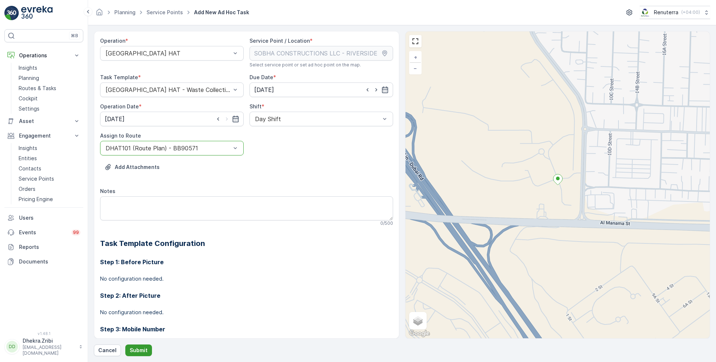
click at [137, 349] on p "Submit" at bounding box center [139, 350] width 18 height 7
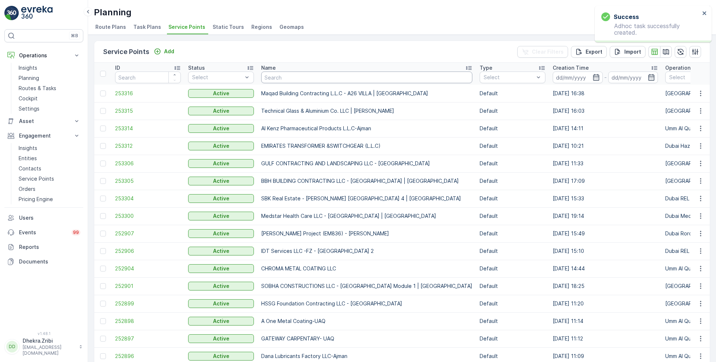
click at [304, 76] on input "text" at bounding box center [366, 78] width 211 height 12
paste input "Noor Al Dhaid Building Contracting LLC - Dubai International Academy - Emirates…"
type input "Noor Al Dhaid Building Contracting LLC - Dubai International Academy - Emirates…"
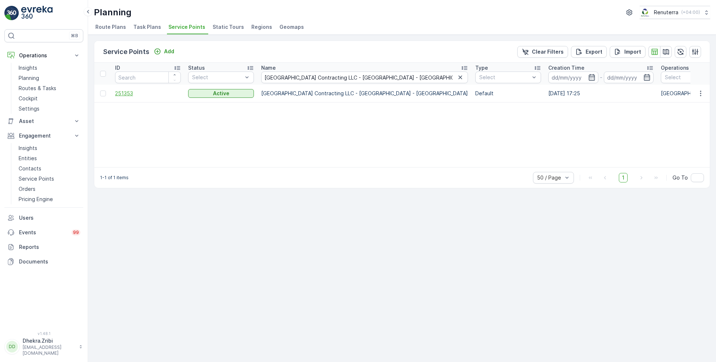
click at [131, 92] on span "251353" at bounding box center [148, 93] width 66 height 7
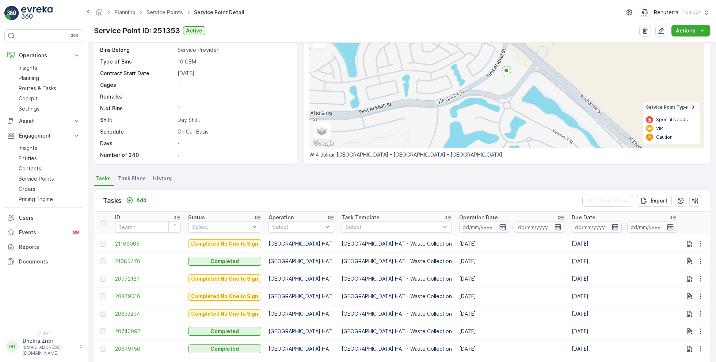
scroll to position [76, 0]
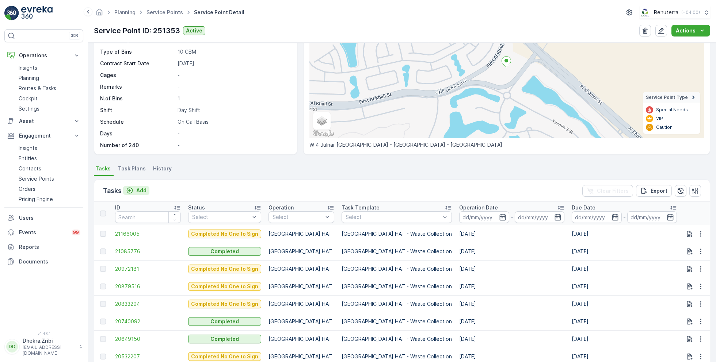
click at [142, 188] on p "Add" at bounding box center [141, 190] width 10 height 7
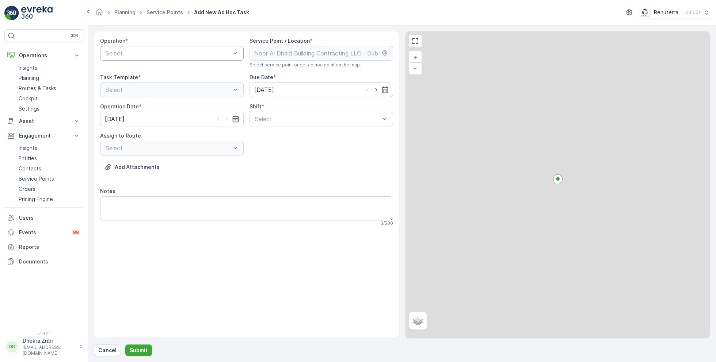
click at [173, 52] on div at bounding box center [168, 53] width 127 height 7
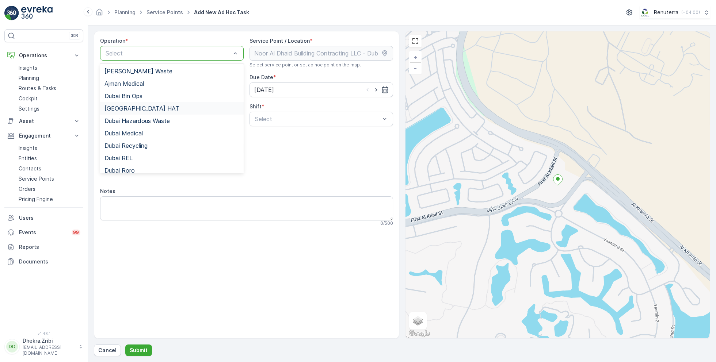
click at [134, 107] on div "[GEOGRAPHIC_DATA] HAT" at bounding box center [171, 108] width 135 height 7
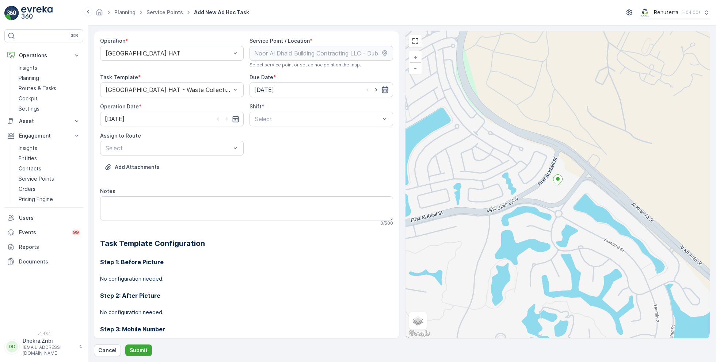
click at [381, 89] on icon "button" at bounding box center [384, 89] width 7 height 7
click at [287, 193] on div "26" at bounding box center [288, 194] width 12 height 12
type input "26.08.2025"
click at [233, 114] on input "[DATE]" at bounding box center [172, 119] width 144 height 15
click at [136, 221] on div "26" at bounding box center [139, 224] width 12 height 12
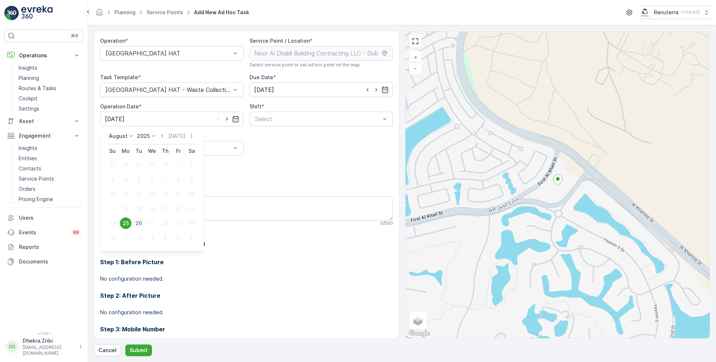
type input "26.08.2025"
click at [300, 116] on div at bounding box center [317, 119] width 127 height 7
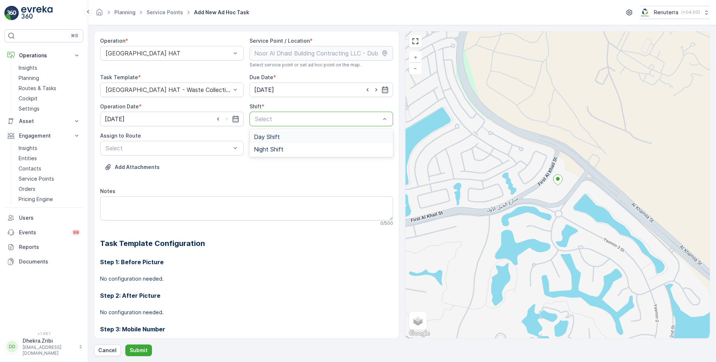
click at [266, 134] on span "Day Shift" at bounding box center [267, 137] width 26 height 7
click at [193, 149] on div at bounding box center [168, 148] width 127 height 7
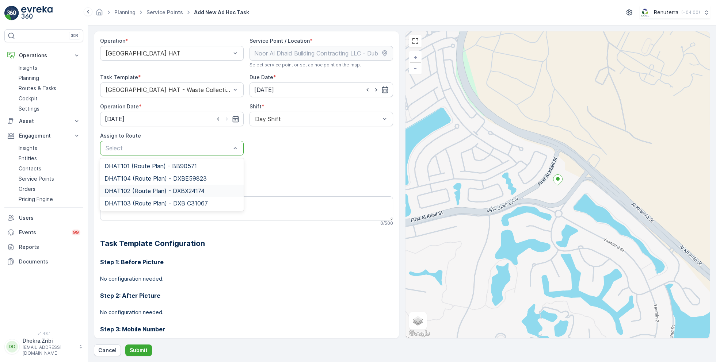
click at [130, 193] on span "DHAT102 (Route Plan) - DXBX24174" at bounding box center [154, 191] width 100 height 7
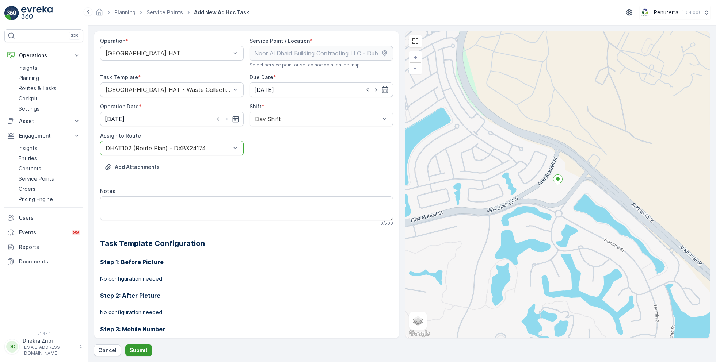
click at [138, 349] on p "Submit" at bounding box center [139, 350] width 18 height 7
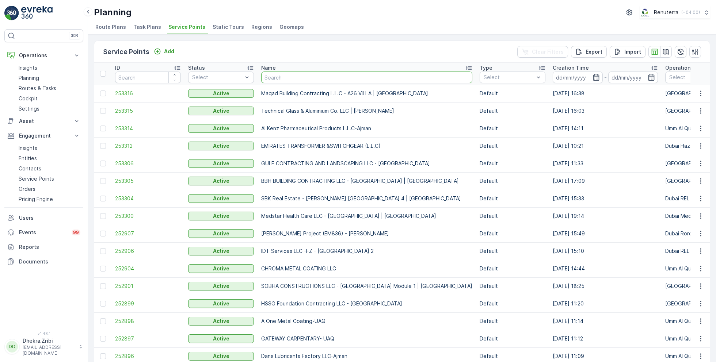
click at [305, 76] on input "text" at bounding box center [366, 78] width 211 height 12
paste input "Yousuf Lootah Contracting LLC - Ahmad Qatami Project - Nad Al Sheba 4"
type input "Yousuf Lootah Contracting LLC - Ahmad Qatami Project - Nad Al Sheba 4"
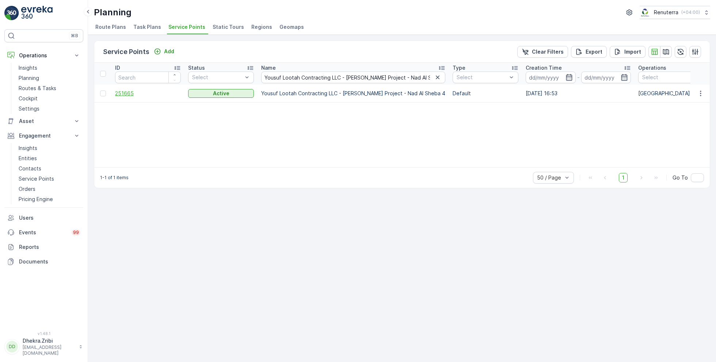
click at [128, 93] on span "251665" at bounding box center [148, 93] width 66 height 7
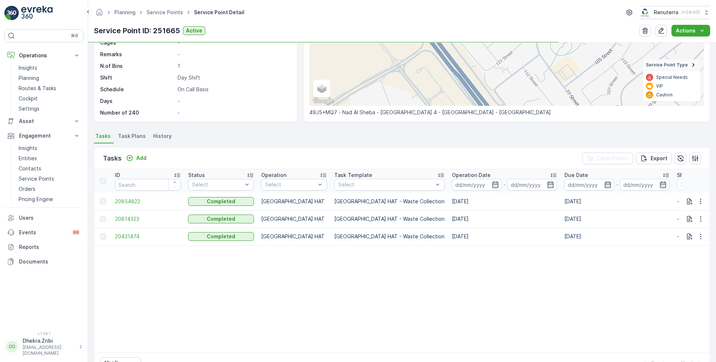
scroll to position [119, 0]
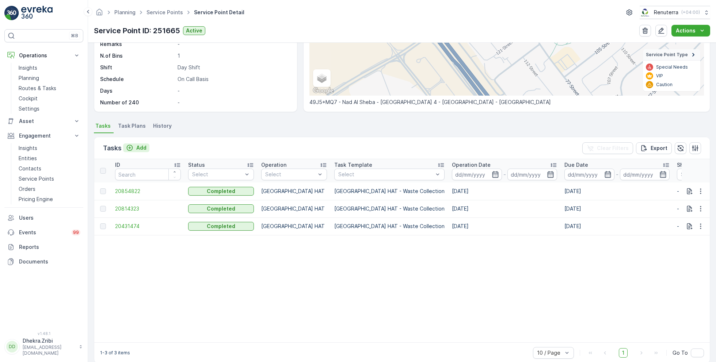
click at [142, 148] on p "Add" at bounding box center [141, 147] width 10 height 7
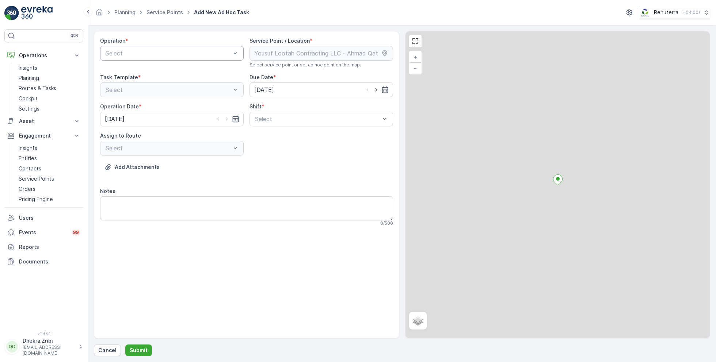
click at [166, 57] on div "Select" at bounding box center [172, 53] width 144 height 15
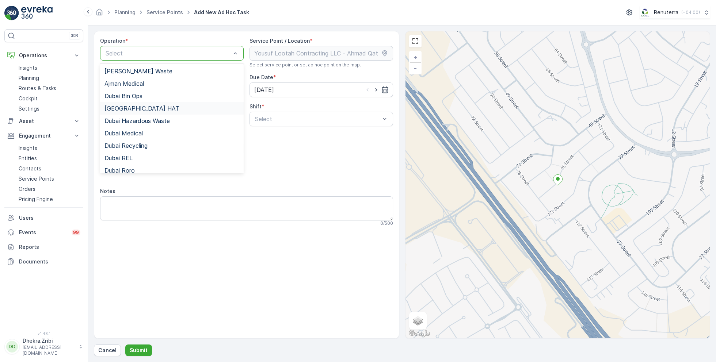
click at [134, 106] on div "[GEOGRAPHIC_DATA] HAT" at bounding box center [171, 108] width 135 height 7
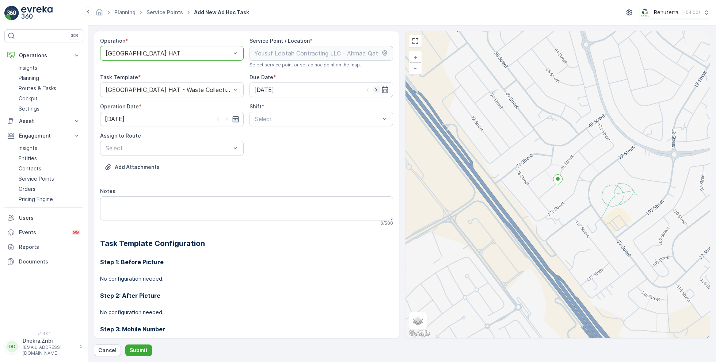
click at [378, 88] on icon "button" at bounding box center [375, 89] width 7 height 7
type input "26.08.2025"
click at [226, 118] on icon "button" at bounding box center [226, 118] width 7 height 7
type input "26.08.2025"
click at [265, 135] on span "Day Shift" at bounding box center [267, 137] width 26 height 7
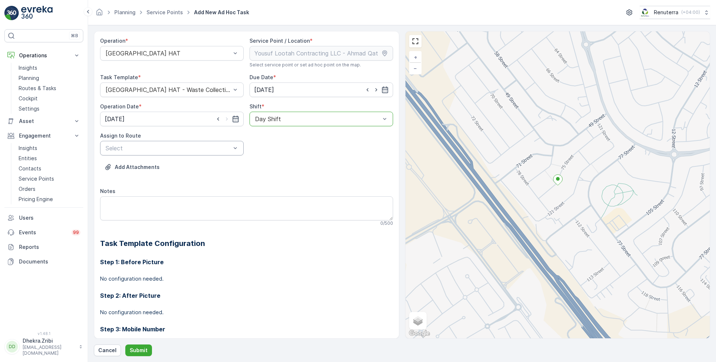
click at [199, 147] on div at bounding box center [168, 148] width 127 height 7
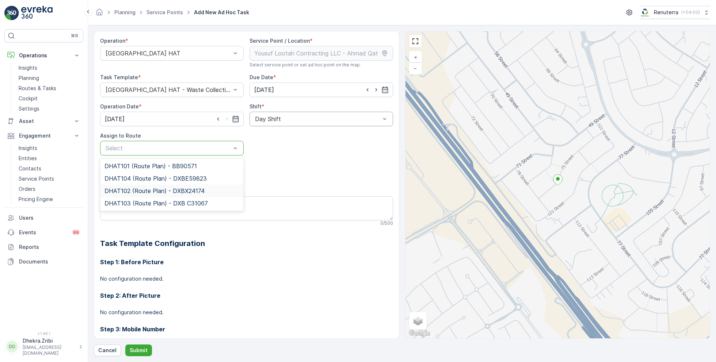
click at [139, 190] on span "DHAT102 (Route Plan) - DXBX24174" at bounding box center [154, 191] width 100 height 7
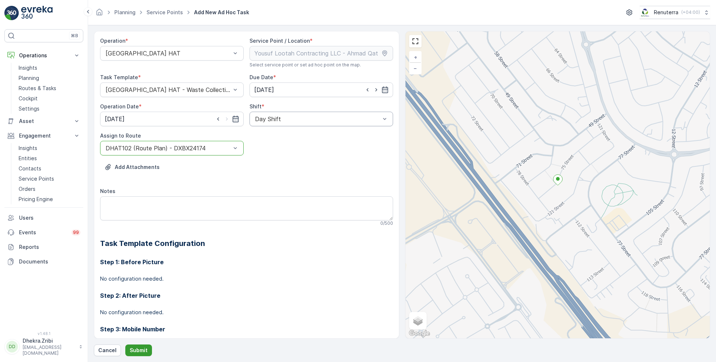
click at [135, 350] on p "Submit" at bounding box center [139, 350] width 18 height 7
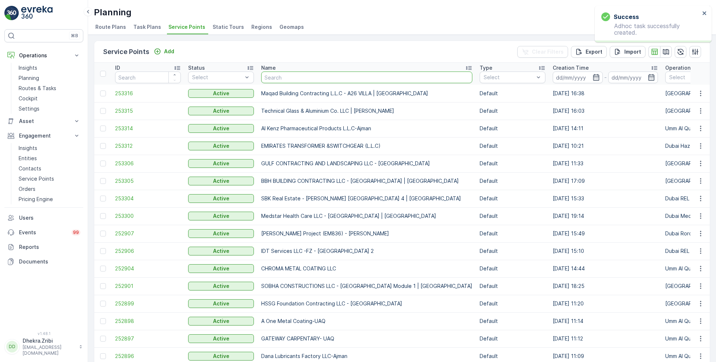
click at [325, 77] on input "text" at bounding box center [366, 78] width 211 height 12
paste input "Sasa Aleksic Dubai UAE"
type input "Sasa Aleksic Dubai UAE"
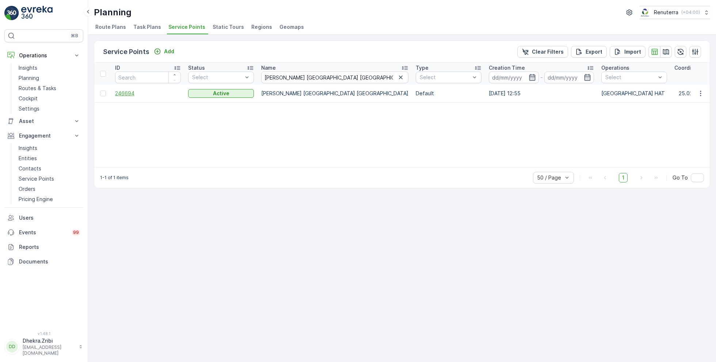
click at [124, 92] on span "246694" at bounding box center [148, 93] width 66 height 7
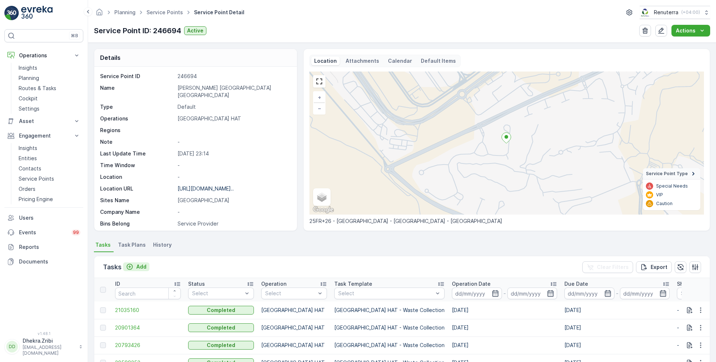
click at [138, 265] on p "Add" at bounding box center [141, 266] width 10 height 7
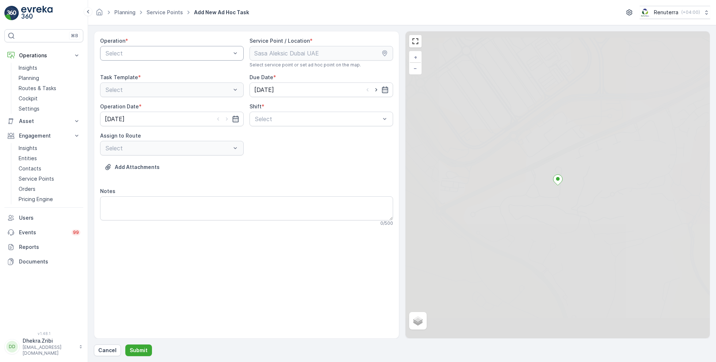
click at [187, 54] on div at bounding box center [168, 53] width 127 height 7
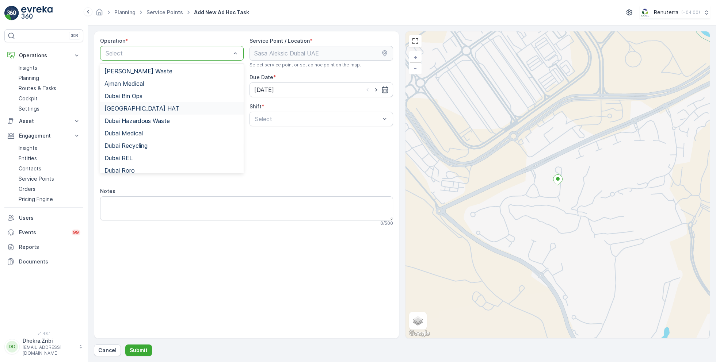
click at [132, 107] on span "[GEOGRAPHIC_DATA] HAT" at bounding box center [141, 108] width 75 height 7
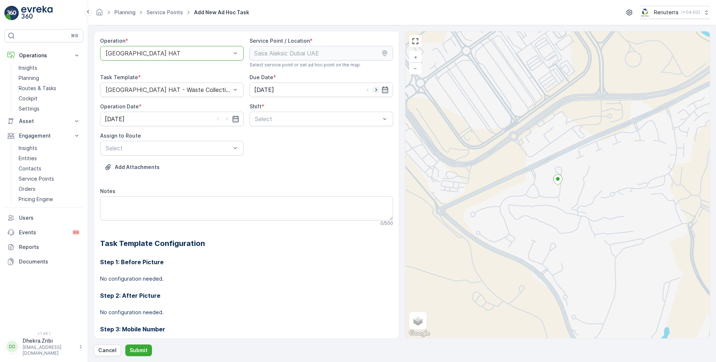
click at [377, 88] on icon "button" at bounding box center [375, 89] width 7 height 7
type input "26.08.2025"
click at [226, 119] on icon "button" at bounding box center [226, 118] width 7 height 7
type input "26.08.2025"
click at [288, 120] on div at bounding box center [317, 119] width 127 height 7
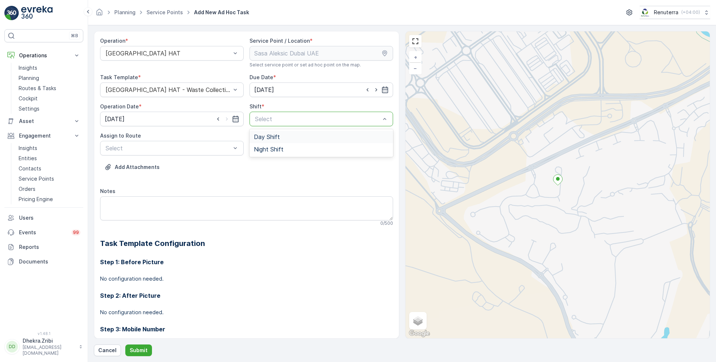
click at [262, 132] on div "Day Shift" at bounding box center [321, 137] width 144 height 12
click at [189, 150] on div at bounding box center [168, 148] width 127 height 7
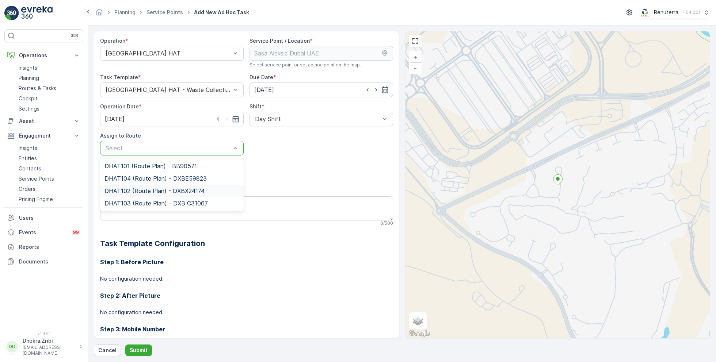
click at [140, 190] on span "DHAT102 (Route Plan) - DXBX24174" at bounding box center [154, 191] width 100 height 7
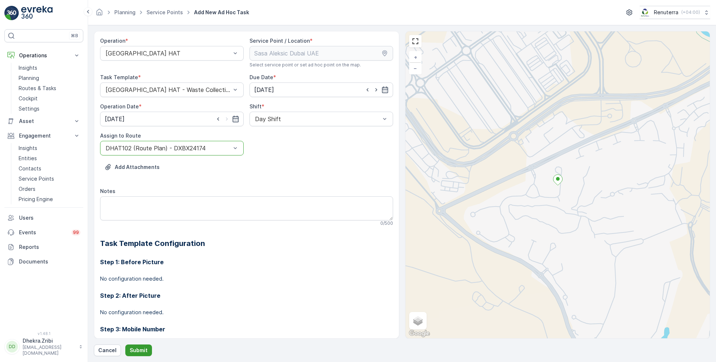
click at [140, 349] on p "Submit" at bounding box center [139, 350] width 18 height 7
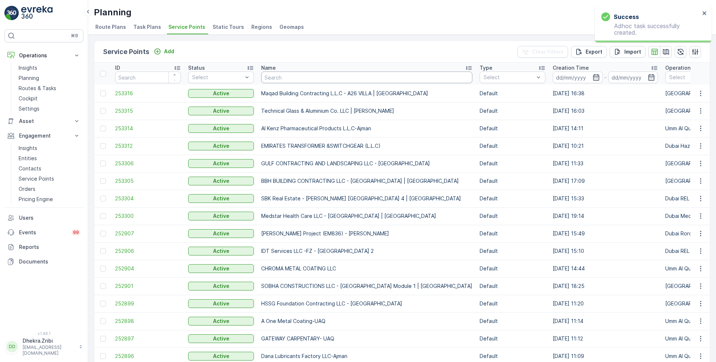
click at [284, 81] on input "text" at bounding box center [366, 78] width 211 height 12
paste input "JB GOODWIN TECHNICAL SERVICES L.L.C"
type input "JB GOODWIN TECHNICAL SERVICES L.L.C"
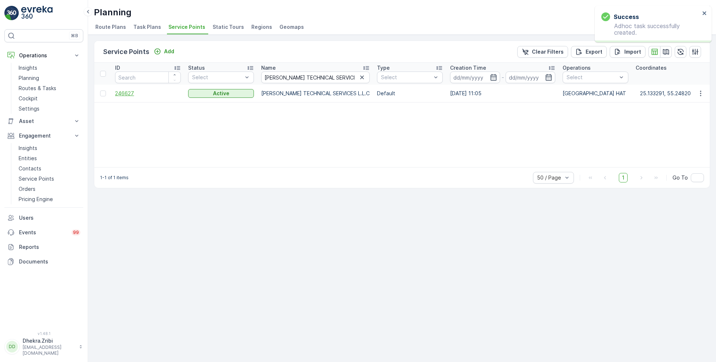
click at [128, 93] on span "246627" at bounding box center [148, 93] width 66 height 7
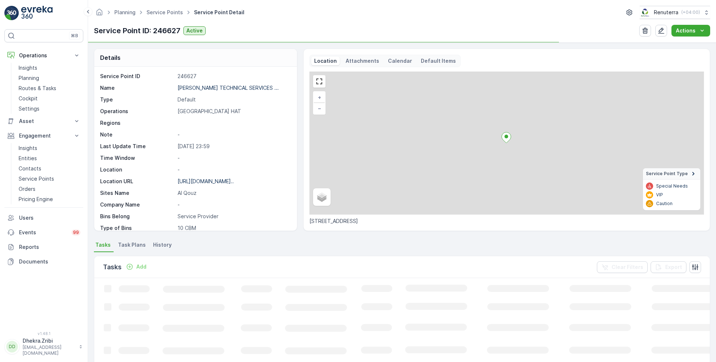
scroll to position [100, 0]
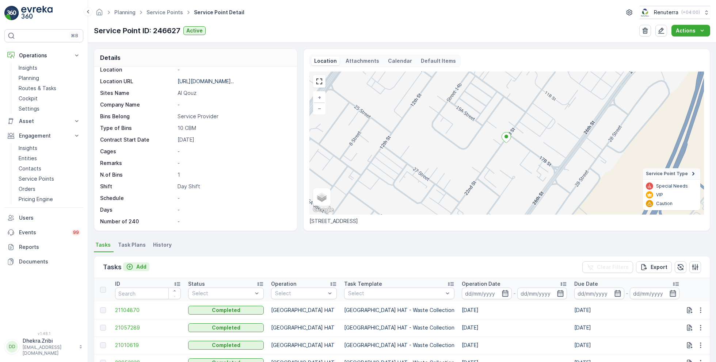
click at [137, 264] on p "Add" at bounding box center [141, 266] width 10 height 7
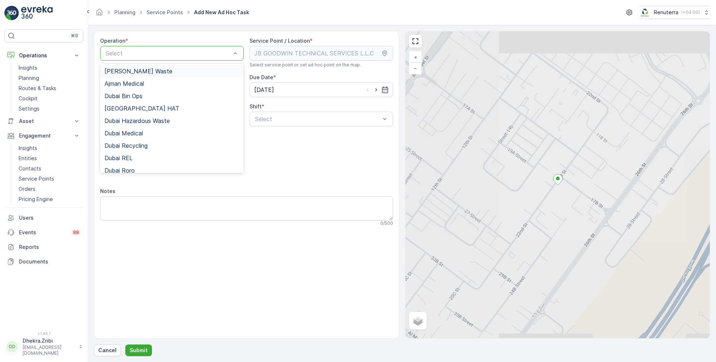
click at [165, 53] on div at bounding box center [168, 53] width 127 height 7
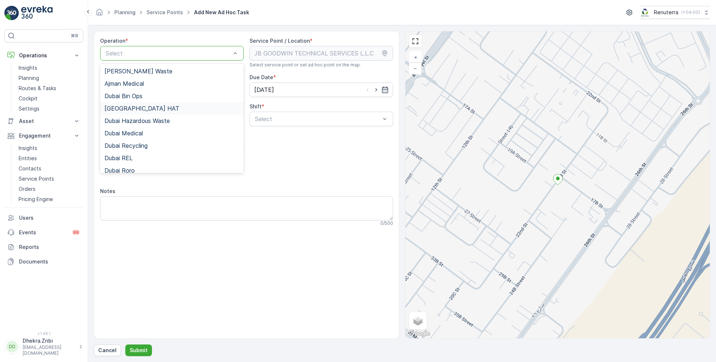
click at [131, 107] on span "[GEOGRAPHIC_DATA] HAT" at bounding box center [141, 108] width 75 height 7
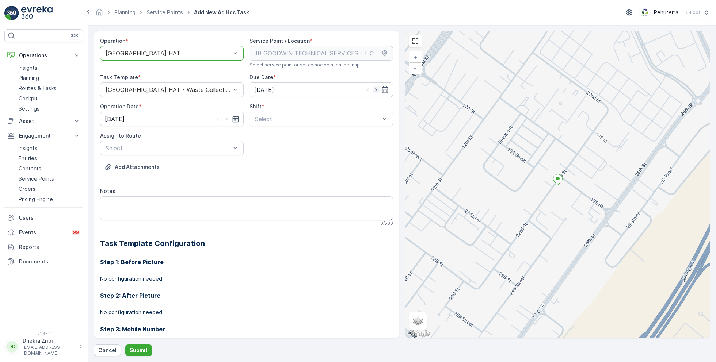
click at [375, 87] on icon "button" at bounding box center [375, 89] width 7 height 7
type input "26.08.2025"
click at [226, 119] on icon "button" at bounding box center [227, 119] width 2 height 3
type input "26.08.2025"
click at [302, 121] on div at bounding box center [317, 119] width 127 height 7
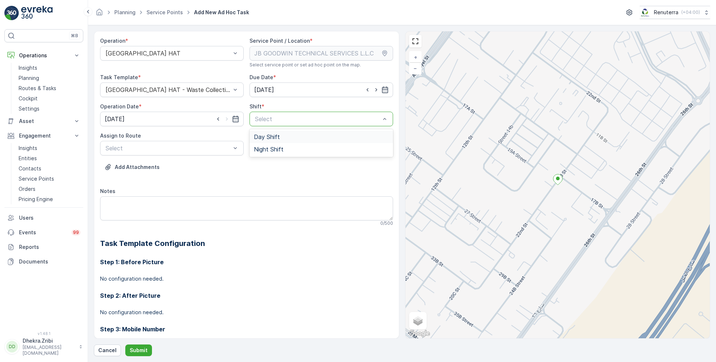
click at [274, 138] on span "Day Shift" at bounding box center [267, 137] width 26 height 7
click at [209, 147] on div at bounding box center [168, 148] width 127 height 7
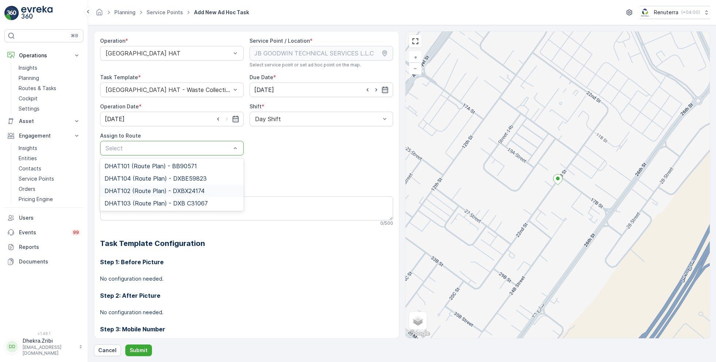
click at [141, 189] on span "DHAT102 (Route Plan) - DXBX24174" at bounding box center [154, 191] width 100 height 7
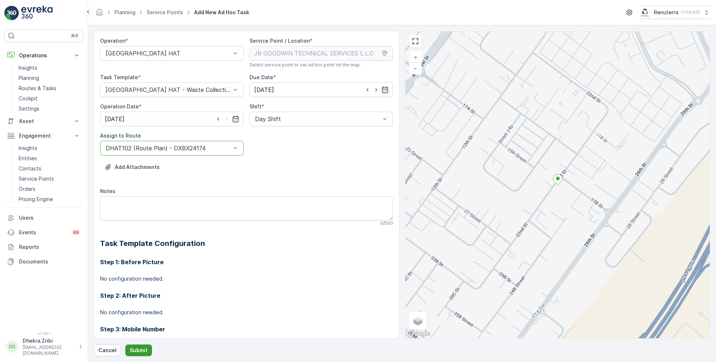
click at [137, 353] on p "Submit" at bounding box center [139, 350] width 18 height 7
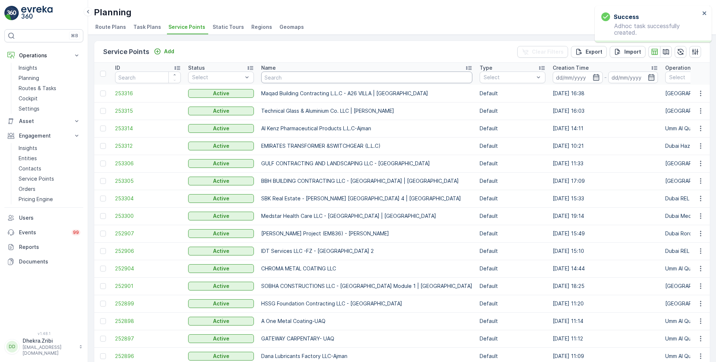
click at [304, 74] on input "text" at bounding box center [366, 78] width 211 height 12
paste input "Al Tayer Stocks (L.L.C.) - Dubai College | Al Sufouh"
type input "Al Tayer Stocks (L.L.C.) - Dubai College | Al Sufouh"
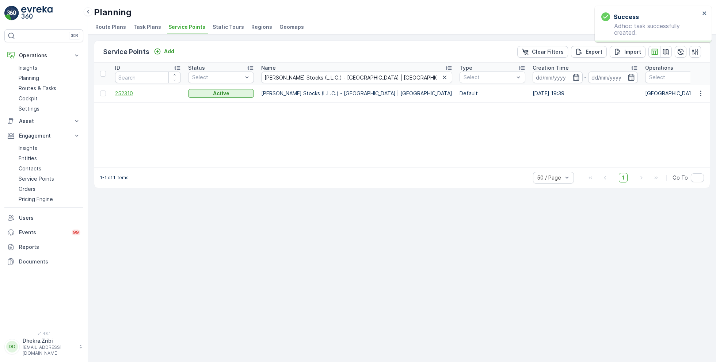
click at [129, 92] on span "252310" at bounding box center [148, 93] width 66 height 7
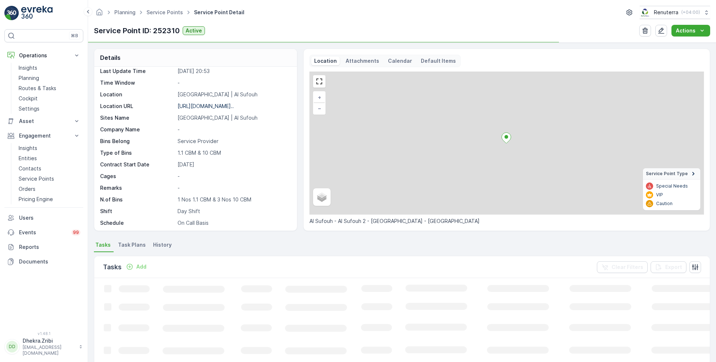
scroll to position [100, 0]
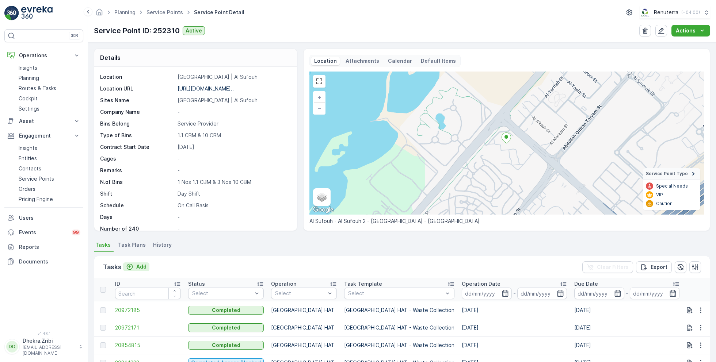
click at [135, 267] on div "Add" at bounding box center [136, 266] width 20 height 7
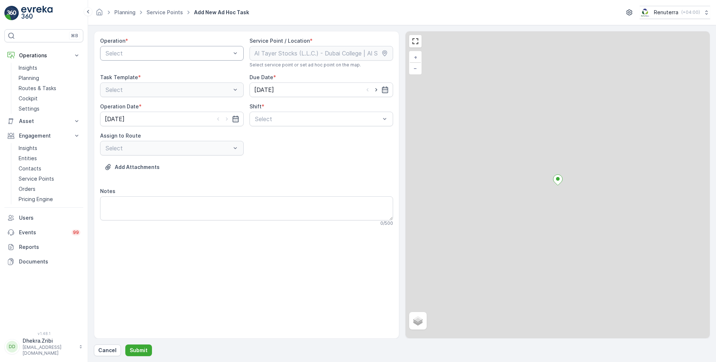
click at [199, 51] on div at bounding box center [168, 53] width 127 height 7
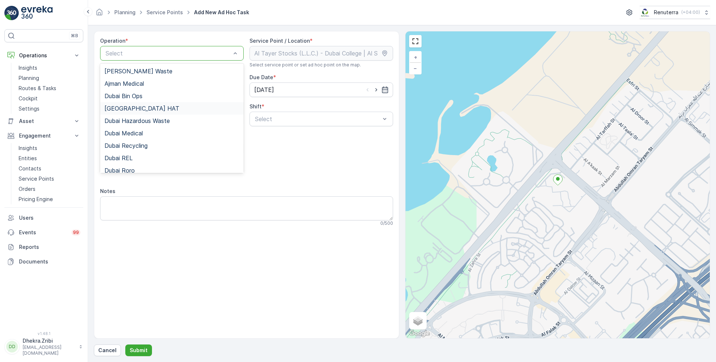
click at [123, 107] on span "[GEOGRAPHIC_DATA] HAT" at bounding box center [141, 108] width 75 height 7
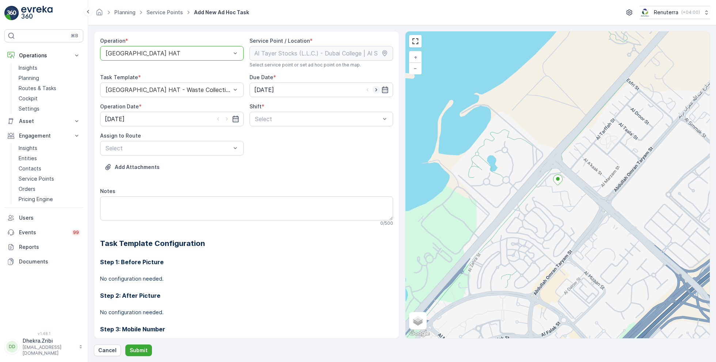
click at [377, 88] on icon "button" at bounding box center [375, 89] width 7 height 7
type input "26.08.2025"
click at [224, 120] on icon "button" at bounding box center [226, 118] width 7 height 7
type input "26.08.2025"
click at [282, 116] on div at bounding box center [317, 119] width 127 height 7
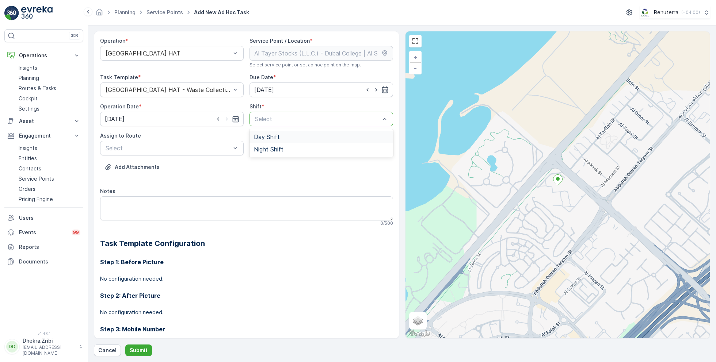
click at [264, 137] on span "Day Shift" at bounding box center [267, 137] width 26 height 7
click at [199, 145] on div at bounding box center [168, 148] width 127 height 7
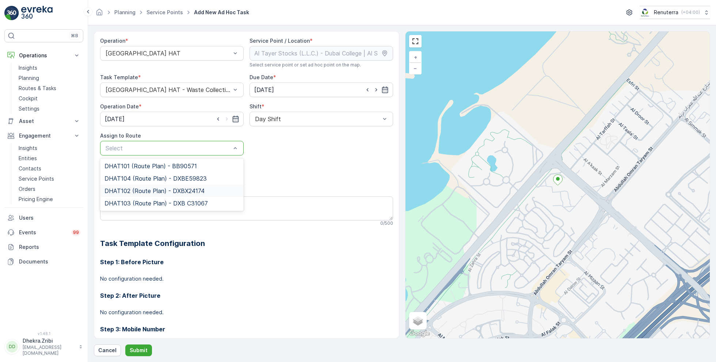
click at [133, 190] on span "DHAT102 (Route Plan) - DXBX24174" at bounding box center [154, 191] width 100 height 7
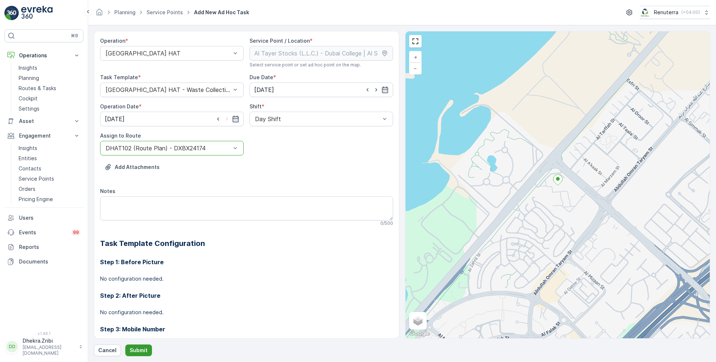
click at [131, 349] on p "Submit" at bounding box center [139, 350] width 18 height 7
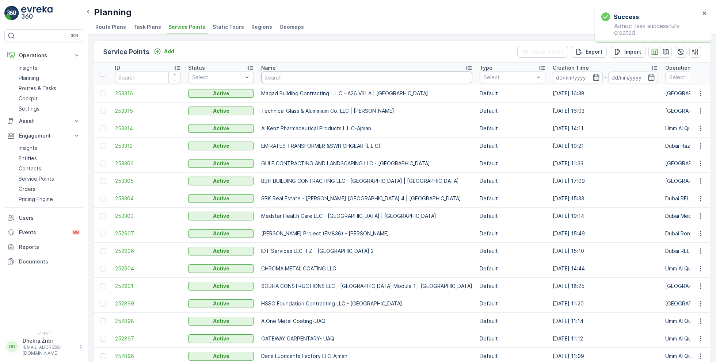
click at [311, 77] on input "text" at bounding box center [366, 78] width 211 height 12
paste input "Al Tayer Stocks (L.L.C.) - Dubai College | Al Sufouh"
type input "Al Tayer Stocks (L.L.C.) - Dubai College | Al Sufouh"
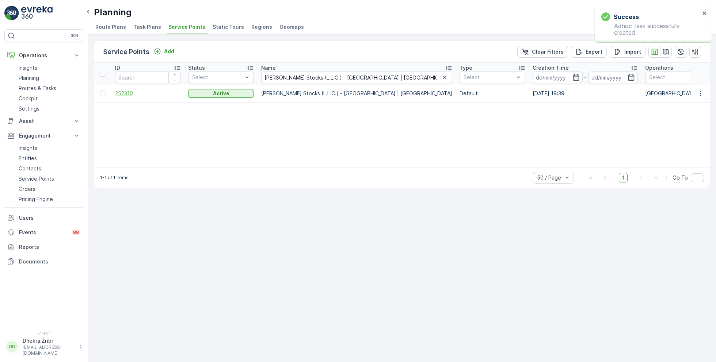
click at [125, 93] on span "252310" at bounding box center [148, 93] width 66 height 7
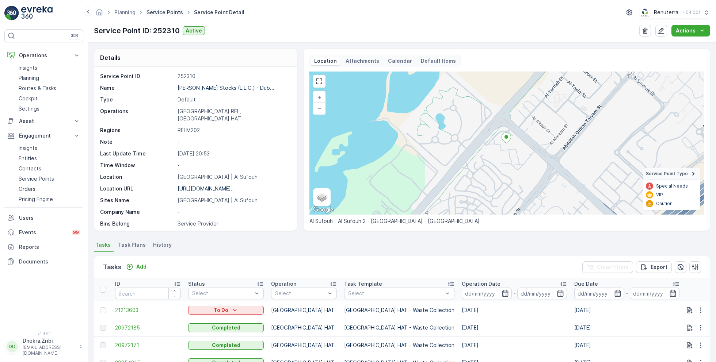
click at [170, 14] on link "Service Points" at bounding box center [164, 12] width 37 height 6
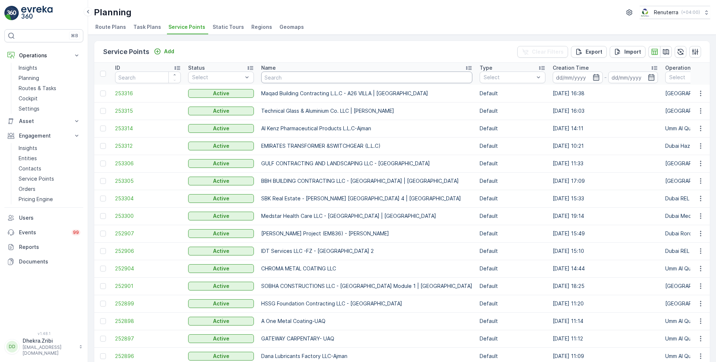
click at [290, 77] on input "text" at bounding box center [366, 78] width 211 height 12
paste input "Al Tayer Stocks (L.L.C.) - Umm Ramool"
type input "Al Tayer Stocks (L.L.C.) - Umm Ramool"
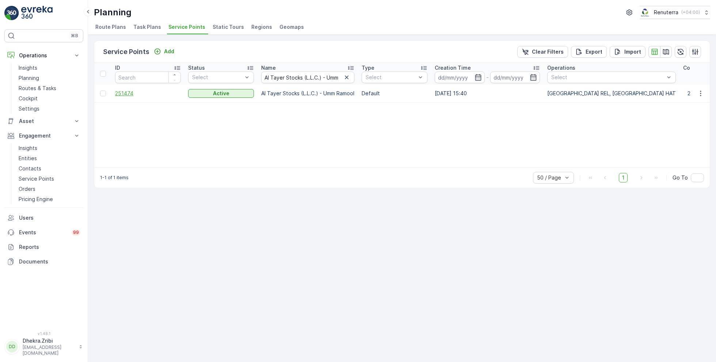
click at [126, 96] on span "251474" at bounding box center [148, 93] width 66 height 7
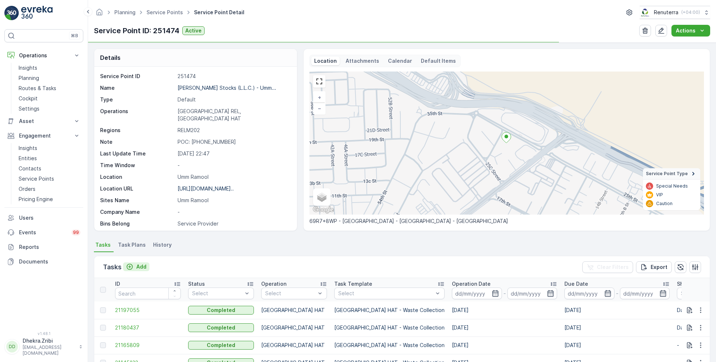
click at [140, 267] on p "Add" at bounding box center [141, 266] width 10 height 7
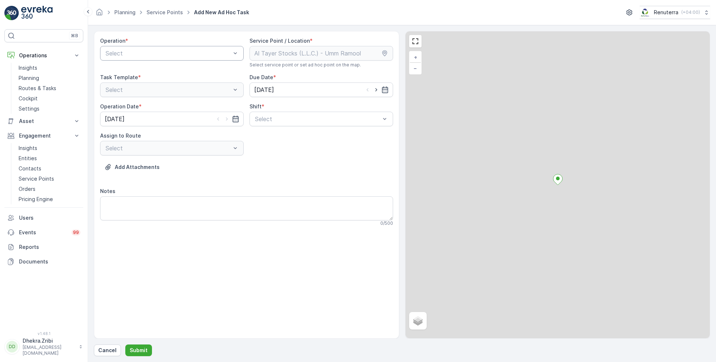
click at [176, 51] on div at bounding box center [168, 53] width 127 height 7
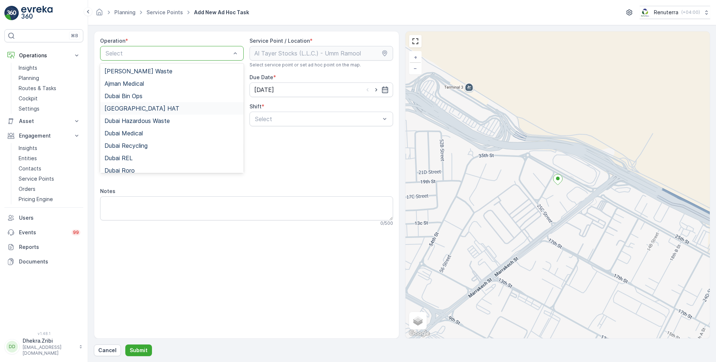
click at [138, 106] on div "[GEOGRAPHIC_DATA] HAT" at bounding box center [171, 108] width 135 height 7
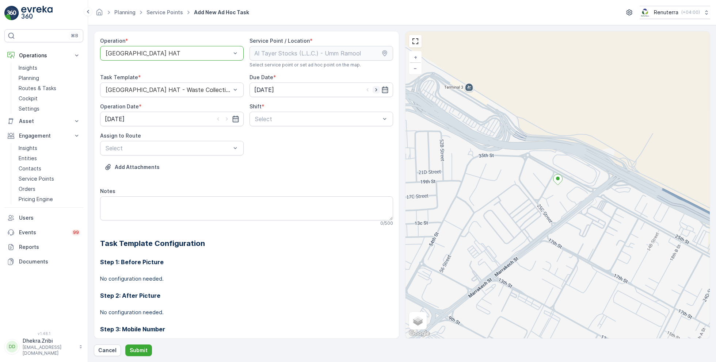
click at [375, 89] on icon "button" at bounding box center [376, 89] width 2 height 3
type input "26.08.2025"
click at [226, 118] on icon "button" at bounding box center [227, 119] width 2 height 3
type input "26.08.2025"
click at [288, 116] on div at bounding box center [317, 119] width 127 height 7
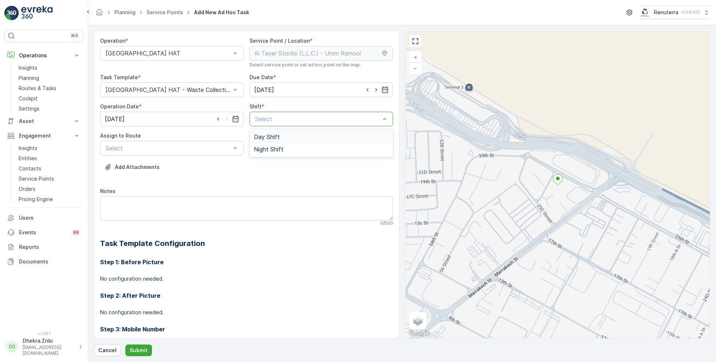
click at [264, 137] on span "Day Shift" at bounding box center [267, 137] width 26 height 7
click at [185, 149] on div at bounding box center [168, 148] width 127 height 7
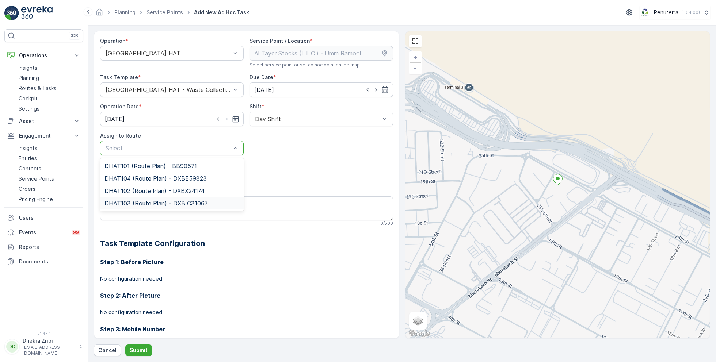
click at [133, 201] on span "DHAT103 (Route Plan) - DXB C31067" at bounding box center [155, 203] width 103 height 7
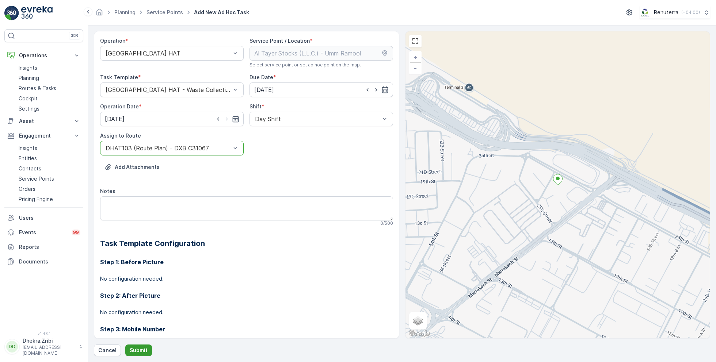
click at [133, 352] on p "Submit" at bounding box center [139, 350] width 18 height 7
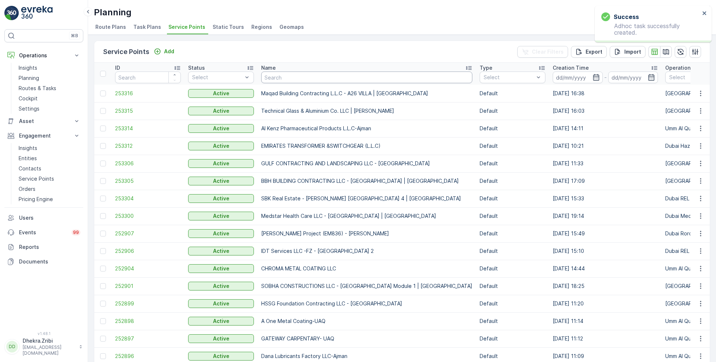
click at [287, 77] on input "text" at bounding box center [366, 78] width 211 height 12
paste input "ARABIAN CONSTRUCTION COMPANY L.L.C. - Baccarat Hotel & Residences"
type input "ARABIAN CONSTRUCTION COMPANY L.L.C. - Baccarat Hotel & Residences"
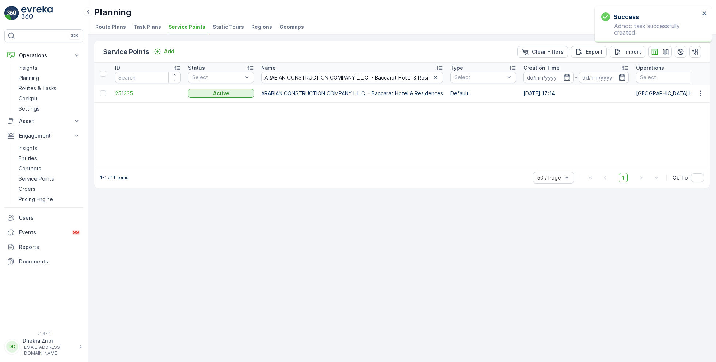
click at [124, 90] on span "251335" at bounding box center [148, 93] width 66 height 7
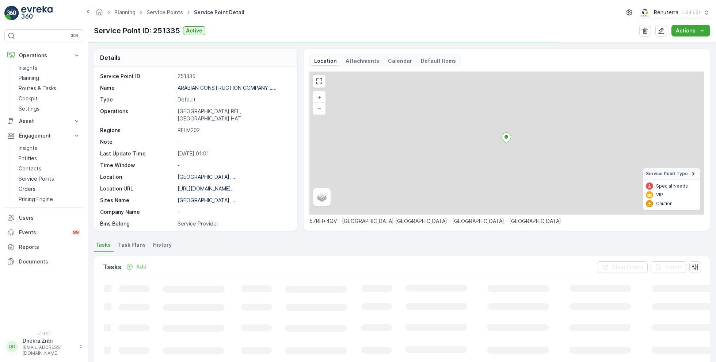
scroll to position [100, 0]
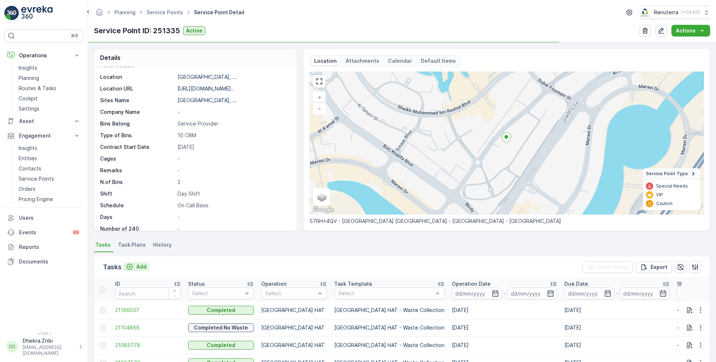
click at [141, 263] on p "Add" at bounding box center [141, 266] width 10 height 7
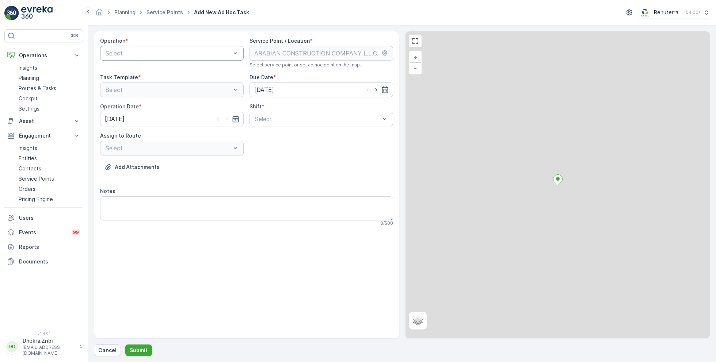
click at [184, 50] on div at bounding box center [168, 53] width 127 height 7
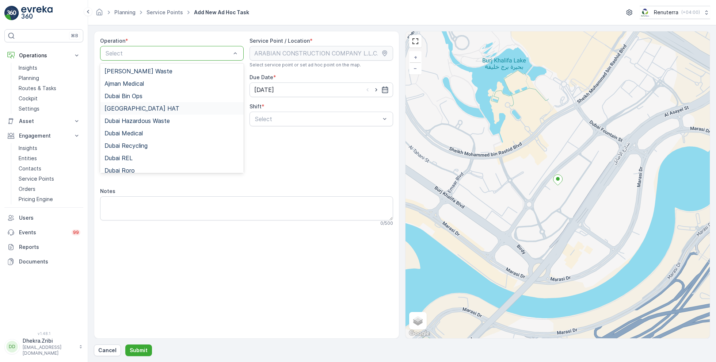
click at [135, 108] on div "[GEOGRAPHIC_DATA] HAT" at bounding box center [171, 108] width 135 height 7
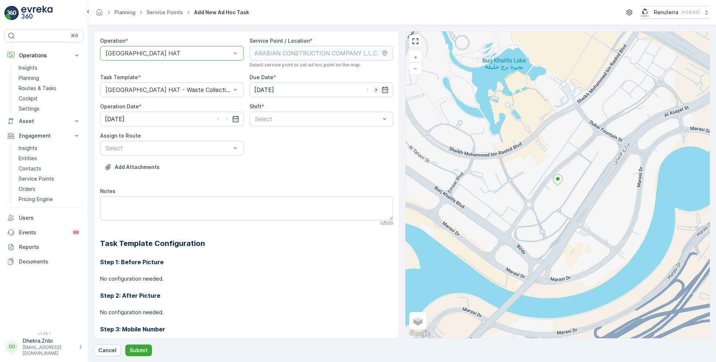
click at [375, 89] on icon "button" at bounding box center [376, 89] width 2 height 3
type input "26.08.2025"
click at [227, 118] on icon "button" at bounding box center [226, 118] width 7 height 7
type input "26.08.2025"
click at [278, 118] on div at bounding box center [317, 119] width 127 height 7
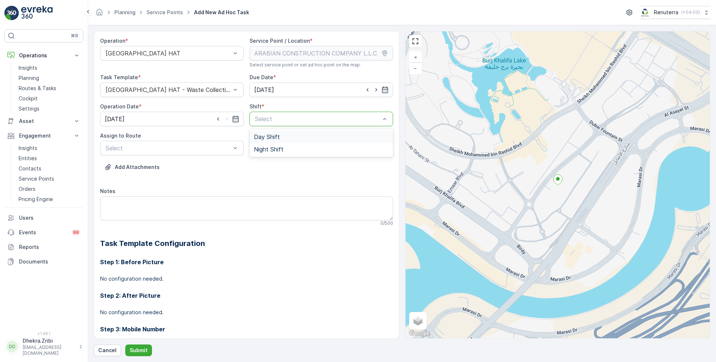
click at [268, 138] on span "Day Shift" at bounding box center [267, 137] width 26 height 7
click at [198, 148] on div at bounding box center [168, 148] width 127 height 7
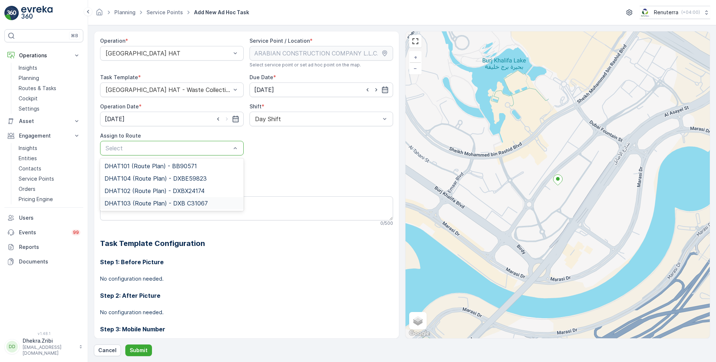
click at [134, 200] on span "DHAT103 (Route Plan) - DXB C31067" at bounding box center [155, 203] width 103 height 7
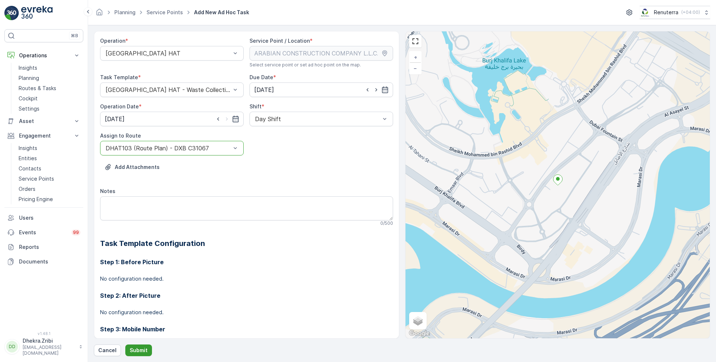
click at [140, 351] on p "Submit" at bounding box center [139, 350] width 18 height 7
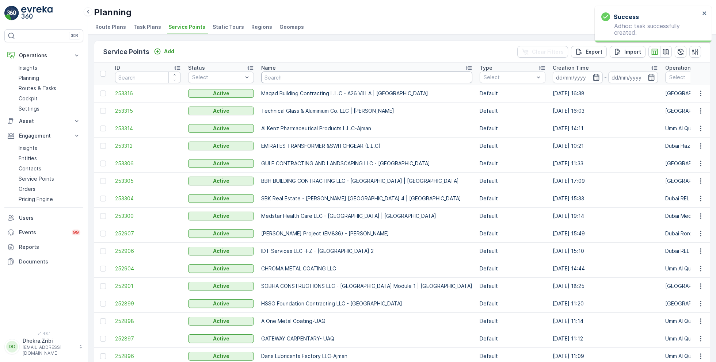
click at [300, 81] on input "text" at bounding box center [366, 78] width 211 height 12
paste input "Al Tayer Stocks (L.L.C.) - Qudra Road"
type input "Al Tayer Stocks (L.L.C.) - Qudra Road"
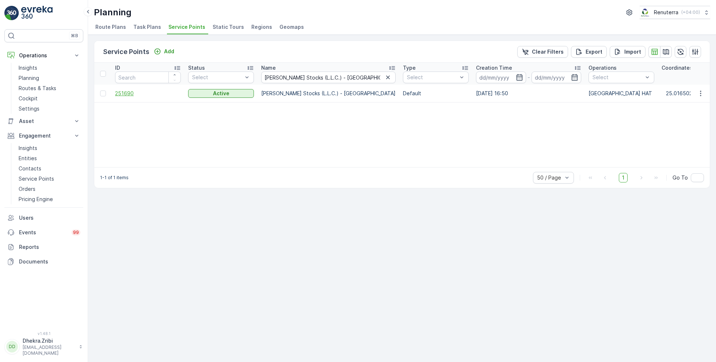
click at [129, 91] on span "251690" at bounding box center [148, 93] width 66 height 7
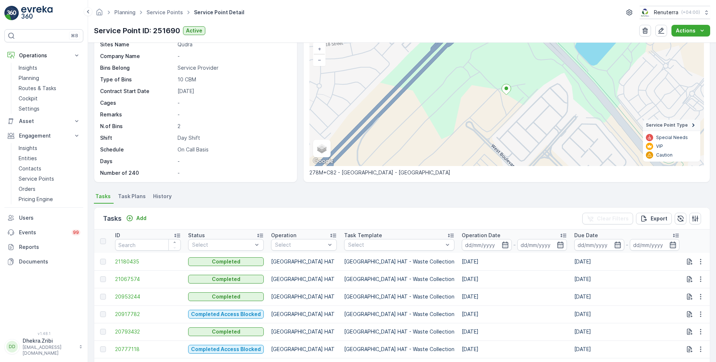
scroll to position [72, 0]
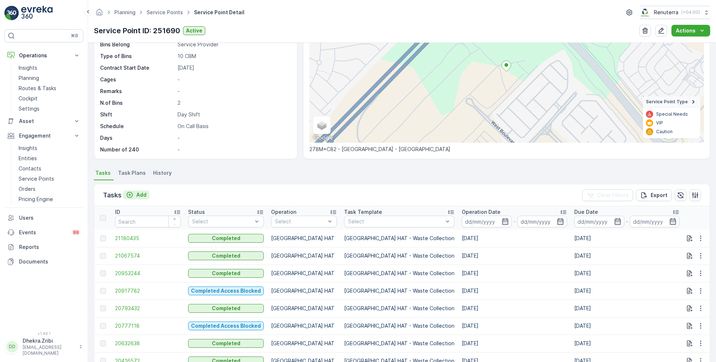
click at [141, 192] on p "Add" at bounding box center [141, 194] width 10 height 7
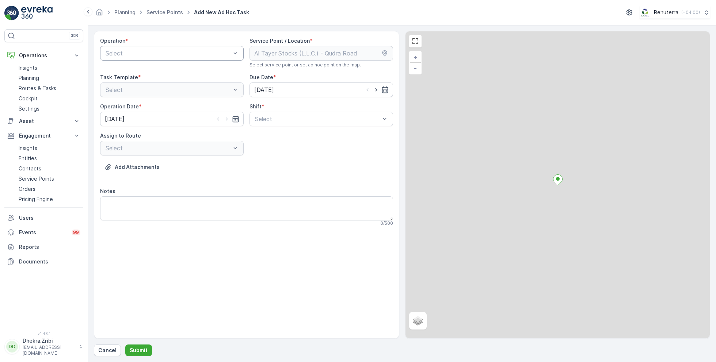
click at [201, 52] on div at bounding box center [168, 53] width 127 height 7
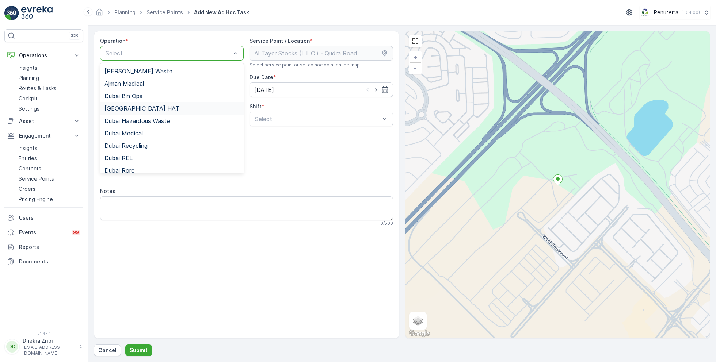
click at [138, 108] on div "[GEOGRAPHIC_DATA] HAT" at bounding box center [171, 108] width 135 height 7
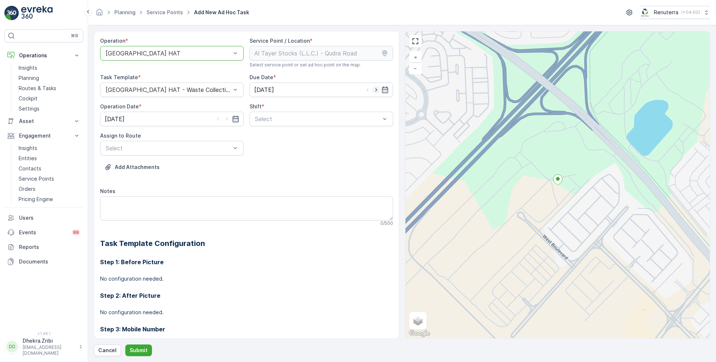
click at [375, 90] on icon "button" at bounding box center [376, 89] width 2 height 3
type input "26.08.2025"
click at [224, 120] on icon "button" at bounding box center [226, 118] width 7 height 7
type input "26.08.2025"
click at [282, 118] on div at bounding box center [317, 119] width 127 height 7
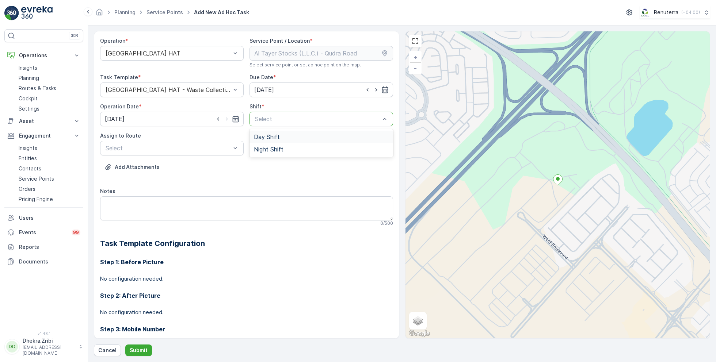
click at [271, 137] on span "Day Shift" at bounding box center [267, 137] width 26 height 7
click at [180, 149] on div at bounding box center [168, 148] width 127 height 7
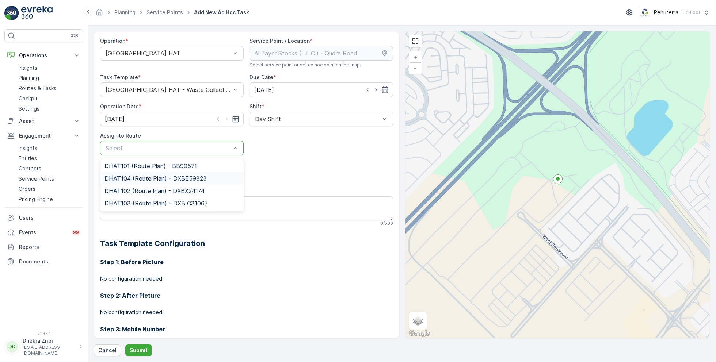
click at [156, 176] on span "DHAT104 (Route Plan) - DXBE59823" at bounding box center [155, 178] width 102 height 7
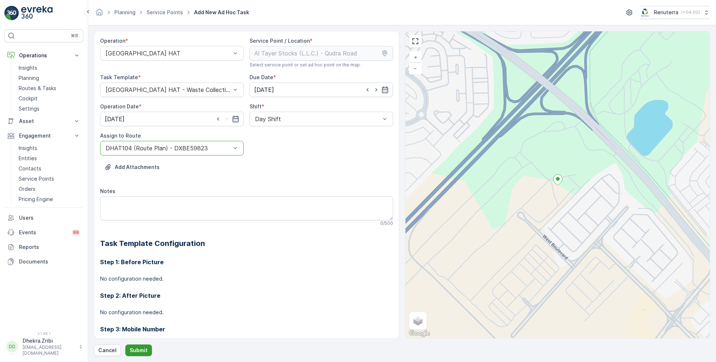
click at [138, 349] on p "Submit" at bounding box center [139, 350] width 18 height 7
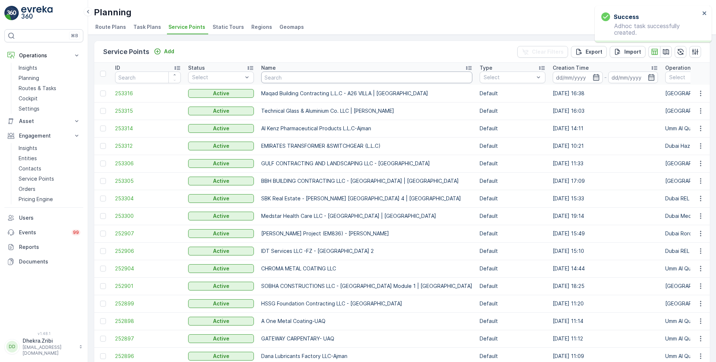
click at [283, 75] on input "text" at bounding box center [366, 78] width 211 height 12
paste input "Italian Planters L.L.C - Rukan Community - Phase 01"
type input "Italian Planters L.L.C - Rukan Community - Phase 01"
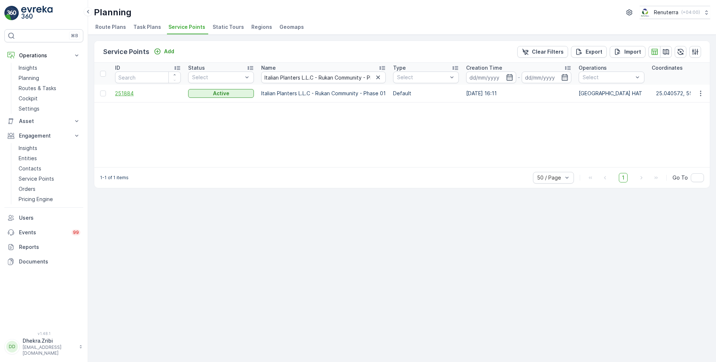
click at [131, 91] on span "251884" at bounding box center [148, 93] width 66 height 7
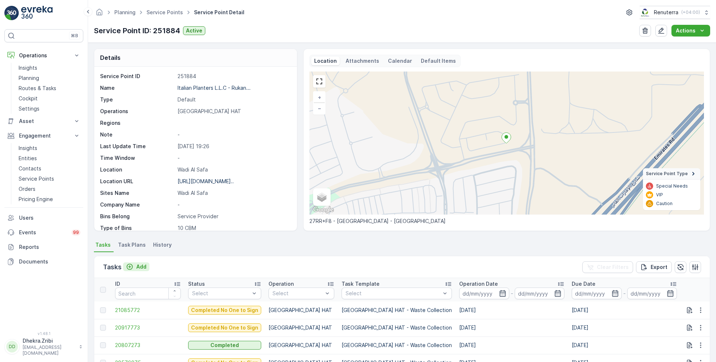
click at [138, 267] on p "Add" at bounding box center [141, 266] width 10 height 7
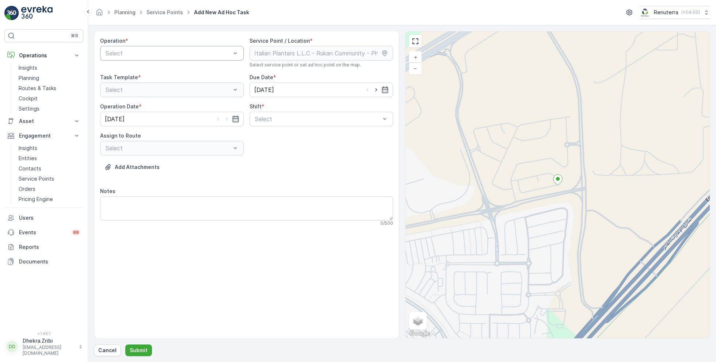
click at [188, 51] on div at bounding box center [168, 53] width 127 height 7
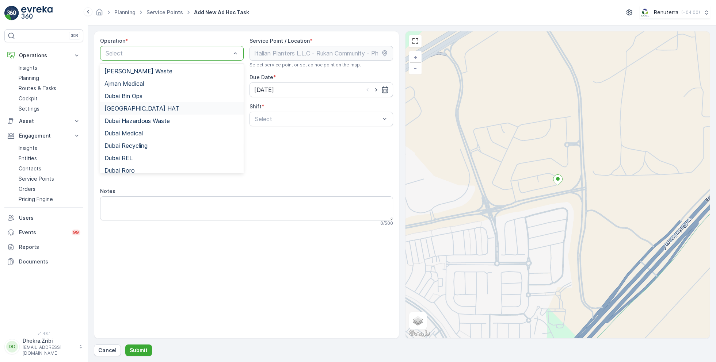
click at [143, 105] on div "[GEOGRAPHIC_DATA] HAT" at bounding box center [171, 108] width 135 height 7
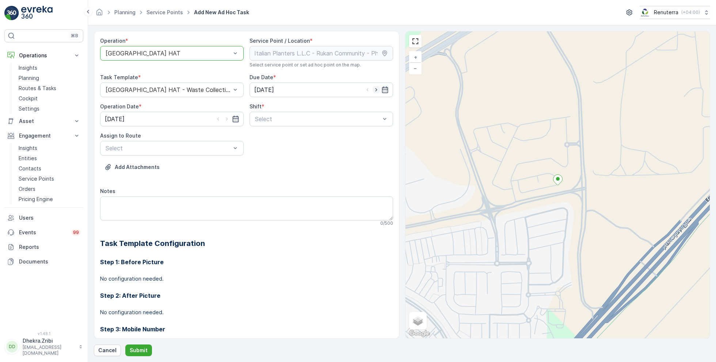
click at [374, 89] on icon "button" at bounding box center [375, 89] width 7 height 7
type input "26.08.2025"
click at [226, 118] on icon "button" at bounding box center [227, 119] width 2 height 3
type input "26.08.2025"
click at [263, 121] on div at bounding box center [317, 119] width 127 height 7
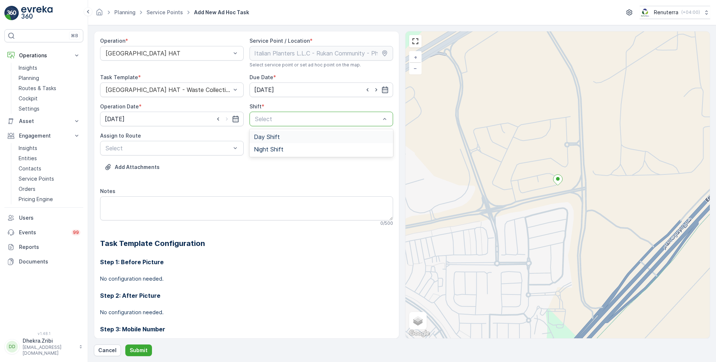
click at [269, 137] on span "Day Shift" at bounding box center [267, 137] width 26 height 7
click at [194, 146] on div at bounding box center [168, 148] width 127 height 7
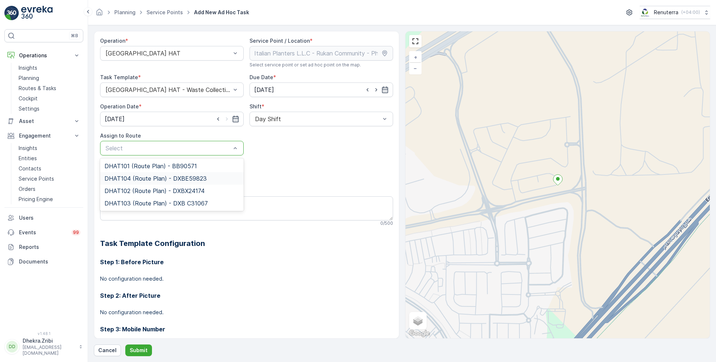
click at [175, 177] on span "DHAT104 (Route Plan) - DXBE59823" at bounding box center [155, 178] width 102 height 7
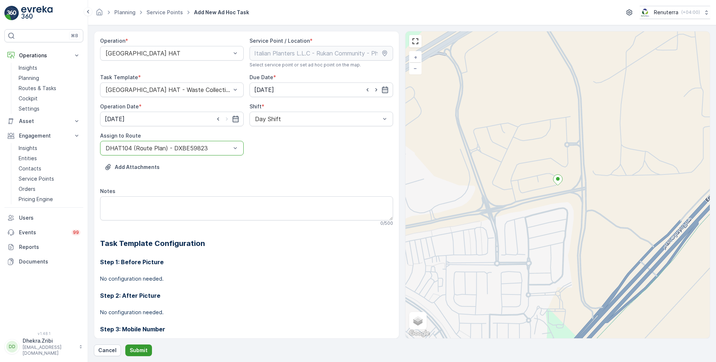
click at [137, 351] on p "Submit" at bounding box center [139, 350] width 18 height 7
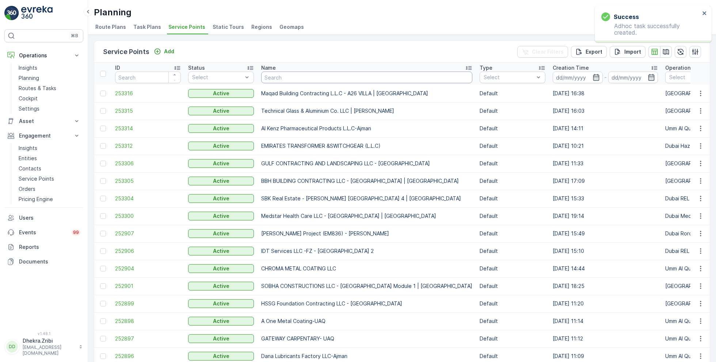
click at [285, 78] on input "text" at bounding box center [366, 78] width 211 height 12
paste input "Al Fattan Properties / Al Qudra"
type input "Al Fattan Properties / Al Qudra"
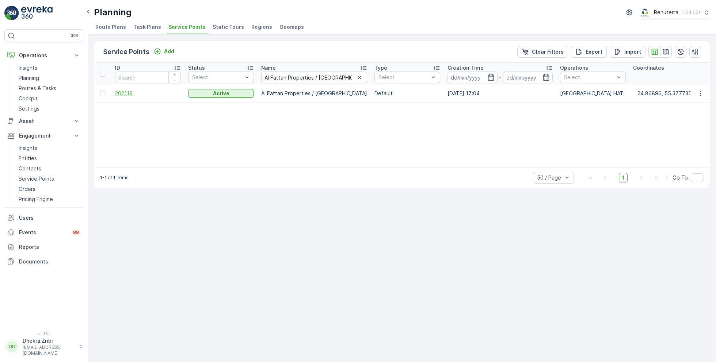
click at [126, 91] on span "202119" at bounding box center [148, 93] width 66 height 7
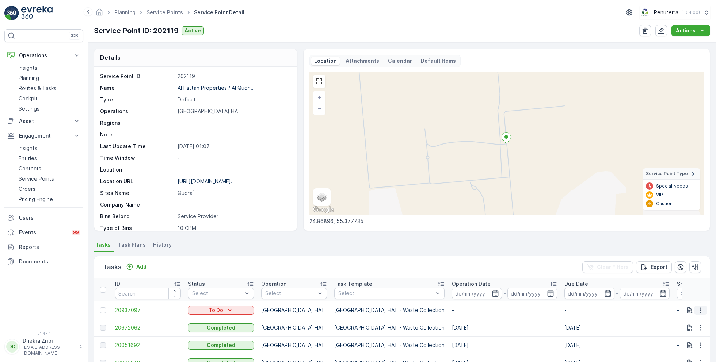
click at [698, 309] on icon "button" at bounding box center [700, 310] width 7 height 7
click at [681, 272] on span "Change Route" at bounding box center [681, 275] width 35 height 7
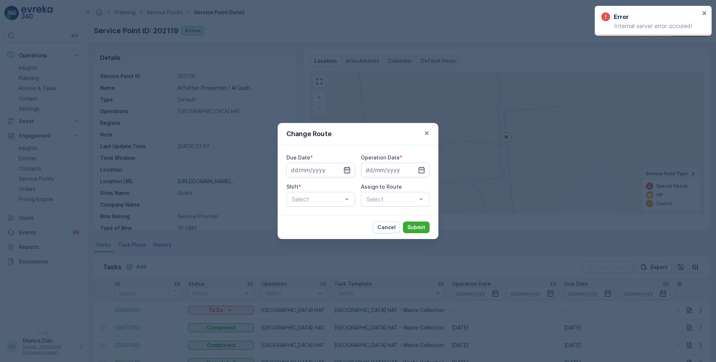
click at [346, 167] on icon "button" at bounding box center [346, 170] width 7 height 7
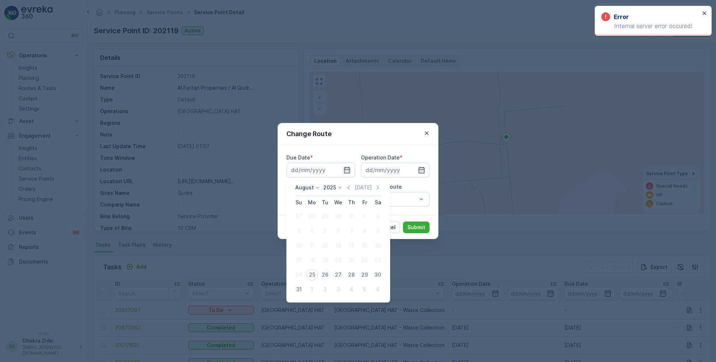
click at [323, 276] on div "26" at bounding box center [325, 275] width 12 height 12
type input "26.08.2025"
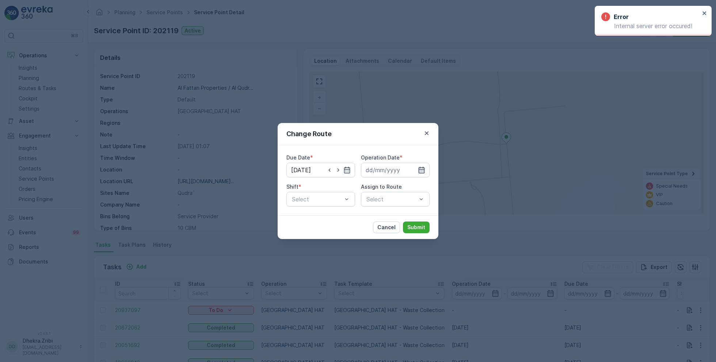
click at [419, 168] on icon "button" at bounding box center [421, 170] width 7 height 7
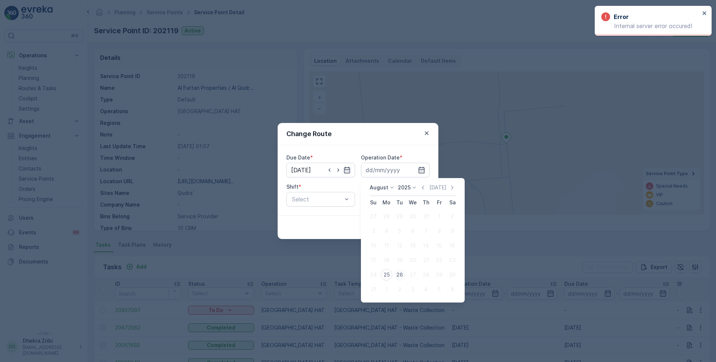
click at [398, 275] on div "26" at bounding box center [400, 275] width 12 height 12
type input "26.08.2025"
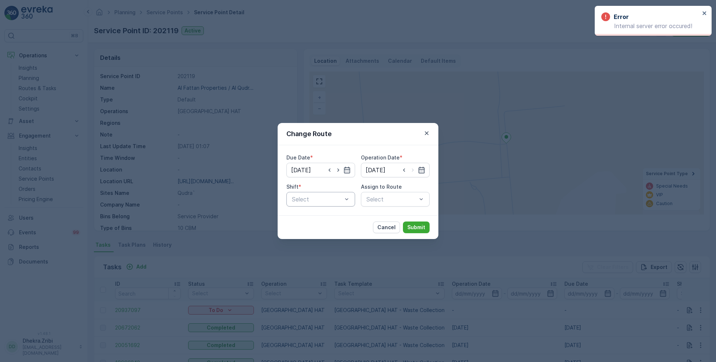
click at [329, 198] on div at bounding box center [317, 199] width 52 height 7
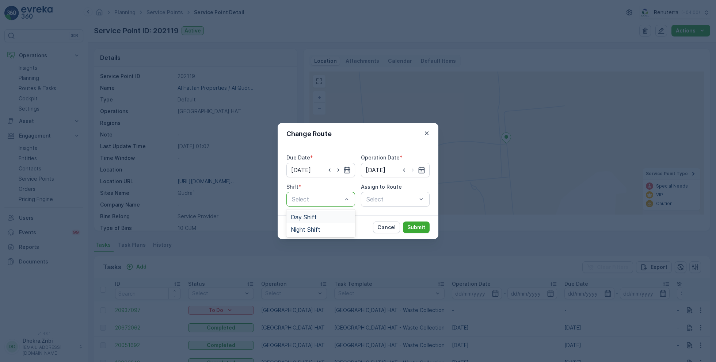
click at [307, 217] on span "Day Shift" at bounding box center [304, 217] width 26 height 7
click at [405, 198] on div at bounding box center [392, 199] width 52 height 7
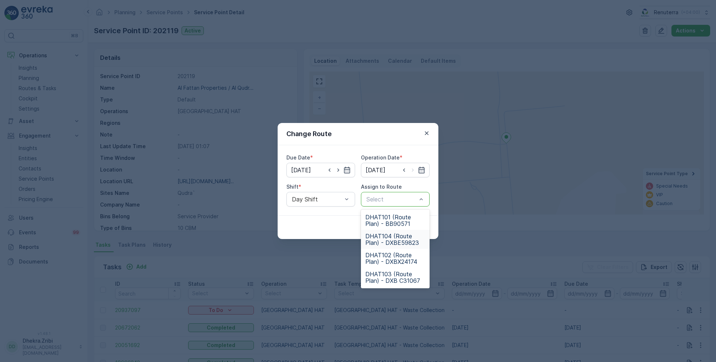
click at [389, 236] on span "DHAT104 (Route Plan) - DXBE59823" at bounding box center [395, 239] width 60 height 13
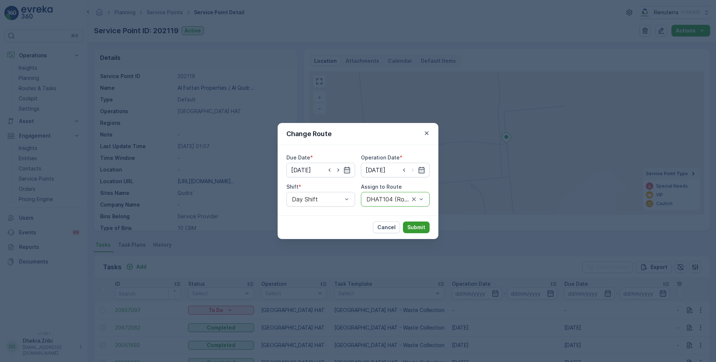
click at [419, 230] on p "Submit" at bounding box center [416, 227] width 18 height 7
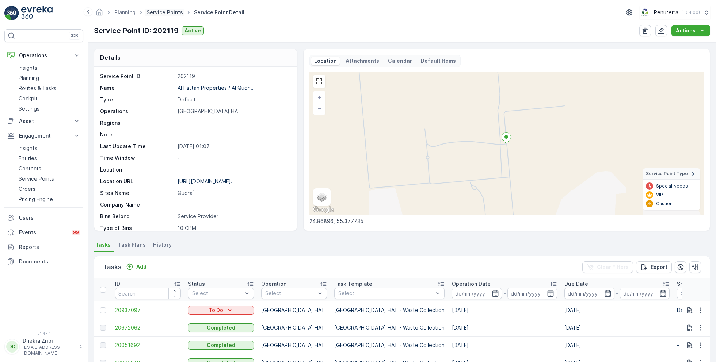
click at [172, 11] on link "Service Points" at bounding box center [164, 12] width 37 height 6
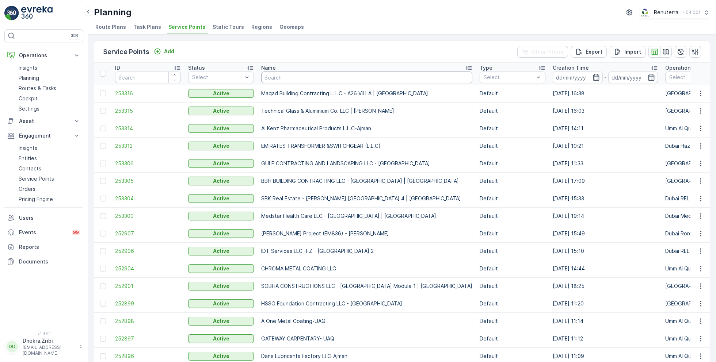
click at [284, 75] on input "text" at bounding box center [366, 78] width 211 height 12
paste input "Al Tayer Stocks (L.L.C.) - Dubai College | Al Sufouh"
type input "Al Tayer Stocks (L.L.C.) - Dubai College | Al Sufouh"
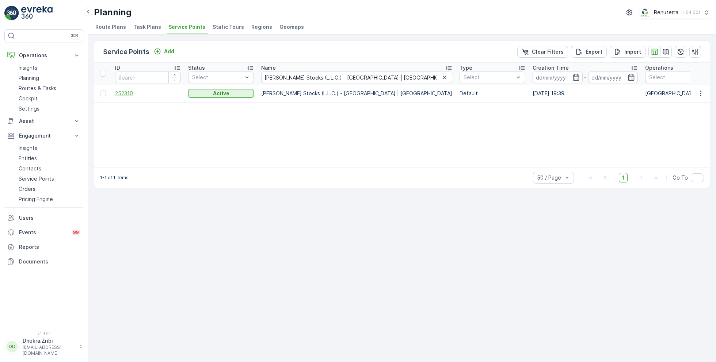
click at [129, 91] on span "252310" at bounding box center [148, 93] width 66 height 7
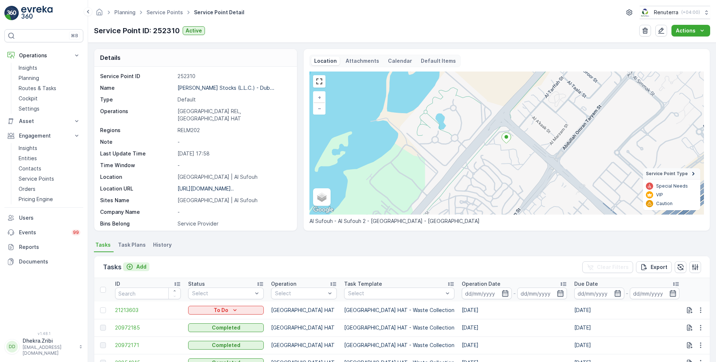
click at [148, 263] on button "Add" at bounding box center [136, 267] width 26 height 9
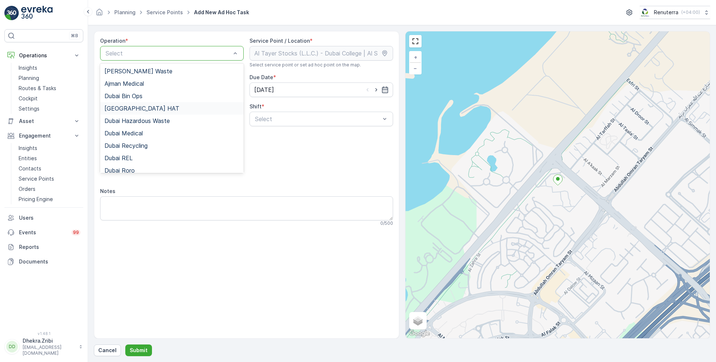
click at [134, 111] on div "[GEOGRAPHIC_DATA] HAT" at bounding box center [171, 108] width 135 height 7
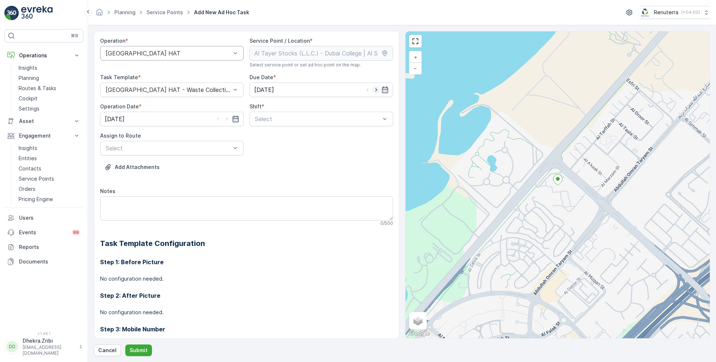
click at [378, 88] on icon "button" at bounding box center [375, 89] width 7 height 7
type input "26.08.2025"
click at [225, 118] on icon "button" at bounding box center [226, 118] width 7 height 7
type input "26.08.2025"
click at [268, 119] on div at bounding box center [317, 119] width 127 height 7
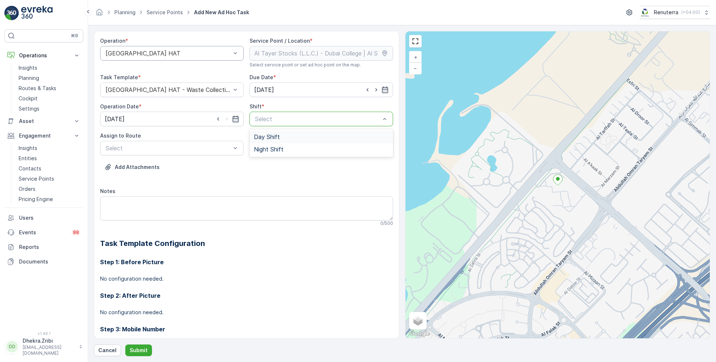
click at [270, 137] on span "Day Shift" at bounding box center [267, 137] width 26 height 7
click at [200, 148] on div at bounding box center [168, 148] width 127 height 7
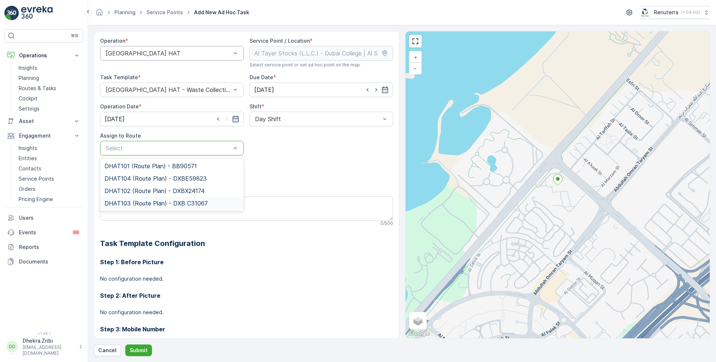
click at [134, 203] on span "DHAT103 (Route Plan) - DXB C31067" at bounding box center [155, 203] width 103 height 7
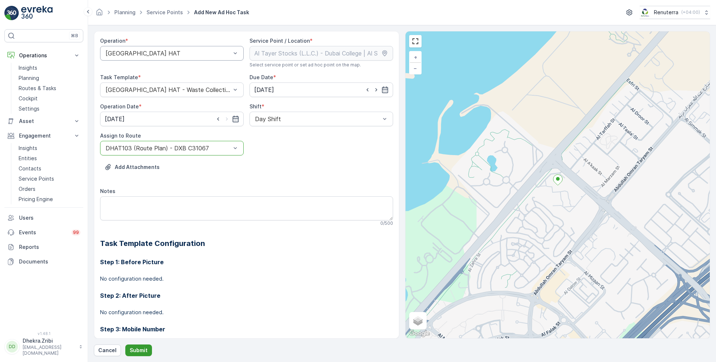
click at [138, 348] on p "Submit" at bounding box center [139, 350] width 18 height 7
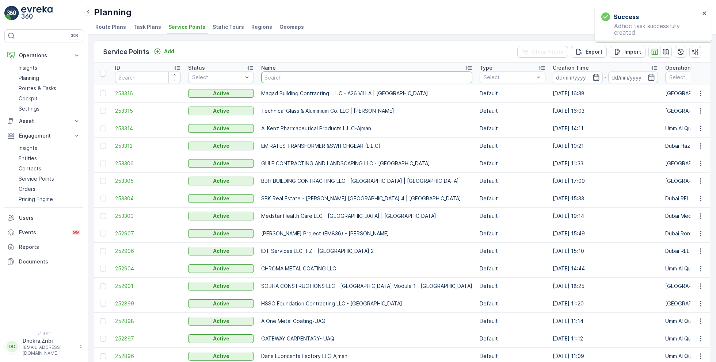
click at [287, 74] on input "text" at bounding box center [366, 78] width 211 height 12
type input "saudi"
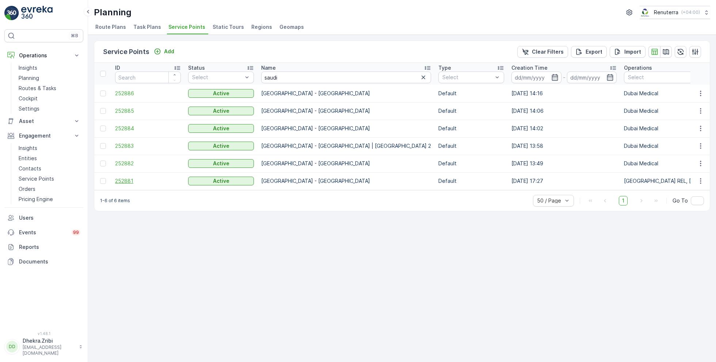
click at [130, 177] on span "252881" at bounding box center [148, 180] width 66 height 7
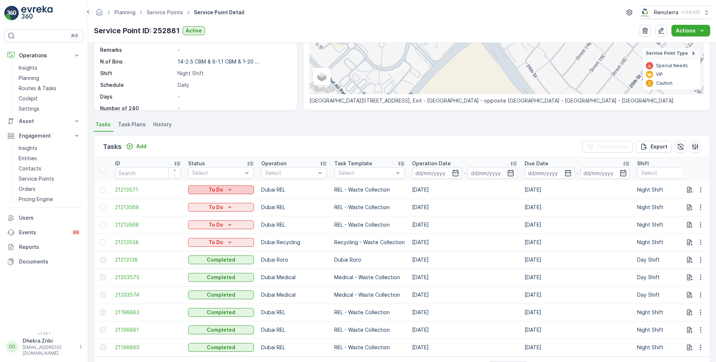
scroll to position [122, 0]
click at [129, 259] on span "21213136" at bounding box center [148, 258] width 66 height 7
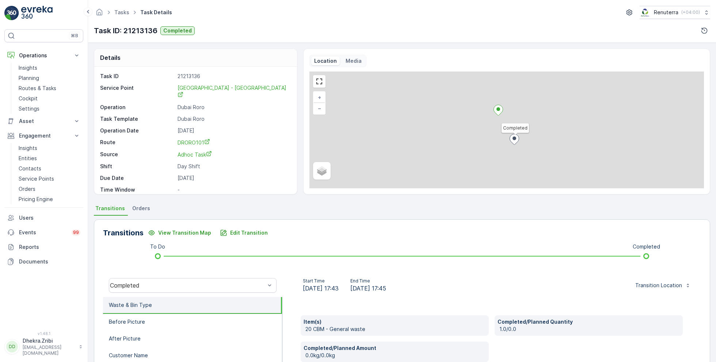
scroll to position [9, 0]
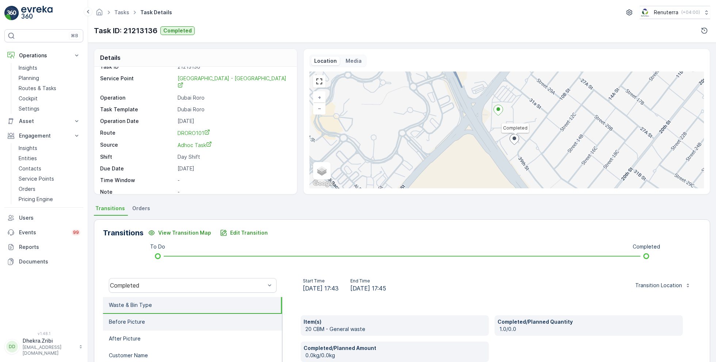
click at [155, 324] on li "Before Picture" at bounding box center [192, 322] width 179 height 17
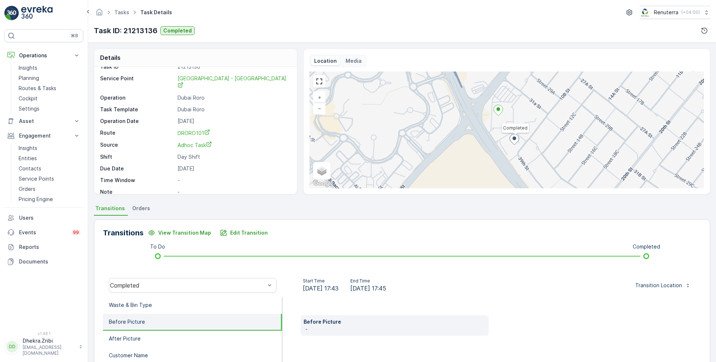
scroll to position [98, 0]
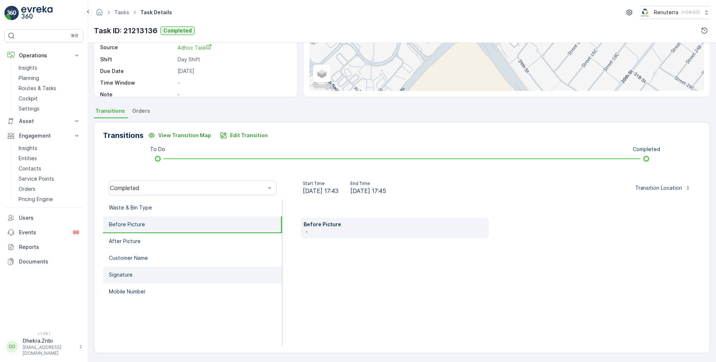
click at [127, 272] on p "Signature" at bounding box center [121, 274] width 24 height 7
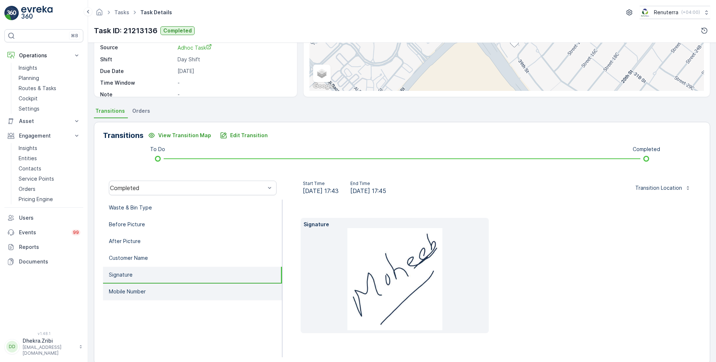
click at [133, 288] on p "Mobile Number" at bounding box center [127, 291] width 37 height 7
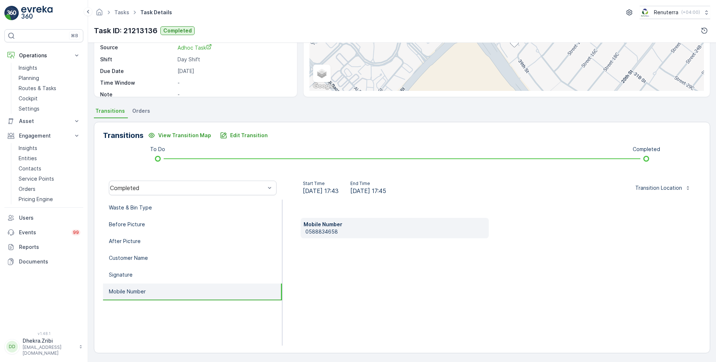
click at [321, 228] on p "0588834658" at bounding box center [395, 231] width 180 height 7
copy p "0588834658"
click at [231, 135] on p "Edit Transition" at bounding box center [249, 135] width 38 height 7
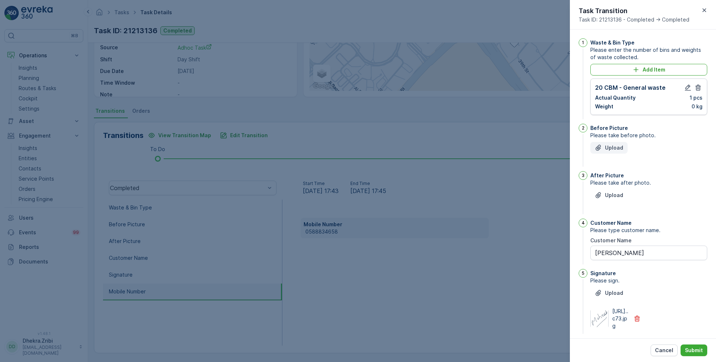
click at [601, 146] on icon "Upload File" at bounding box center [598, 147] width 7 height 7
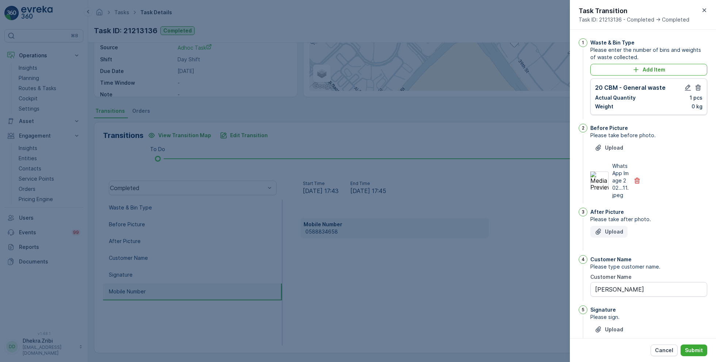
click at [611, 234] on p "Upload" at bounding box center [614, 231] width 18 height 7
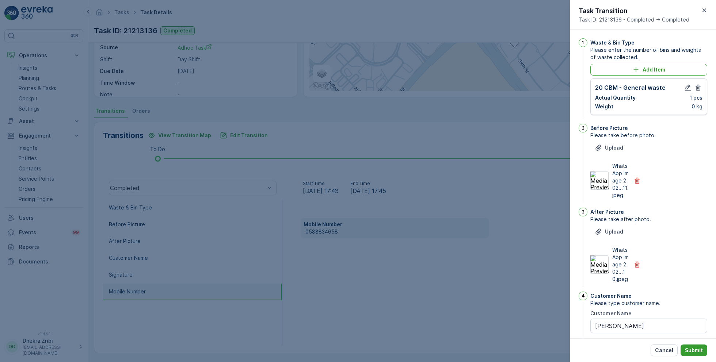
click at [698, 351] on p "Submit" at bounding box center [694, 350] width 18 height 7
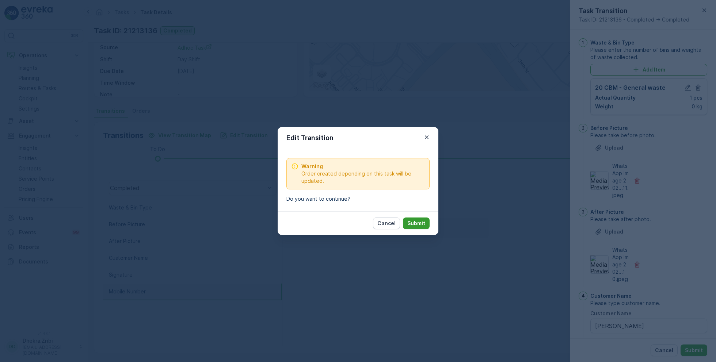
click at [421, 226] on p "Submit" at bounding box center [416, 223] width 18 height 7
type Name "mirza moheeb"
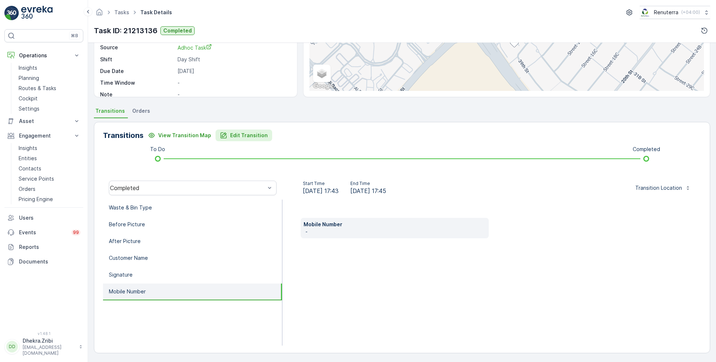
click at [230, 135] on p "Edit Transition" at bounding box center [249, 135] width 38 height 7
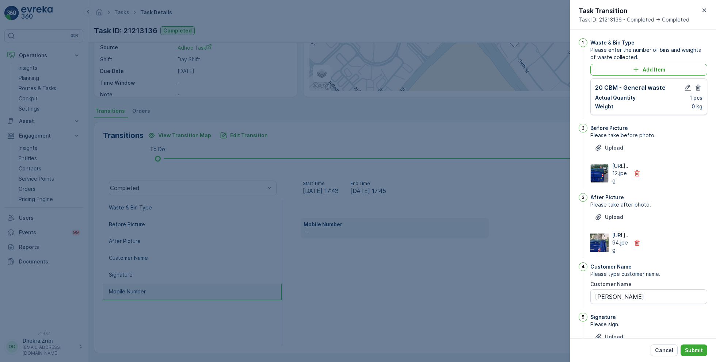
scroll to position [149, 0]
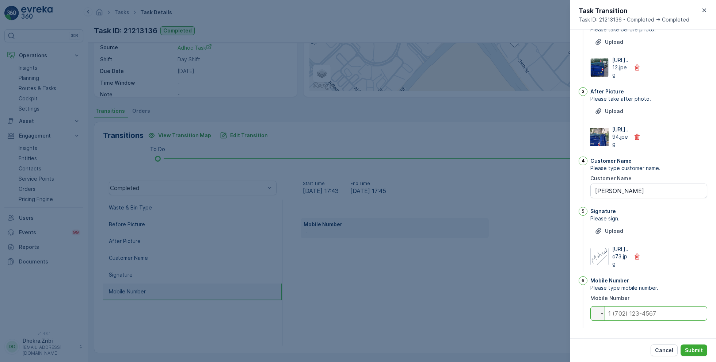
click at [631, 314] on input "tel" at bounding box center [648, 313] width 117 height 15
paste input "0588834658"
type Name "mirza moheeb"
type input "0588834658"
click at [695, 351] on p "Submit" at bounding box center [694, 350] width 18 height 7
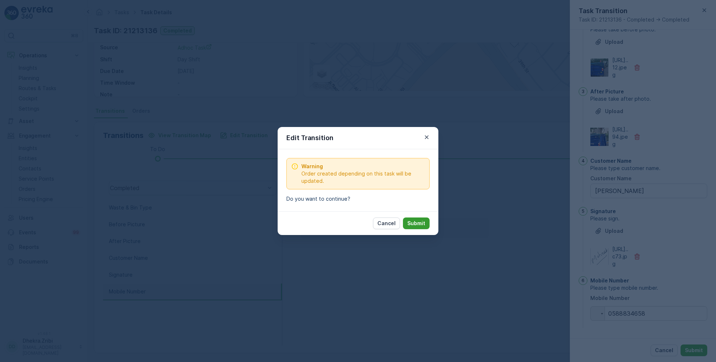
click at [412, 224] on p "Submit" at bounding box center [416, 223] width 18 height 7
type Name "mirza moheeb"
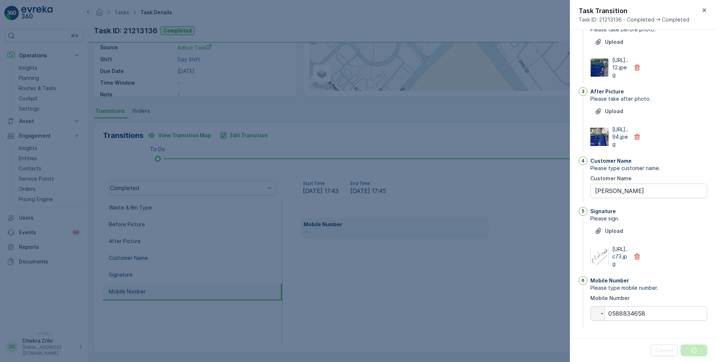
scroll to position [0, 0]
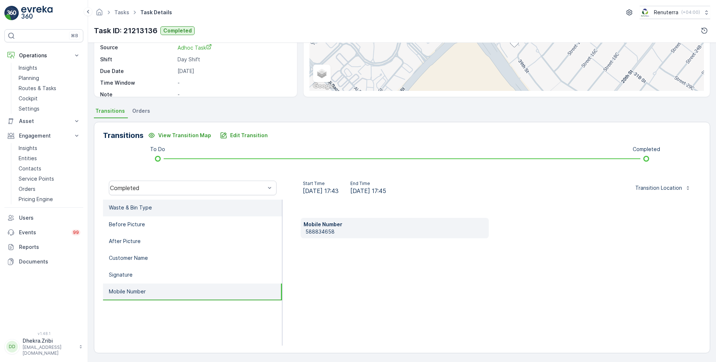
click at [143, 208] on p "Waste & Bin Type" at bounding box center [130, 207] width 43 height 7
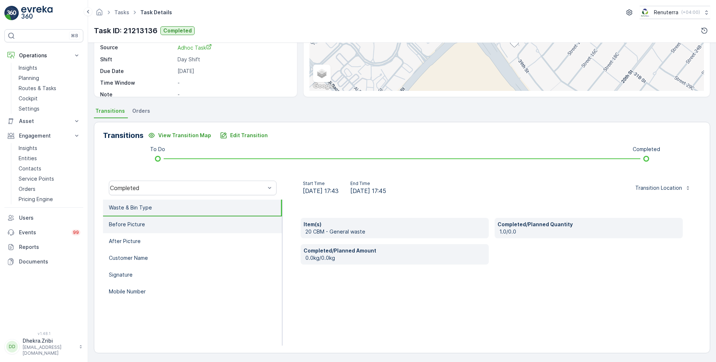
click at [143, 223] on li "Before Picture" at bounding box center [192, 225] width 179 height 17
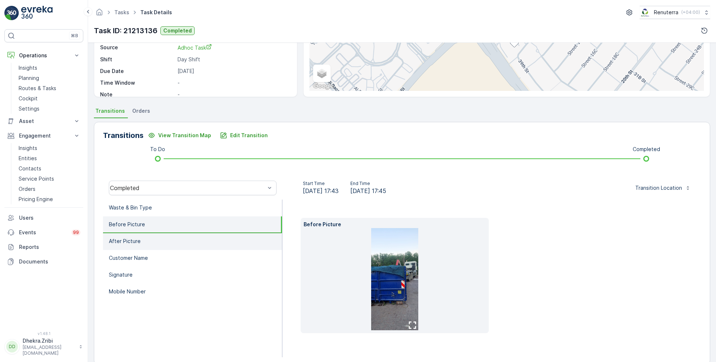
click at [144, 237] on li "After Picture" at bounding box center [192, 241] width 179 height 17
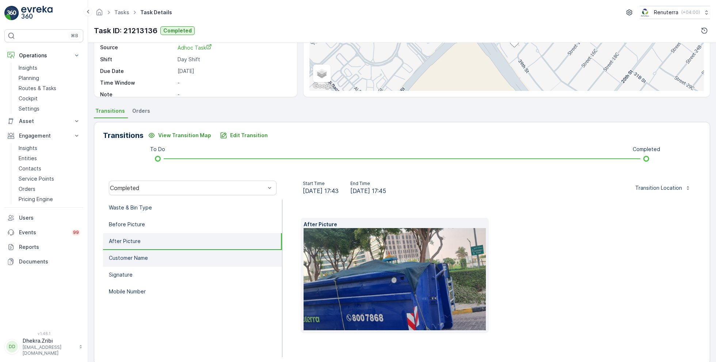
click at [147, 250] on li "Customer Name" at bounding box center [192, 258] width 179 height 17
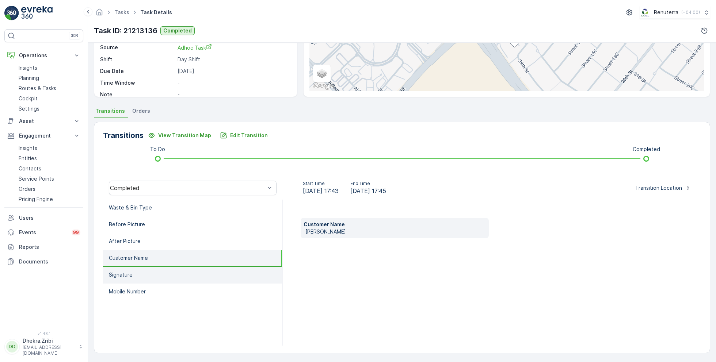
click at [150, 269] on li "Signature" at bounding box center [192, 275] width 179 height 17
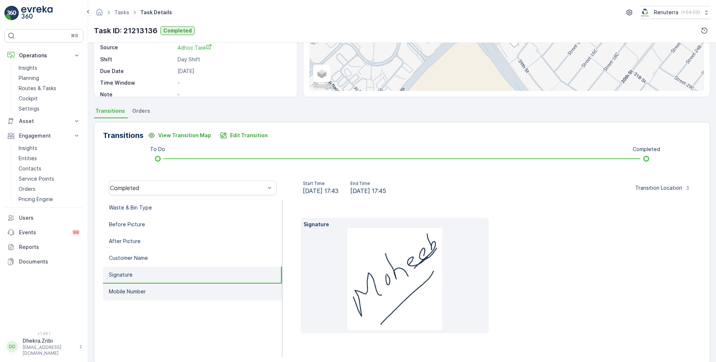
click at [158, 288] on li "Mobile Number" at bounding box center [192, 292] width 179 height 17
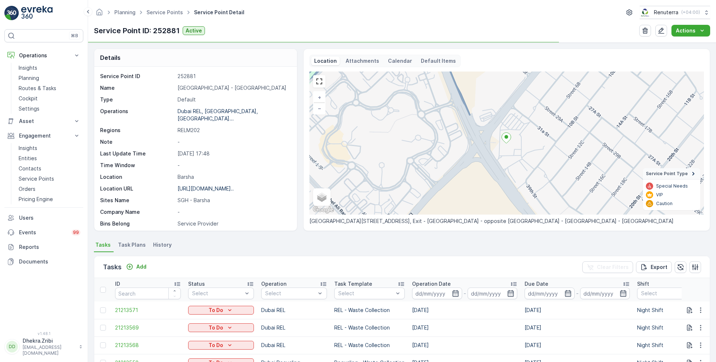
click at [166, 7] on ul "Service Points" at bounding box center [168, 12] width 47 height 11
click at [168, 10] on link "Service Points" at bounding box center [164, 12] width 37 height 6
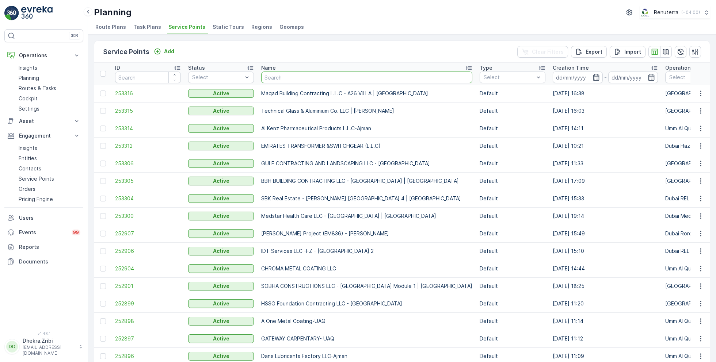
click at [302, 75] on input "text" at bounding box center [366, 78] width 211 height 12
type input "rox"
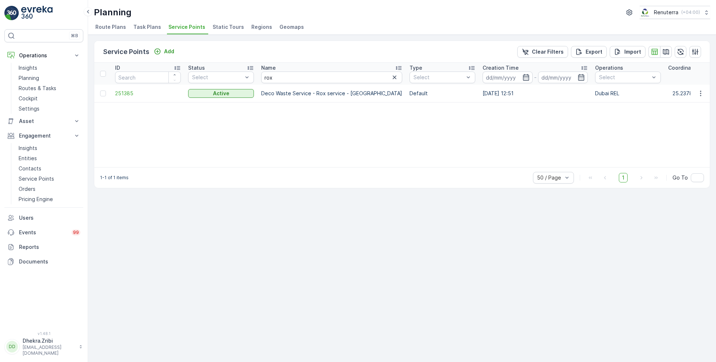
click at [124, 88] on td "251385" at bounding box center [147, 94] width 73 height 18
click at [126, 91] on span "251385" at bounding box center [148, 93] width 66 height 7
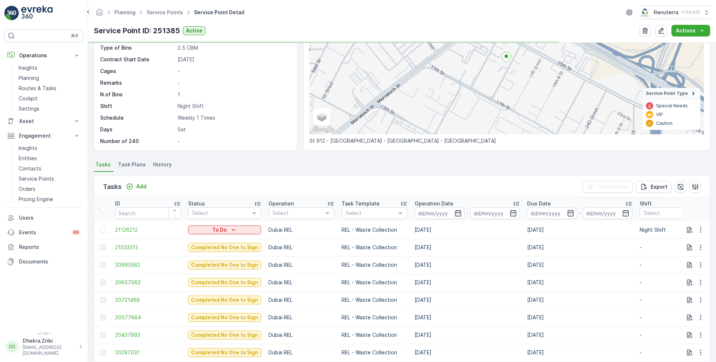
scroll to position [83, 0]
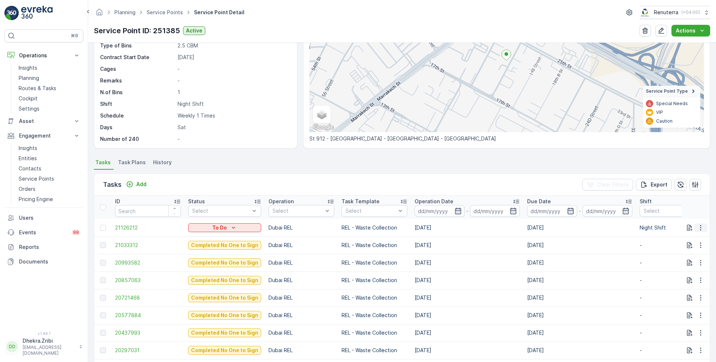
click at [699, 226] on icon "button" at bounding box center [700, 227] width 7 height 7
click at [683, 260] on span "Change Route" at bounding box center [681, 258] width 35 height 7
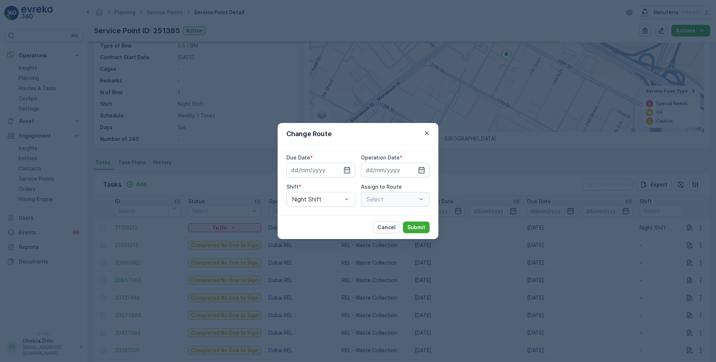
type input "26.08.2025"
click at [328, 169] on icon "button" at bounding box center [329, 170] width 7 height 7
type input "[DATE]"
click at [412, 169] on input at bounding box center [395, 170] width 69 height 15
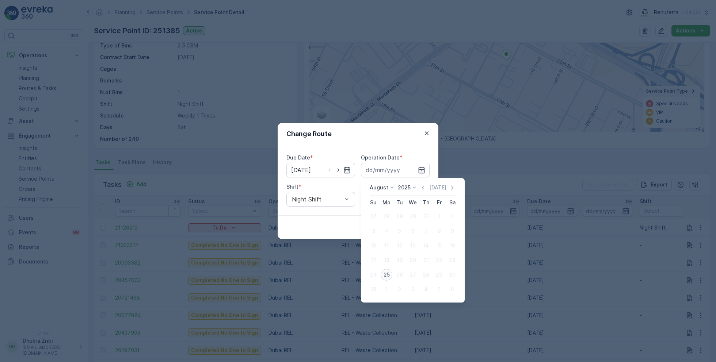
click at [388, 272] on div "25" at bounding box center [387, 275] width 12 height 12
type input "[DATE]"
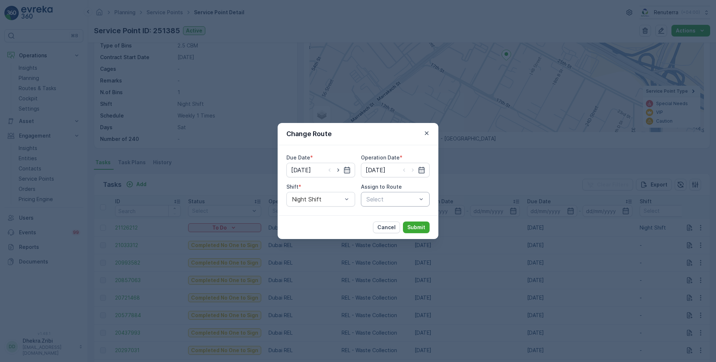
click at [390, 199] on div at bounding box center [392, 199] width 52 height 7
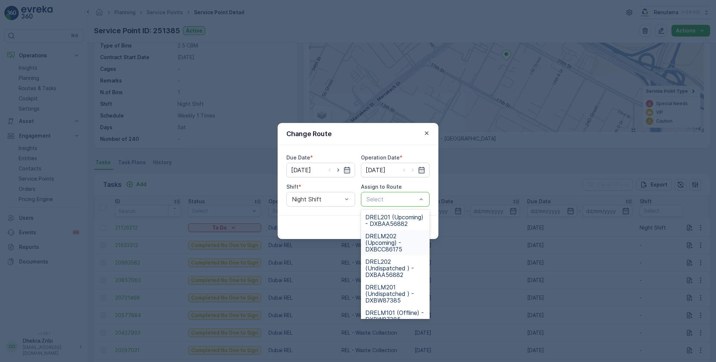
click at [391, 248] on span "DRELM202 (Upcoming) - DXBCC86175" at bounding box center [395, 243] width 60 height 20
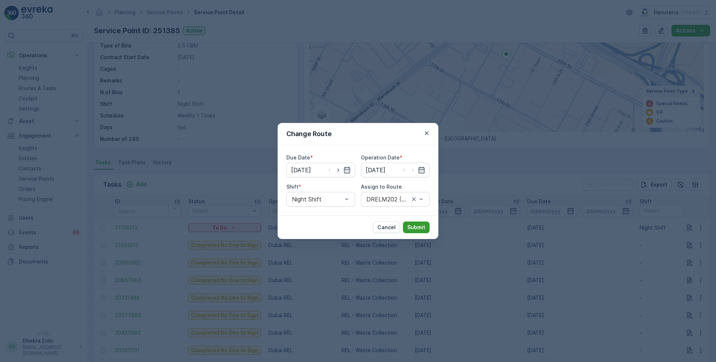
click at [419, 224] on p "Submit" at bounding box center [416, 227] width 18 height 7
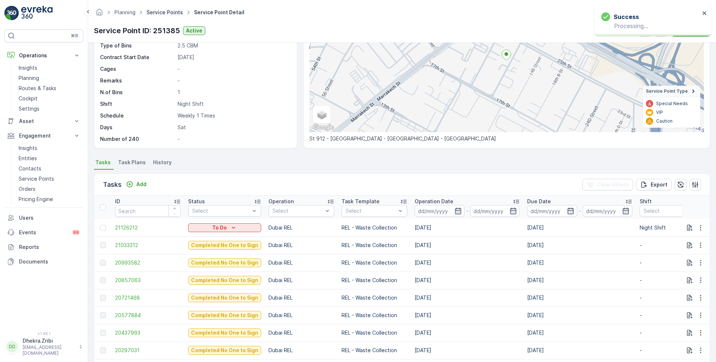
click at [161, 13] on link "Service Points" at bounding box center [164, 12] width 37 height 6
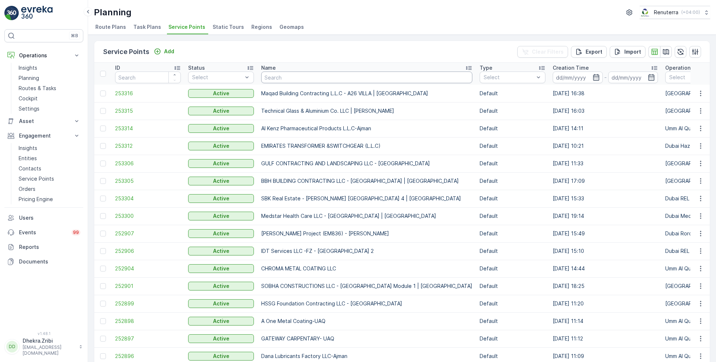
click at [297, 77] on input "text" at bounding box center [366, 78] width 211 height 12
type input "rox"
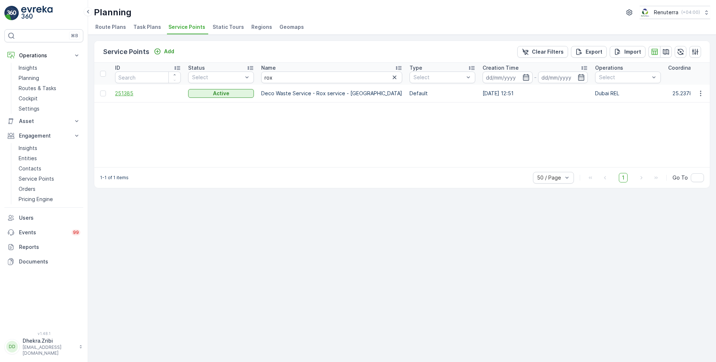
click at [131, 92] on span "251385" at bounding box center [148, 93] width 66 height 7
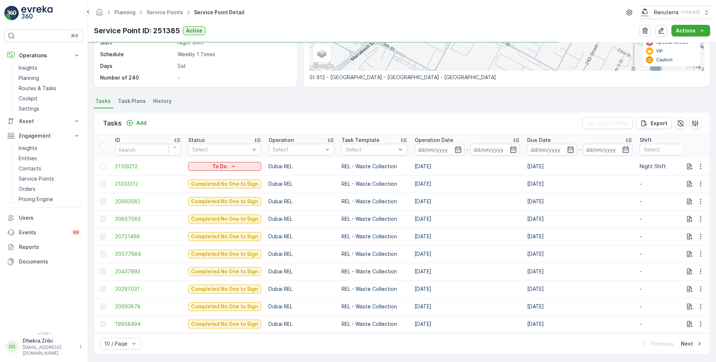
scroll to position [148, 0]
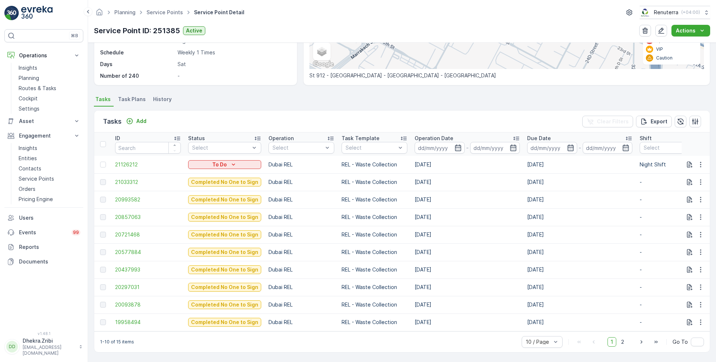
click at [165, 16] on ul "Service Points" at bounding box center [168, 12] width 47 height 11
click at [165, 12] on link "Service Points" at bounding box center [164, 12] width 37 height 6
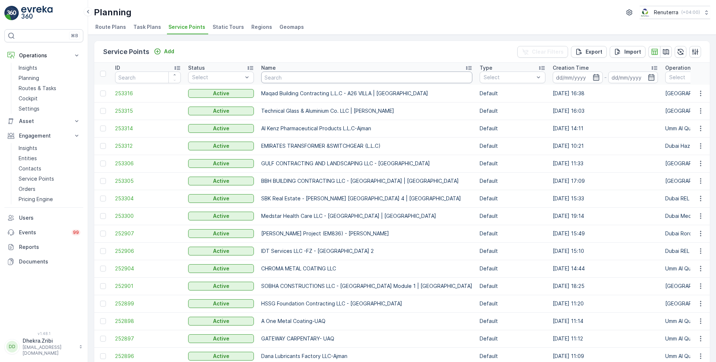
click at [278, 77] on input "text" at bounding box center [366, 78] width 211 height 12
type input "emirate"
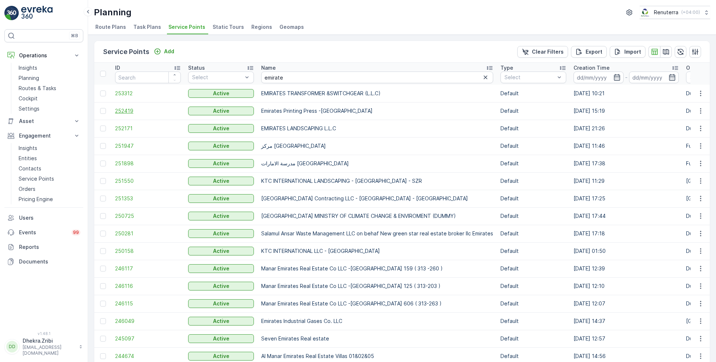
click at [129, 110] on span "252419" at bounding box center [148, 110] width 66 height 7
drag, startPoint x: 295, startPoint y: 76, endPoint x: 225, endPoint y: 74, distance: 69.8
type input "ktc"
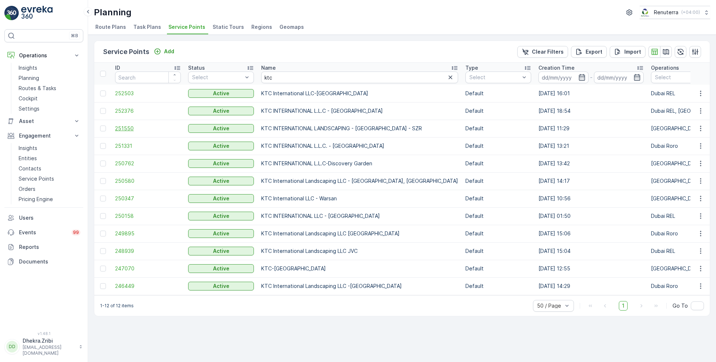
click at [125, 128] on span "251550" at bounding box center [148, 128] width 66 height 7
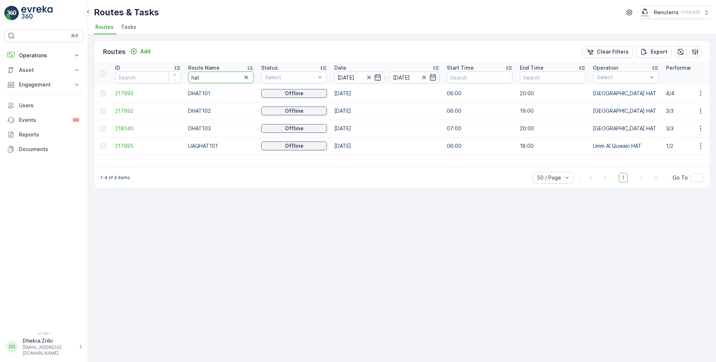
drag, startPoint x: 218, startPoint y: 78, endPoint x: 155, endPoint y: 73, distance: 62.7
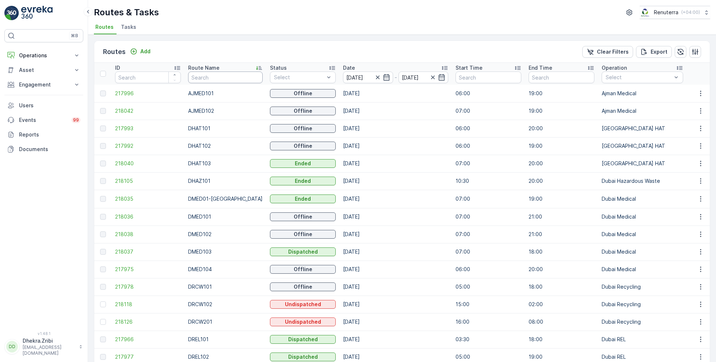
click at [210, 80] on input "text" at bounding box center [225, 78] width 74 height 12
type input "roro"
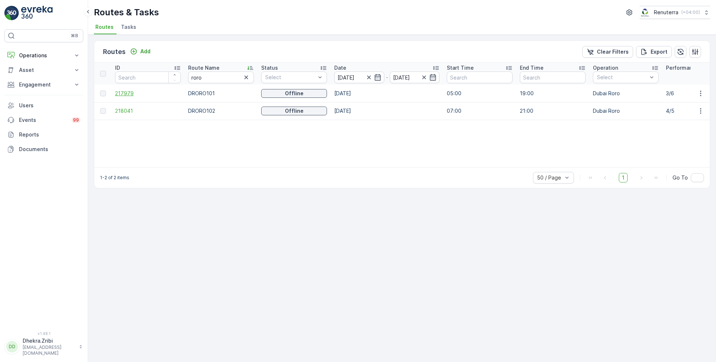
click at [127, 93] on span "217979" at bounding box center [148, 93] width 66 height 7
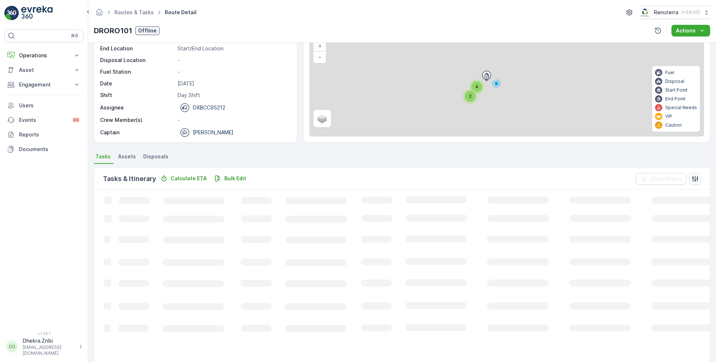
scroll to position [37, 0]
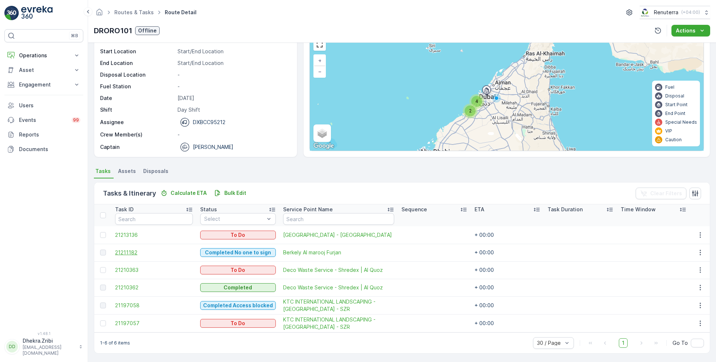
click at [131, 251] on span "21211182" at bounding box center [154, 252] width 78 height 7
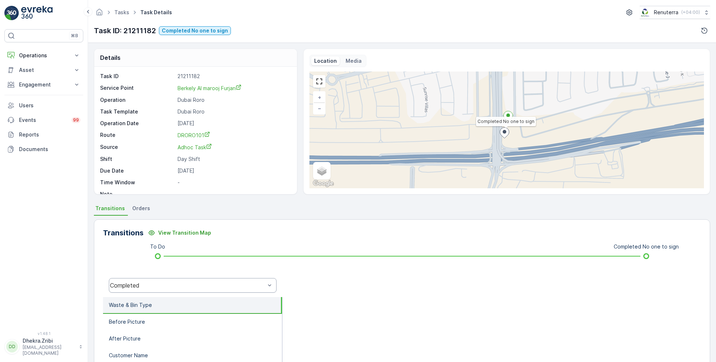
click at [174, 287] on div "Completed" at bounding box center [187, 285] width 155 height 7
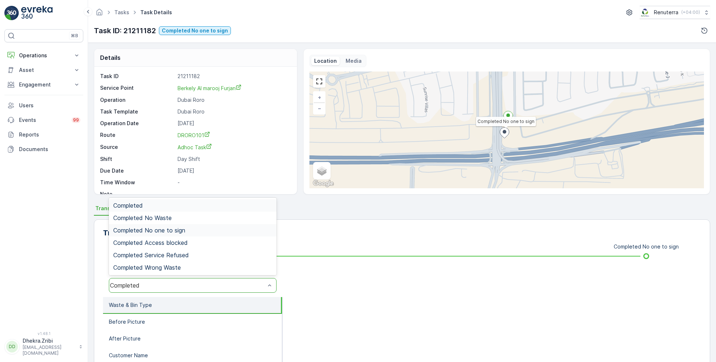
click at [176, 227] on span "Completed No one to sign" at bounding box center [149, 230] width 72 height 7
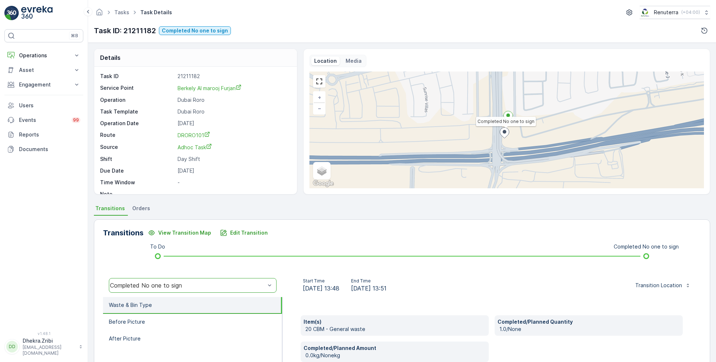
scroll to position [98, 0]
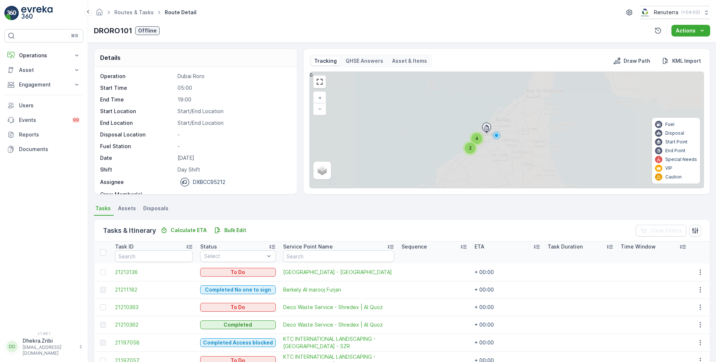
scroll to position [37, 0]
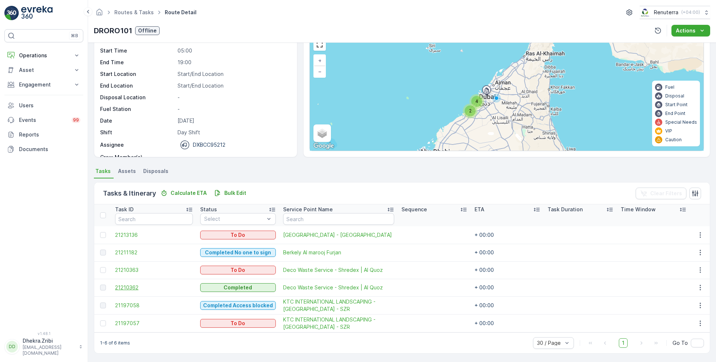
click at [127, 286] on span "21210362" at bounding box center [154, 287] width 78 height 7
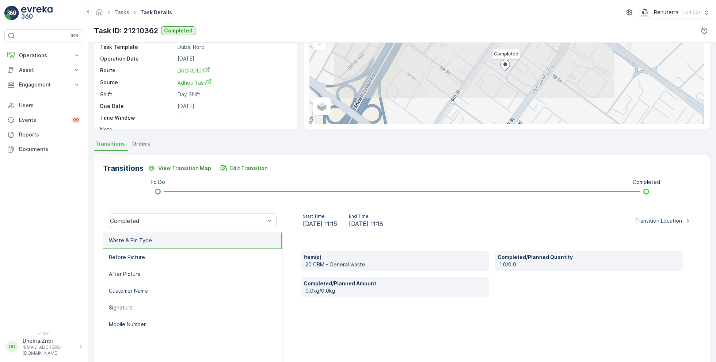
scroll to position [98, 0]
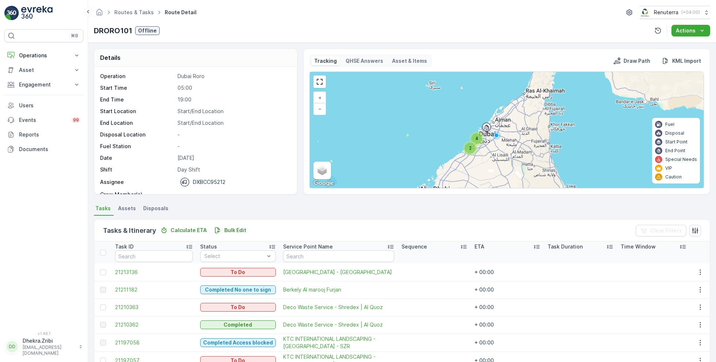
scroll to position [37, 0]
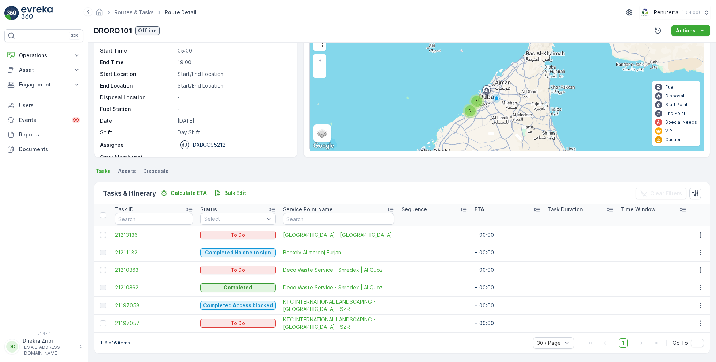
click at [137, 305] on span "21197058" at bounding box center [154, 305] width 78 height 7
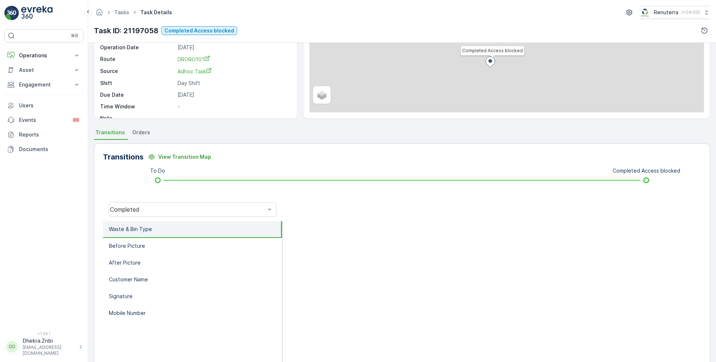
scroll to position [98, 0]
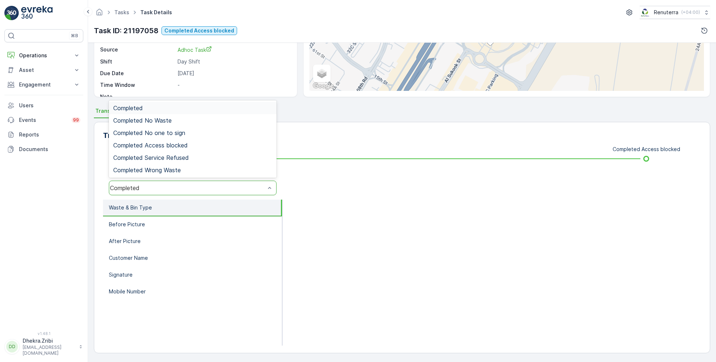
click at [183, 187] on div "Completed" at bounding box center [187, 188] width 155 height 7
click at [179, 145] on span "Completed Access blocked" at bounding box center [150, 145] width 74 height 7
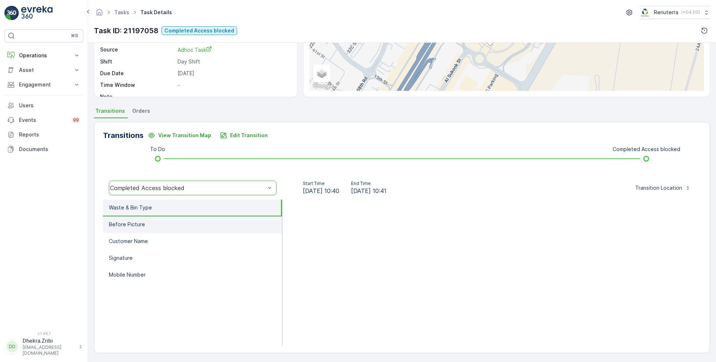
click at [186, 228] on li "Before Picture" at bounding box center [192, 225] width 179 height 17
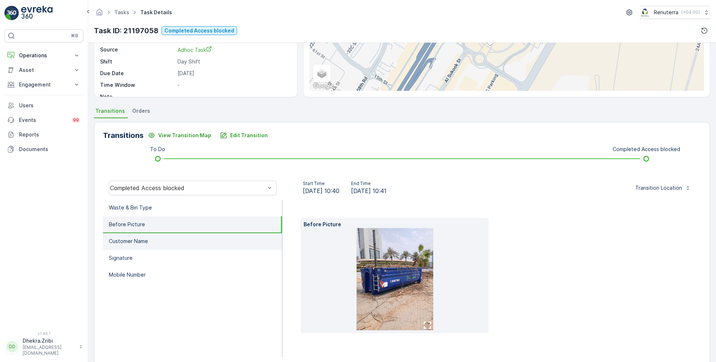
click at [168, 241] on li "Customer Name" at bounding box center [192, 241] width 179 height 17
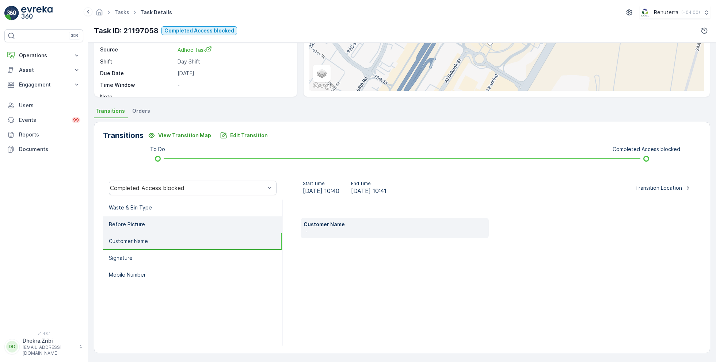
click at [148, 219] on li "Before Picture" at bounding box center [192, 225] width 179 height 17
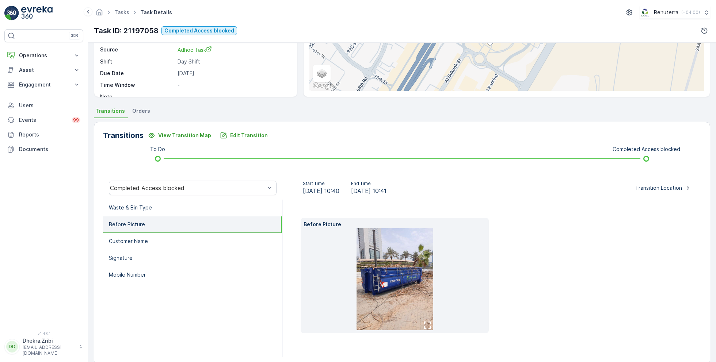
click at [400, 263] on img at bounding box center [394, 279] width 77 height 102
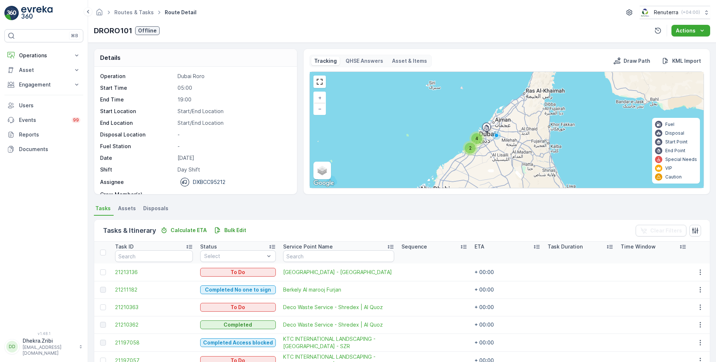
scroll to position [37, 0]
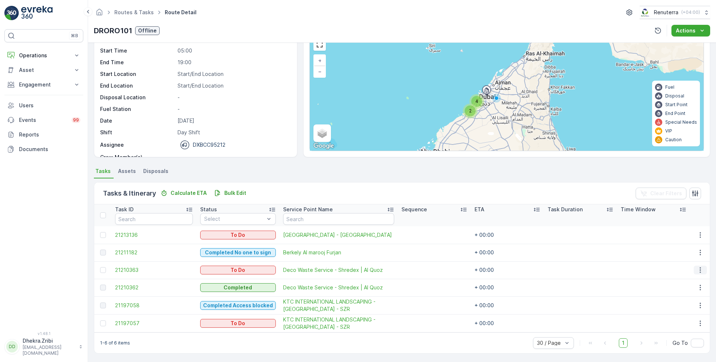
click at [697, 269] on icon "button" at bounding box center [699, 270] width 7 height 7
click at [679, 310] on span "Remove from Route" at bounding box center [688, 311] width 49 height 7
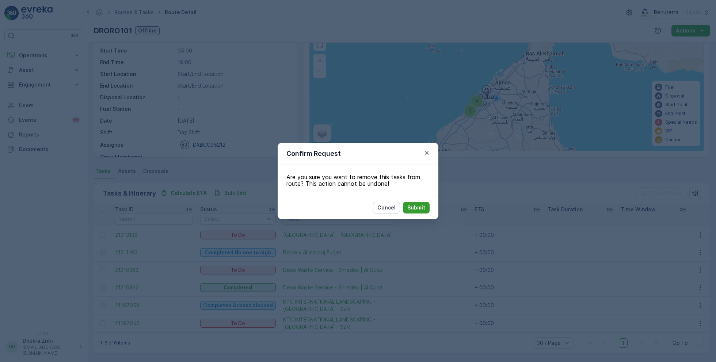
click at [420, 208] on p "Submit" at bounding box center [416, 207] width 18 height 7
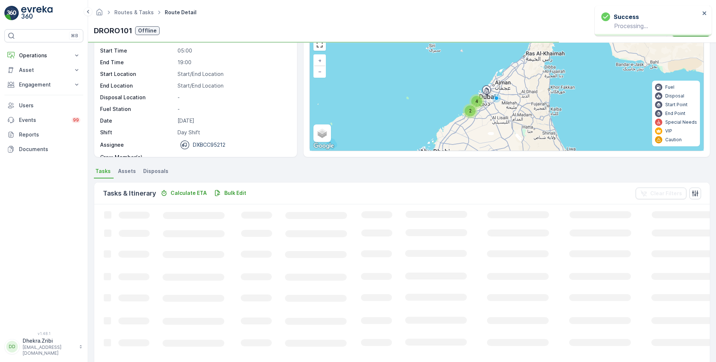
scroll to position [20, 0]
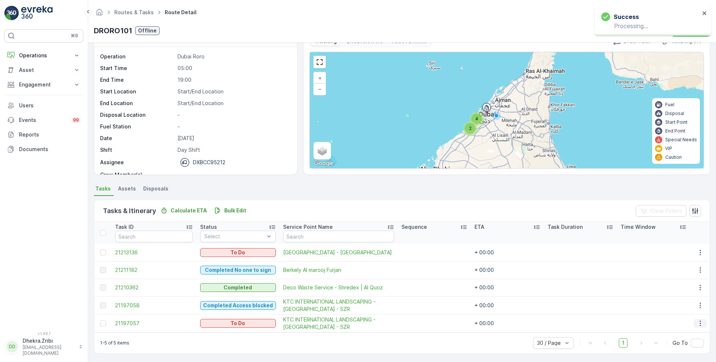
click at [699, 321] on icon "button" at bounding box center [699, 323] width 7 height 7
click at [680, 295] on span "Remove from Route" at bounding box center [688, 298] width 49 height 7
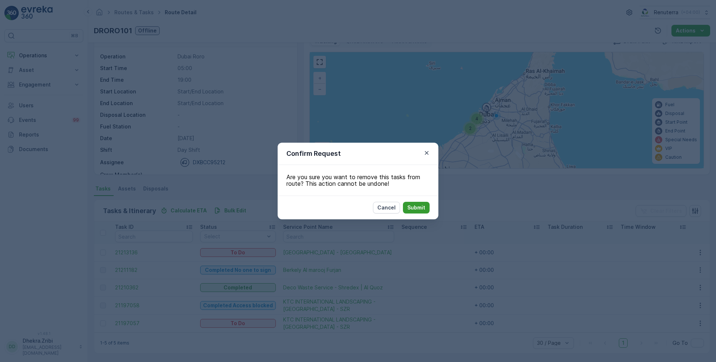
click at [415, 209] on p "Submit" at bounding box center [416, 207] width 18 height 7
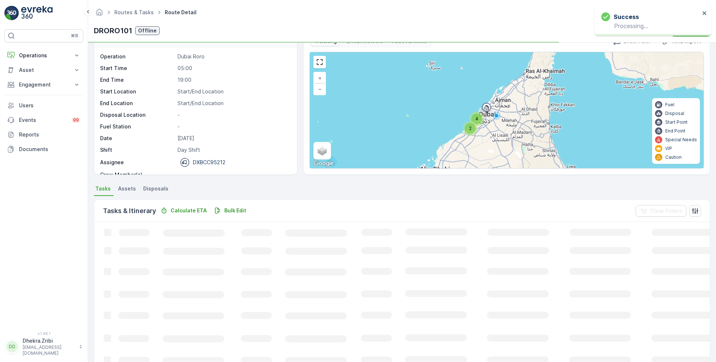
scroll to position [14, 0]
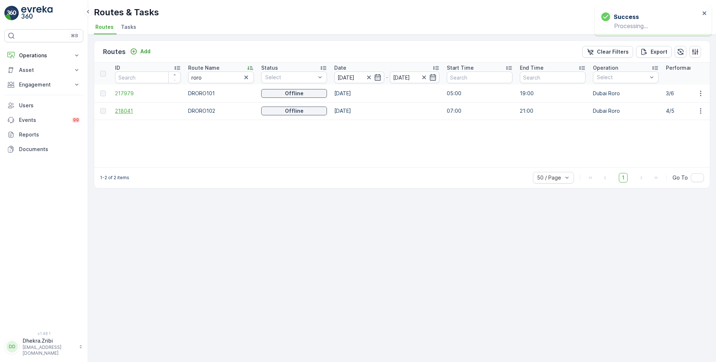
click at [128, 110] on span "218041" at bounding box center [148, 110] width 66 height 7
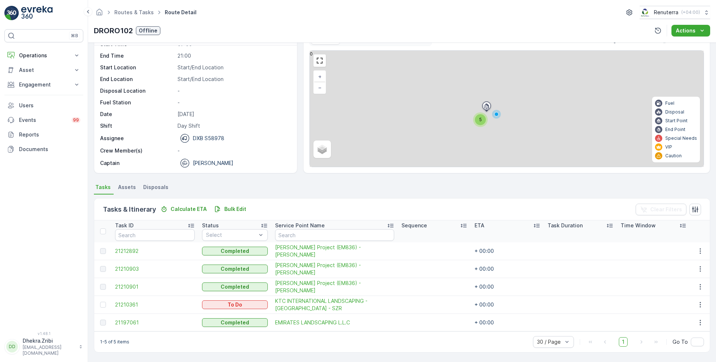
scroll to position [19, 0]
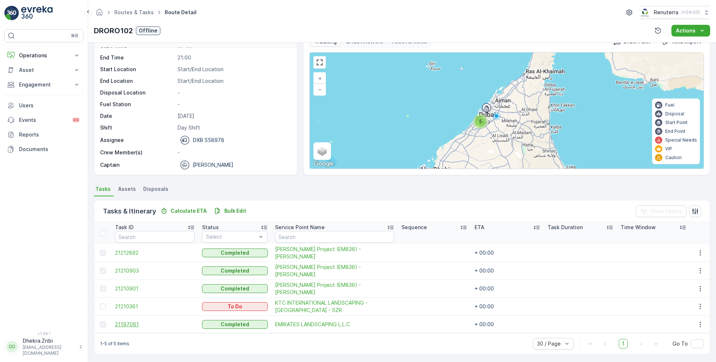
click at [133, 321] on span "21197061" at bounding box center [155, 324] width 80 height 7
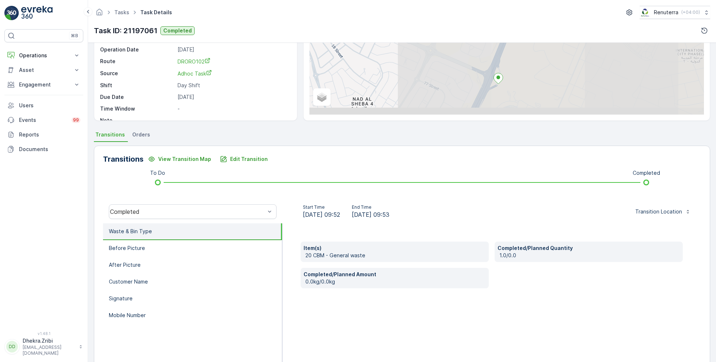
scroll to position [98, 0]
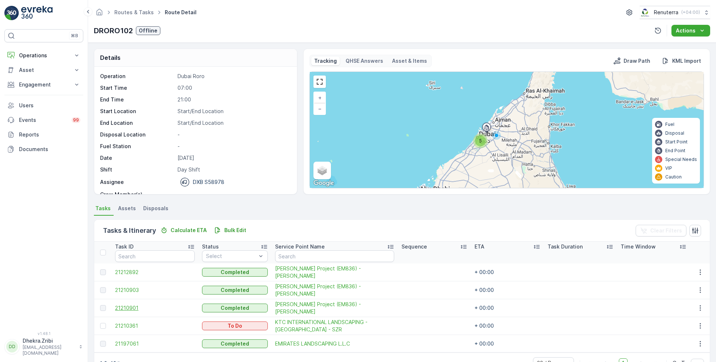
click at [131, 305] on span "21210901" at bounding box center [155, 308] width 80 height 7
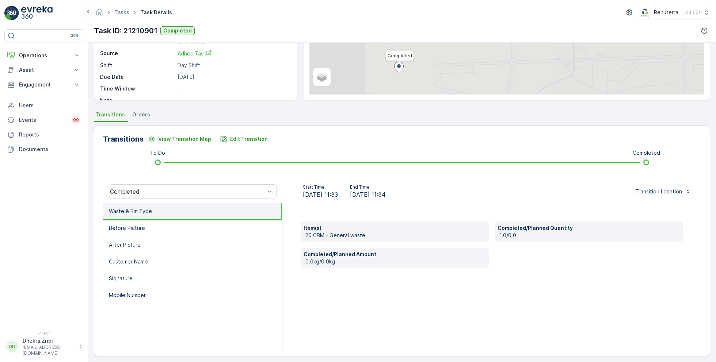
scroll to position [98, 0]
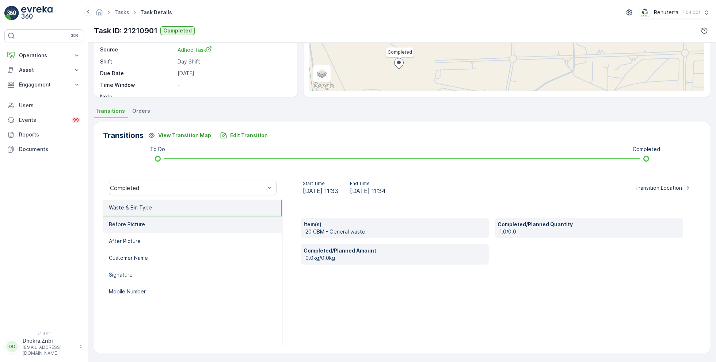
click at [141, 223] on p "Before Picture" at bounding box center [127, 224] width 36 height 7
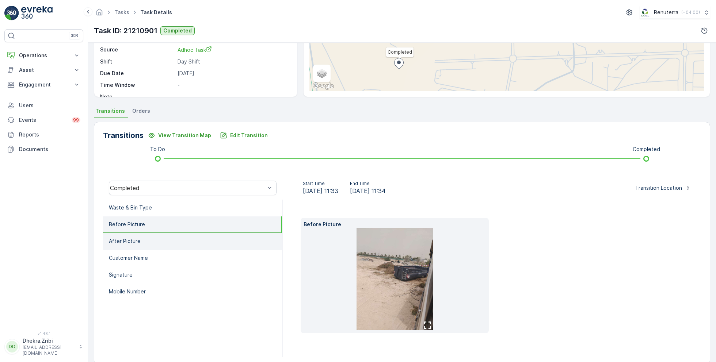
click at [144, 245] on li "After Picture" at bounding box center [192, 241] width 179 height 17
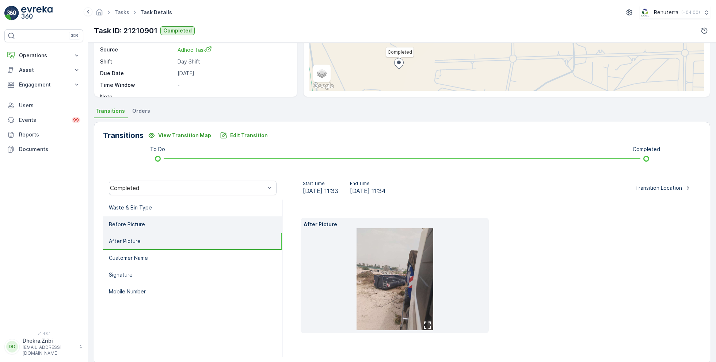
click at [153, 225] on li "Before Picture" at bounding box center [192, 225] width 179 height 17
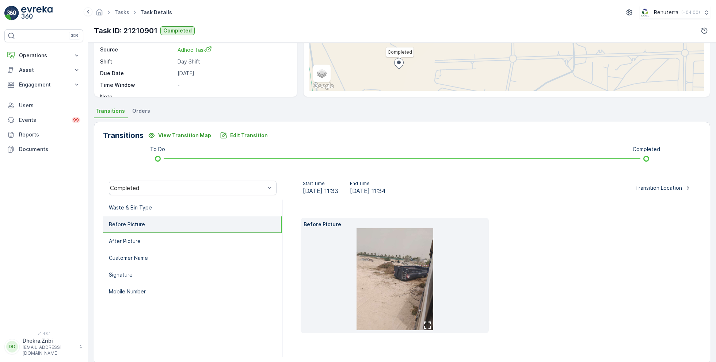
click at [431, 261] on img at bounding box center [394, 279] width 77 height 102
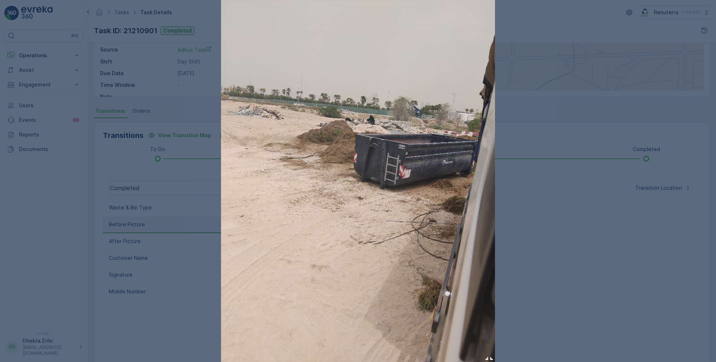
click at [414, 192] on img at bounding box center [358, 182] width 274 height 365
click at [567, 217] on div at bounding box center [358, 181] width 716 height 362
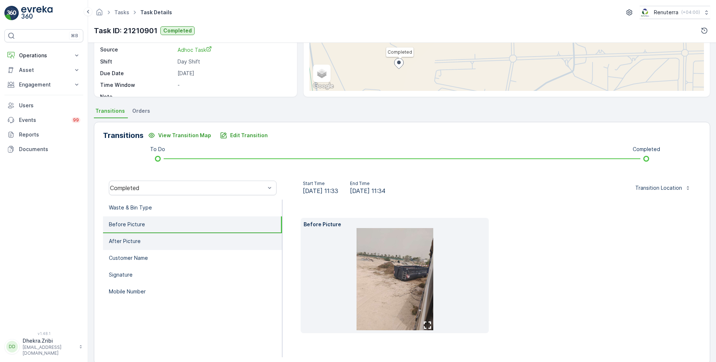
click at [151, 239] on li "After Picture" at bounding box center [192, 241] width 179 height 17
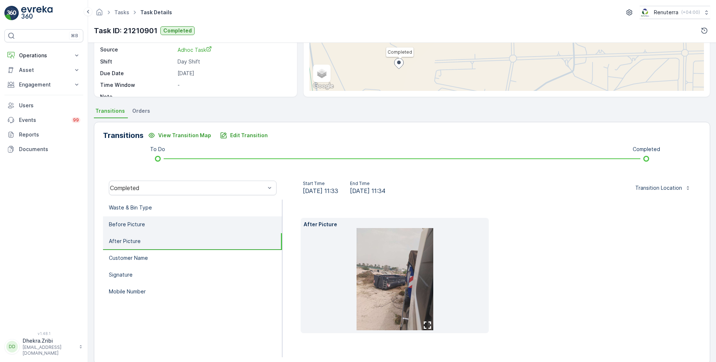
click at [140, 223] on p "Before Picture" at bounding box center [127, 224] width 36 height 7
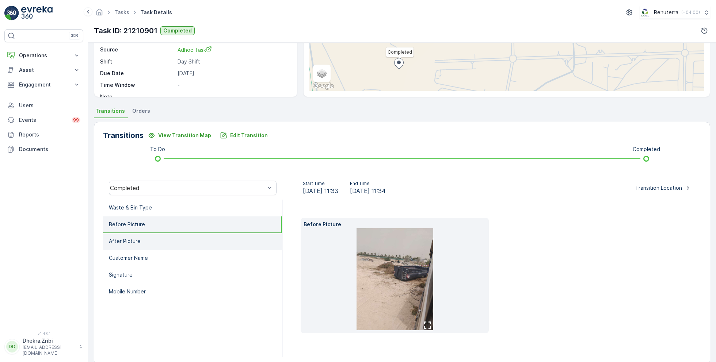
click at [140, 241] on li "After Picture" at bounding box center [192, 241] width 179 height 17
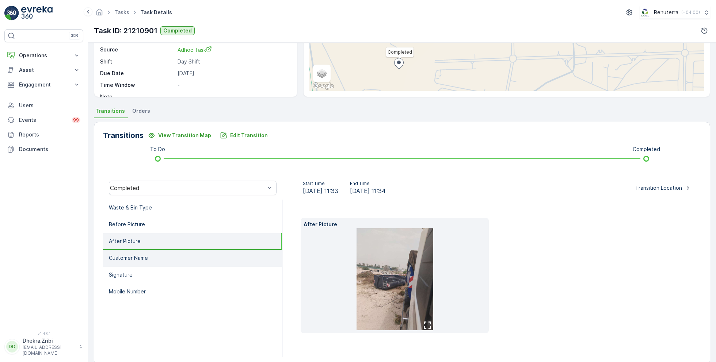
click at [146, 253] on li "Customer Name" at bounding box center [192, 258] width 179 height 17
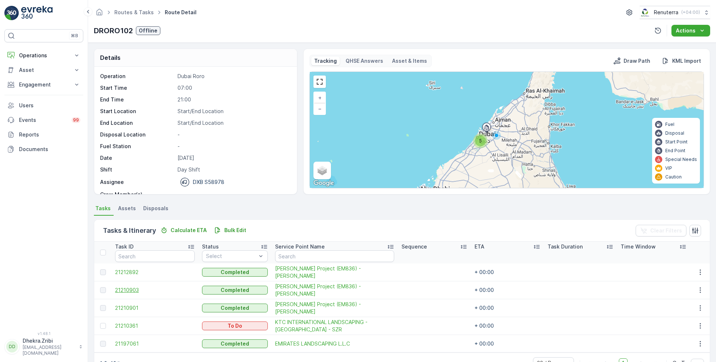
click at [134, 288] on span "21210903" at bounding box center [155, 290] width 80 height 7
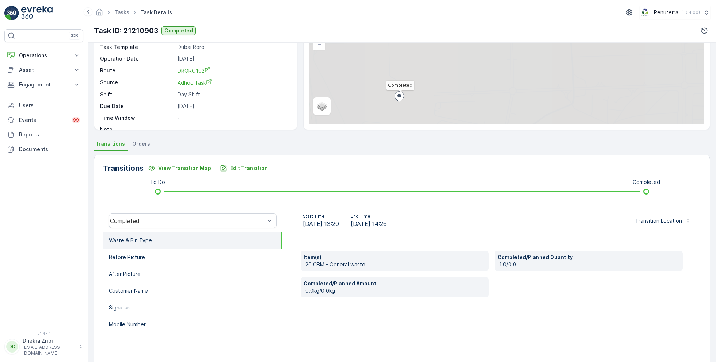
scroll to position [98, 0]
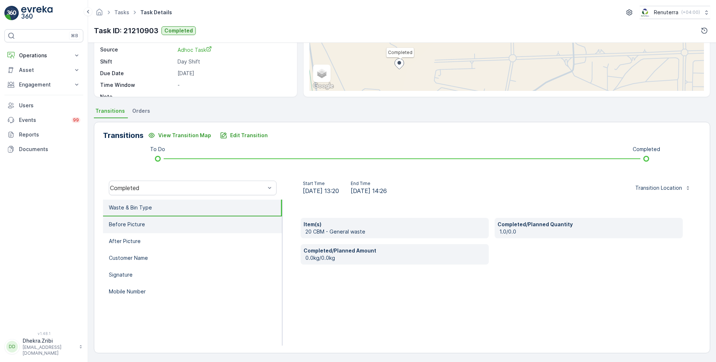
click at [161, 223] on li "Before Picture" at bounding box center [192, 225] width 179 height 17
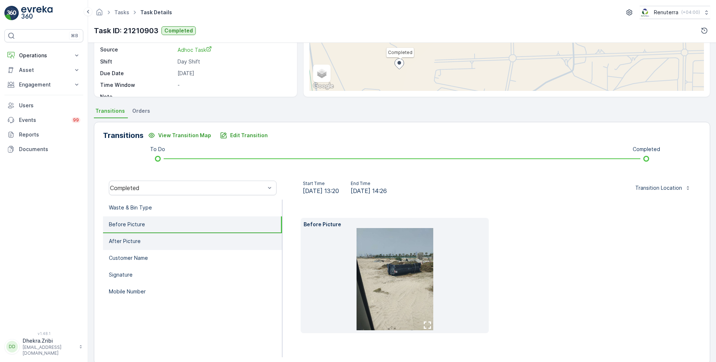
click at [154, 240] on li "After Picture" at bounding box center [192, 241] width 179 height 17
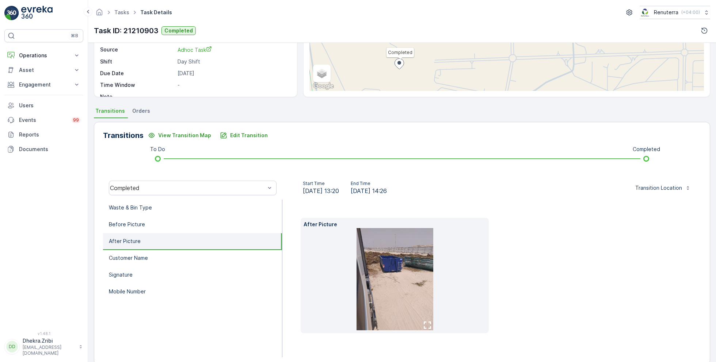
click at [384, 260] on img at bounding box center [394, 279] width 77 height 102
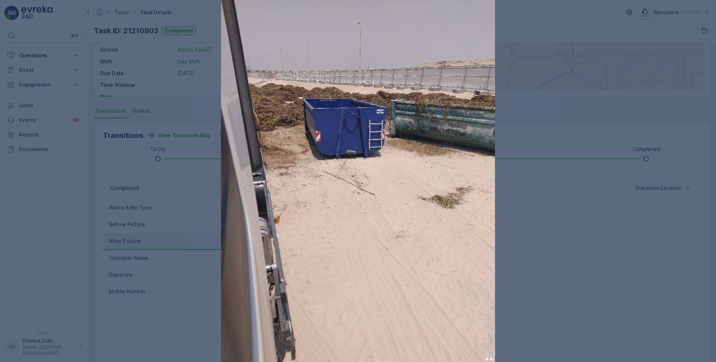
click at [442, 169] on img at bounding box center [358, 182] width 274 height 365
click at [544, 202] on div at bounding box center [358, 181] width 716 height 362
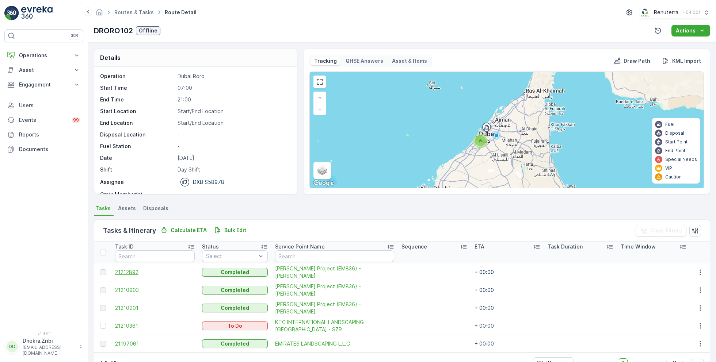
click at [128, 269] on span "21212892" at bounding box center [155, 272] width 80 height 7
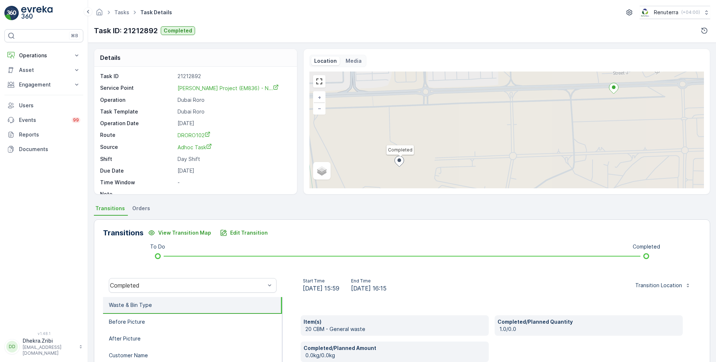
scroll to position [98, 0]
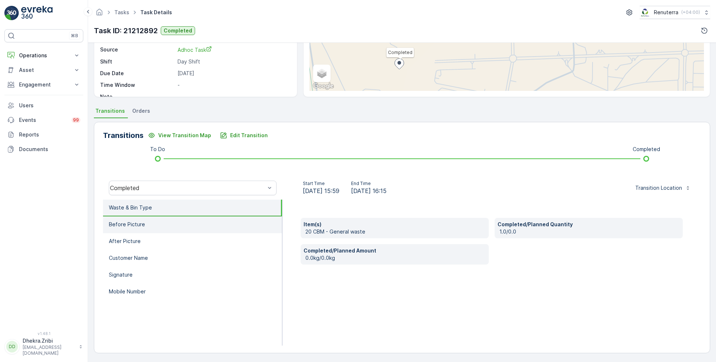
click at [152, 227] on li "Before Picture" at bounding box center [192, 225] width 179 height 17
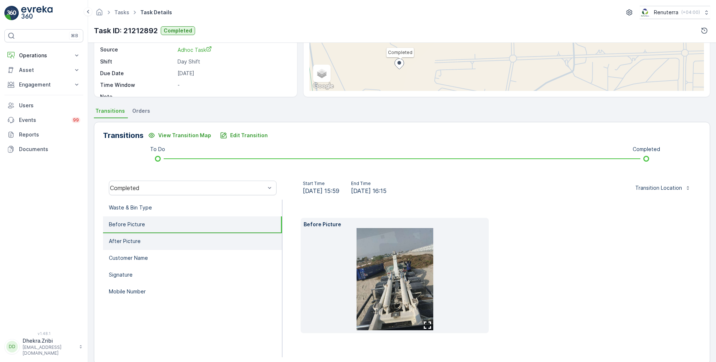
click at [155, 238] on li "After Picture" at bounding box center [192, 241] width 179 height 17
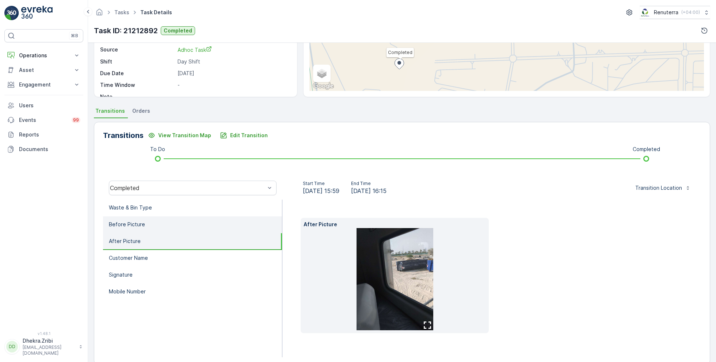
click at [156, 223] on li "Before Picture" at bounding box center [192, 225] width 179 height 17
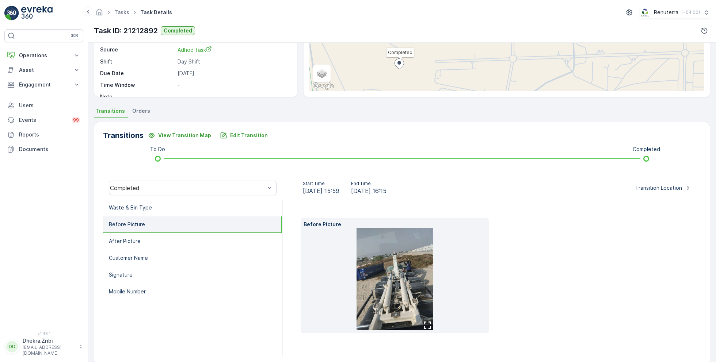
click at [411, 273] on img at bounding box center [394, 279] width 77 height 102
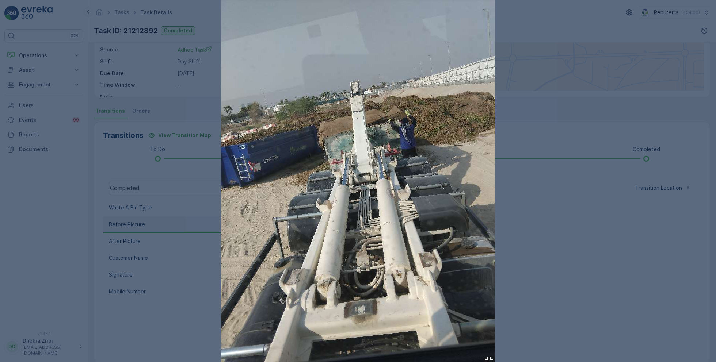
click at [536, 215] on div at bounding box center [358, 181] width 716 height 362
